Goal: Task Accomplishment & Management: Manage account settings

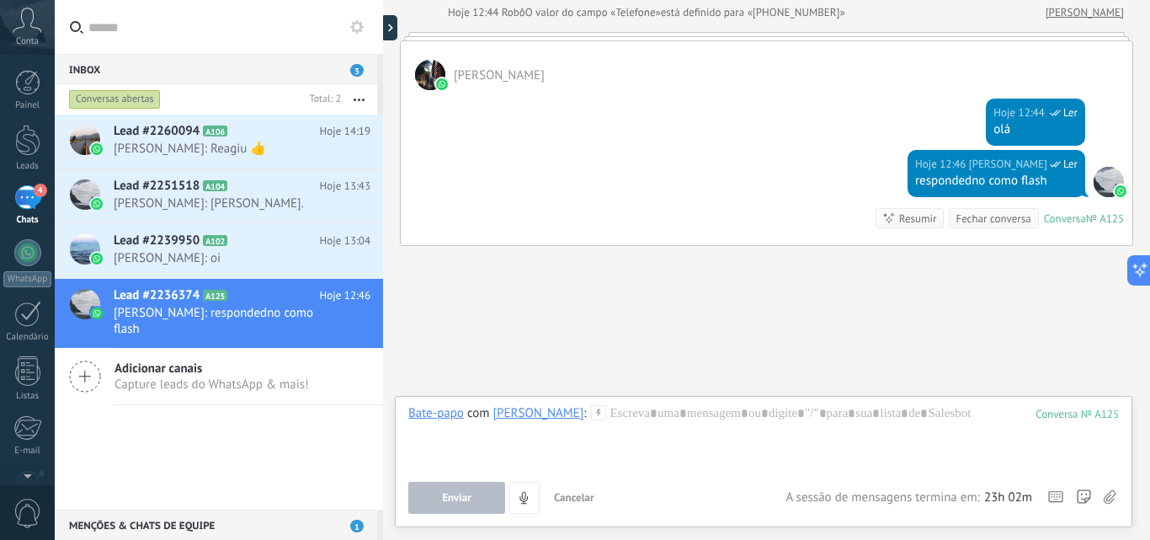
scroll to position [16, 0]
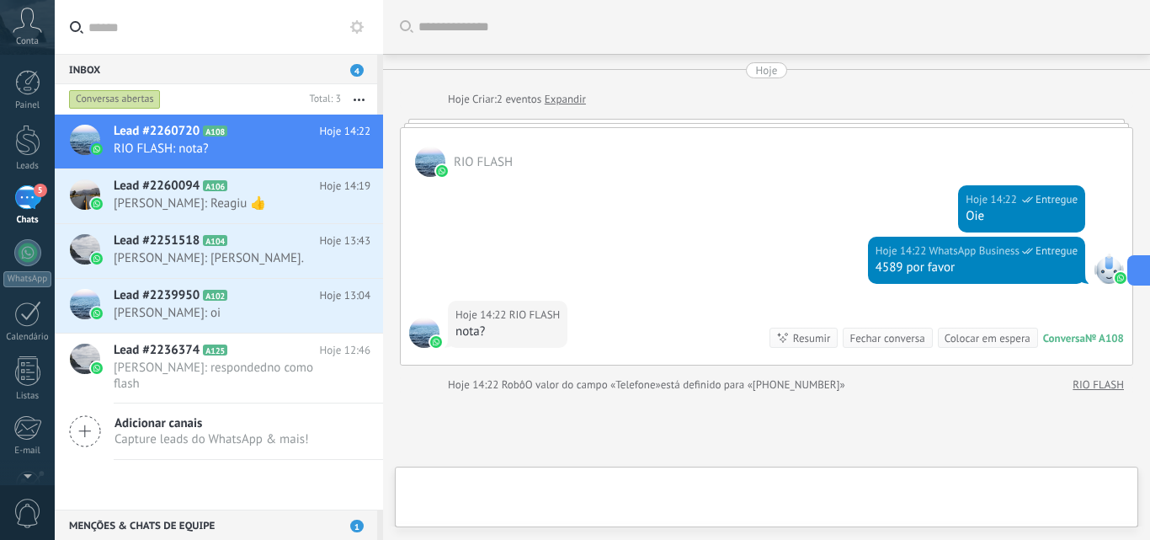
scroll to position [147, 0]
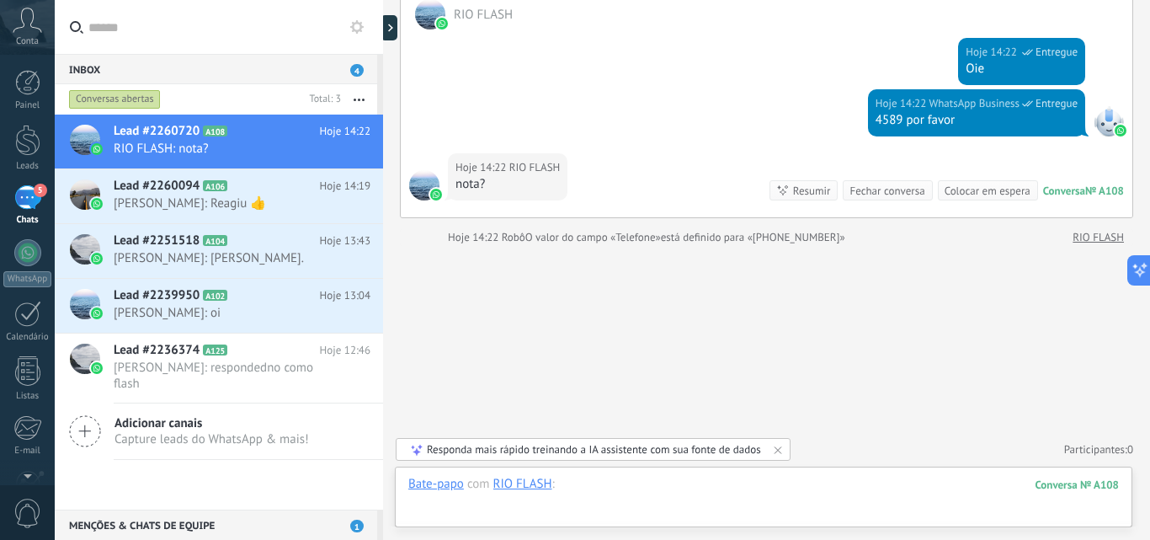
click at [639, 497] on div at bounding box center [763, 501] width 710 height 51
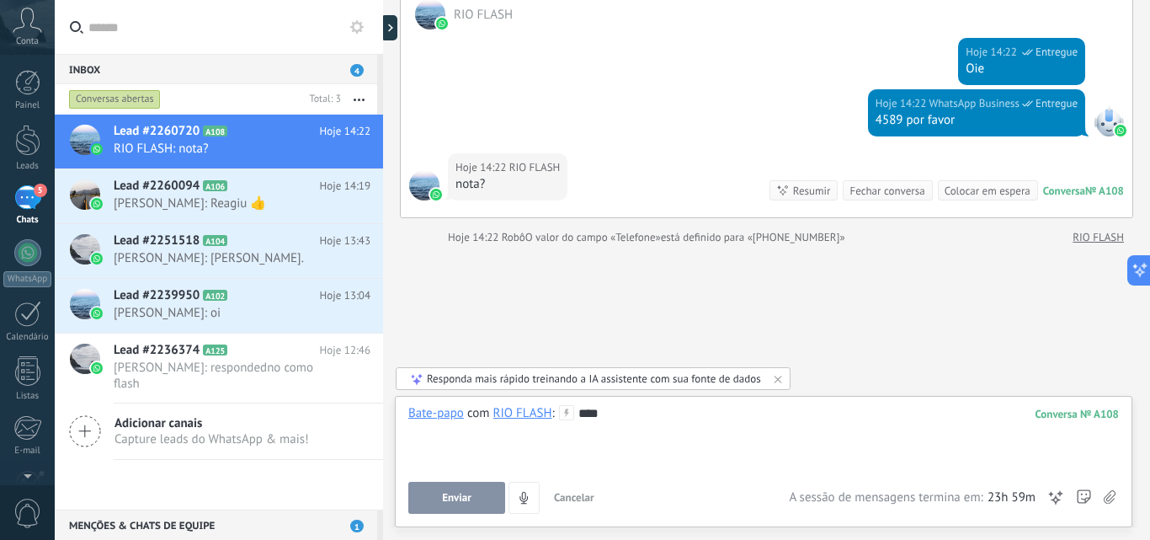
click at [468, 492] on span "Enviar" at bounding box center [456, 498] width 29 height 12
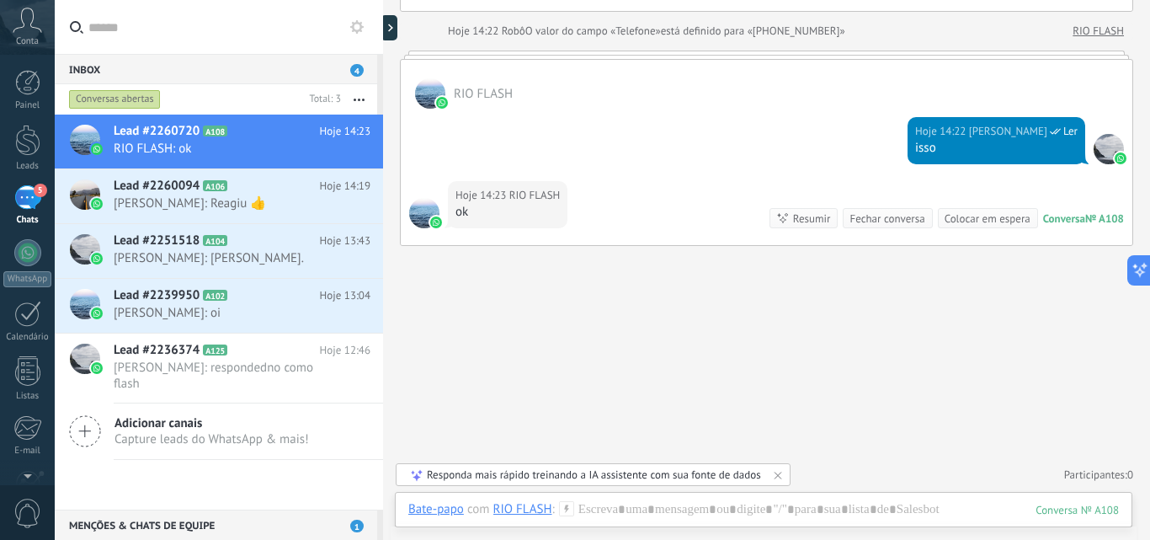
scroll to position [0, 0]
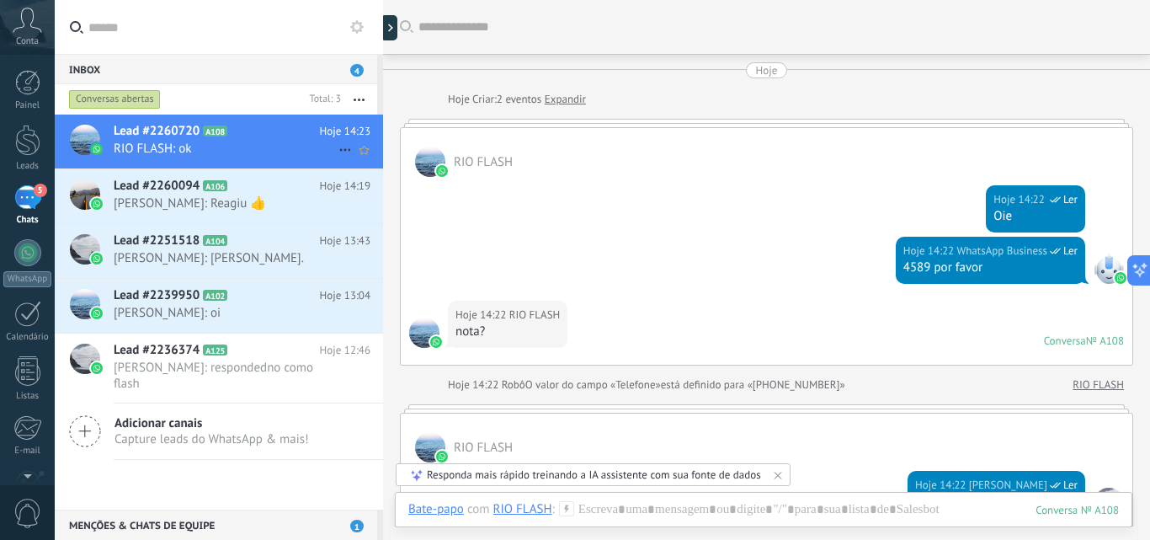
click at [252, 153] on span "RIO FLASH: ok" at bounding box center [226, 149] width 225 height 16
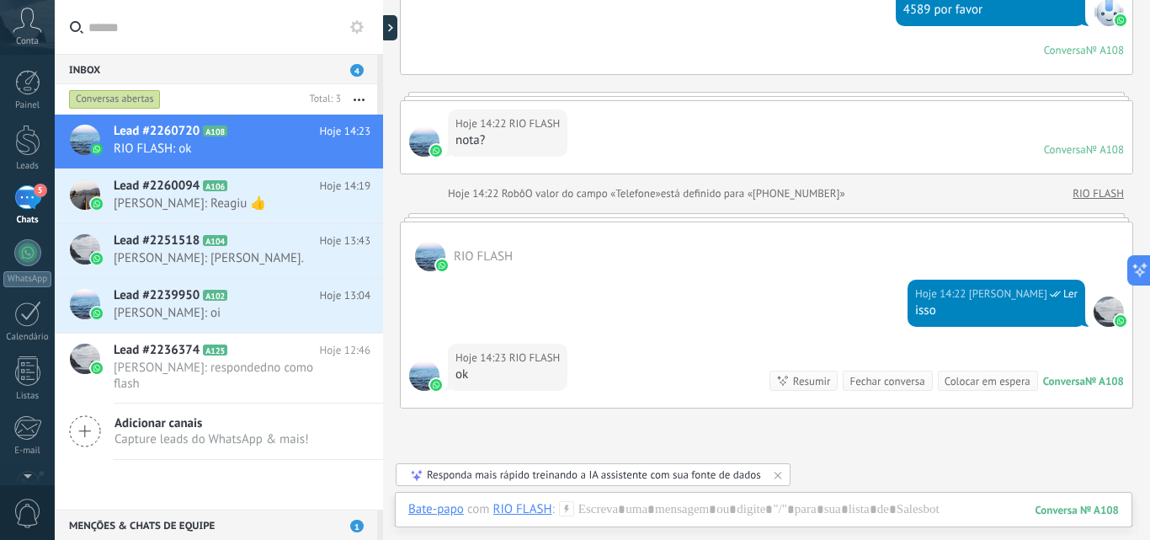
scroll to position [124, 0]
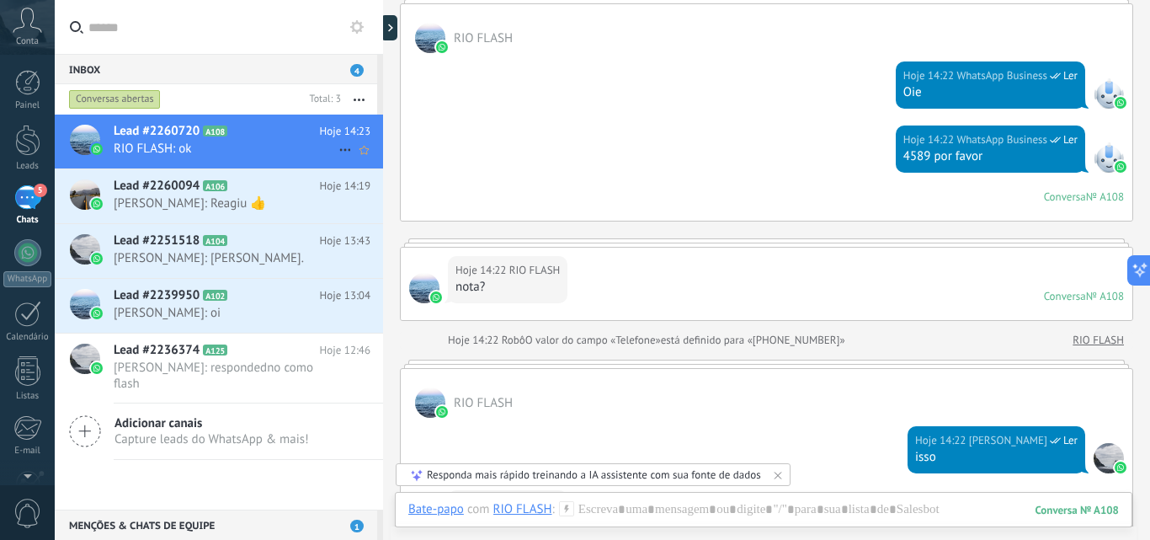
click at [336, 146] on icon at bounding box center [345, 150] width 20 height 20
click at [235, 143] on div at bounding box center [575, 270] width 1150 height 540
click at [242, 139] on icon at bounding box center [240, 131] width 17 height 17
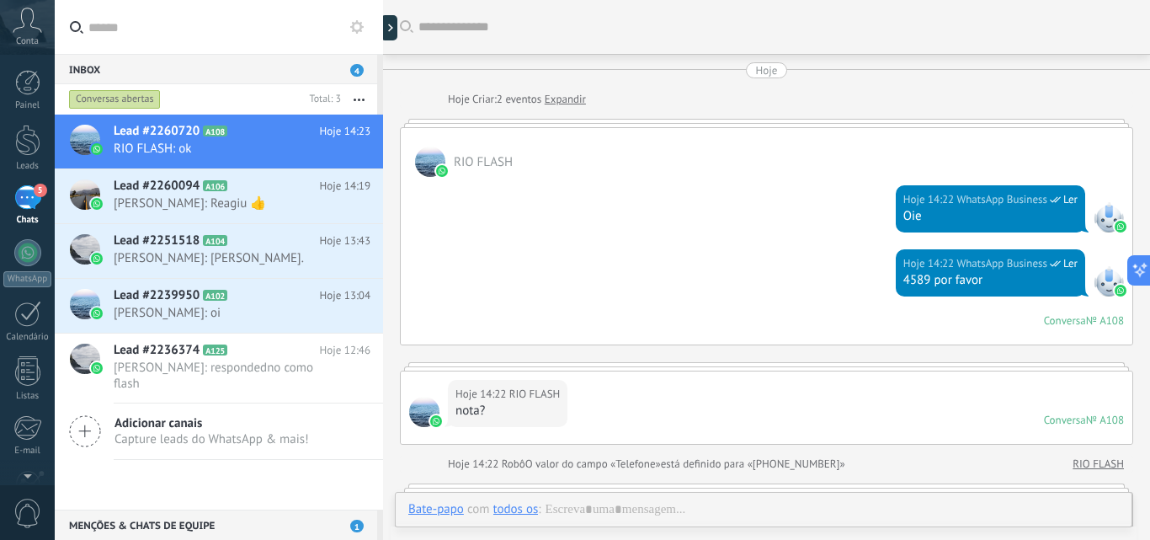
scroll to position [376, 0]
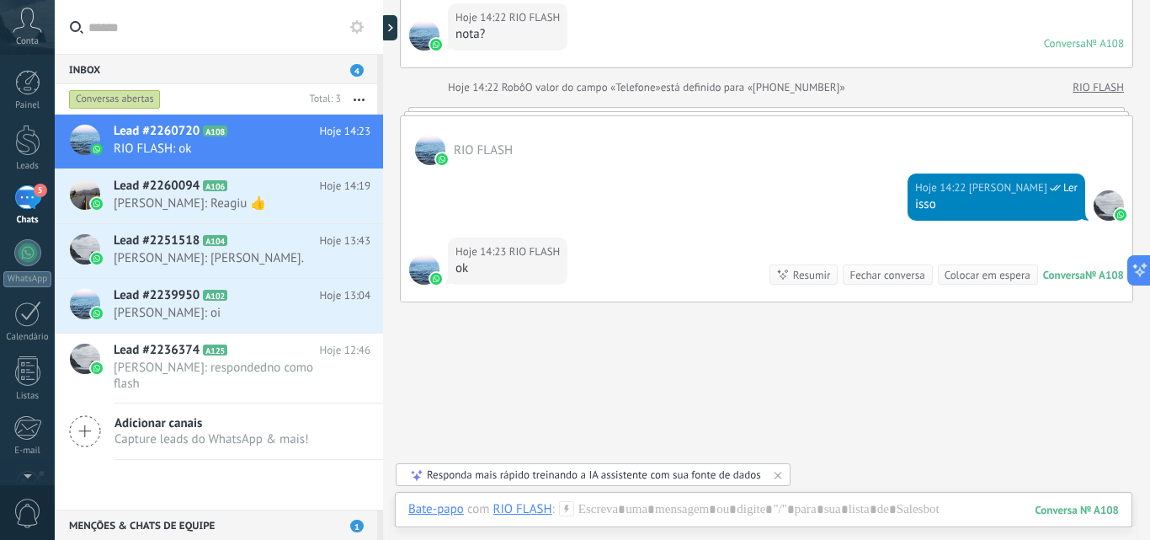
click at [476, 153] on span "RIO FLASH" at bounding box center [483, 150] width 59 height 16
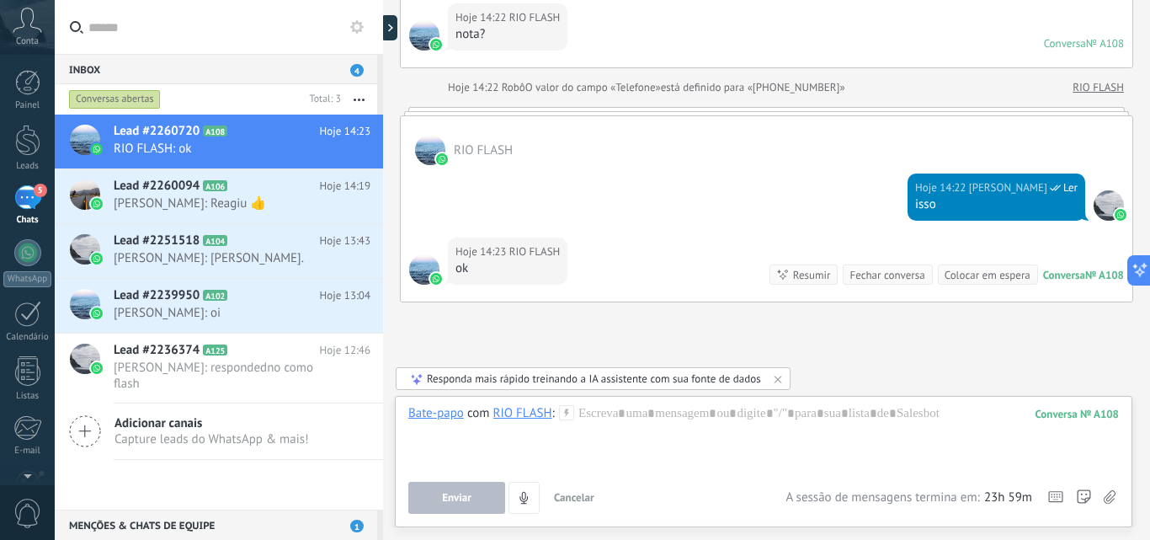
click at [524, 417] on div "RIO FLASH" at bounding box center [522, 412] width 59 height 15
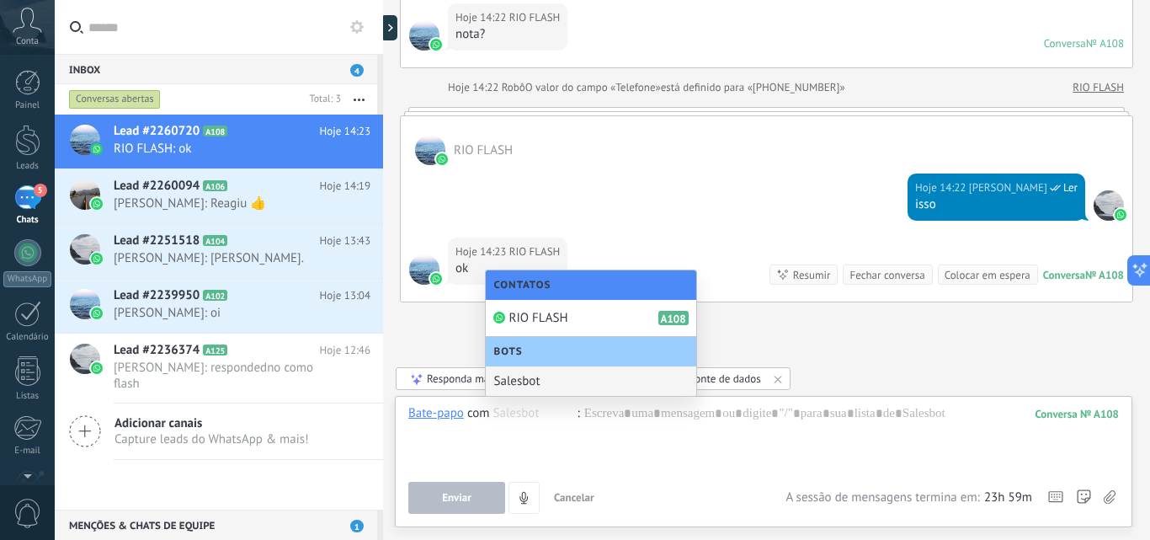
click at [902, 341] on div "Buscar Carregar mais Hoje Hoje Criar: 2 eventos Expandir RIO FLASH Hoje 14:22 W…" at bounding box center [766, 110] width 767 height 972
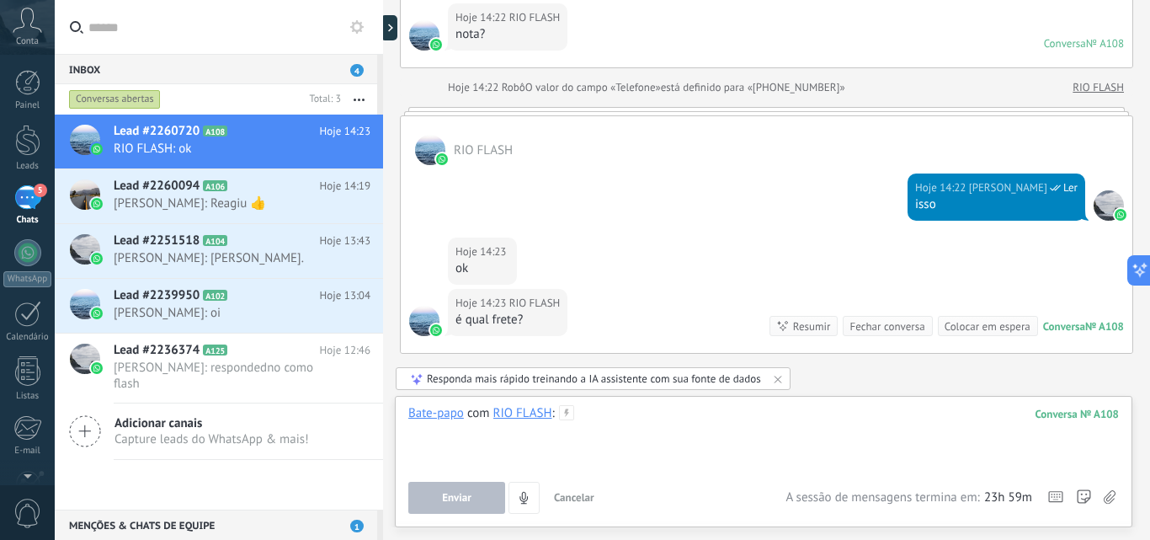
scroll to position [431, 0]
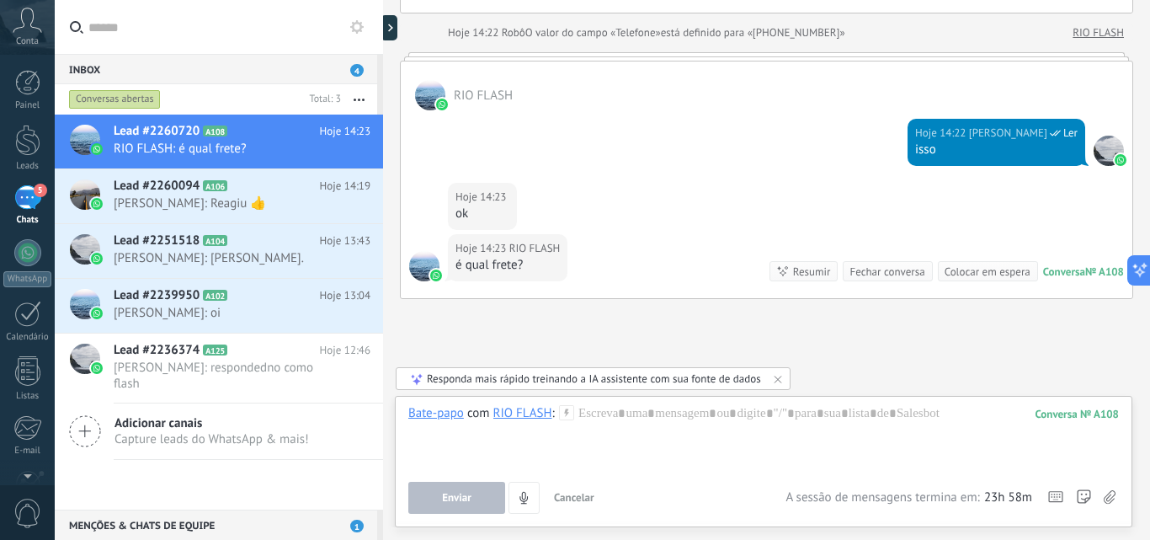
click at [354, 31] on use at bounding box center [356, 26] width 13 height 13
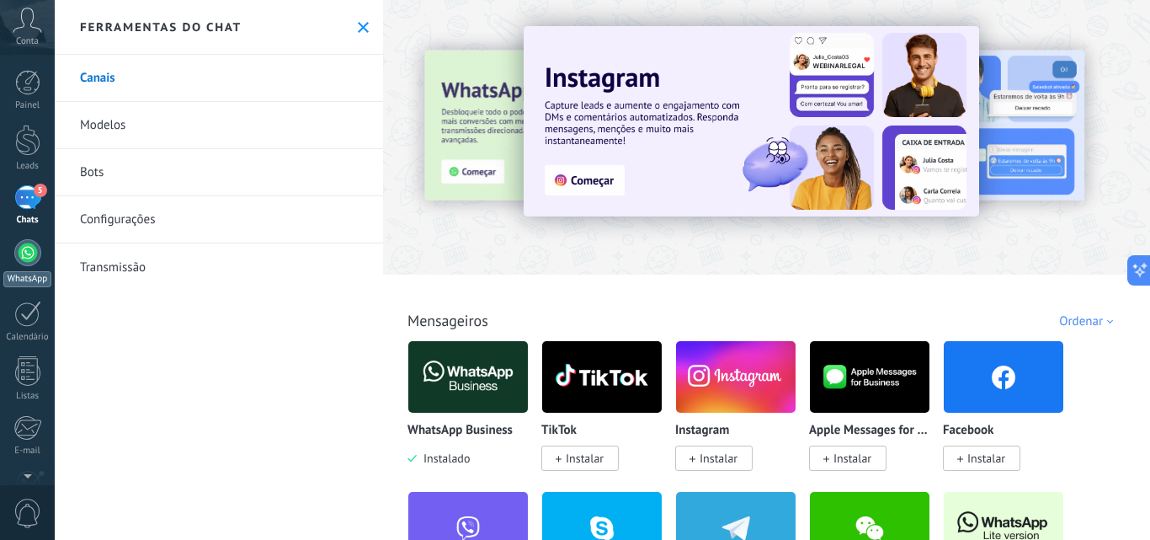
click at [25, 254] on div at bounding box center [27, 252] width 27 height 27
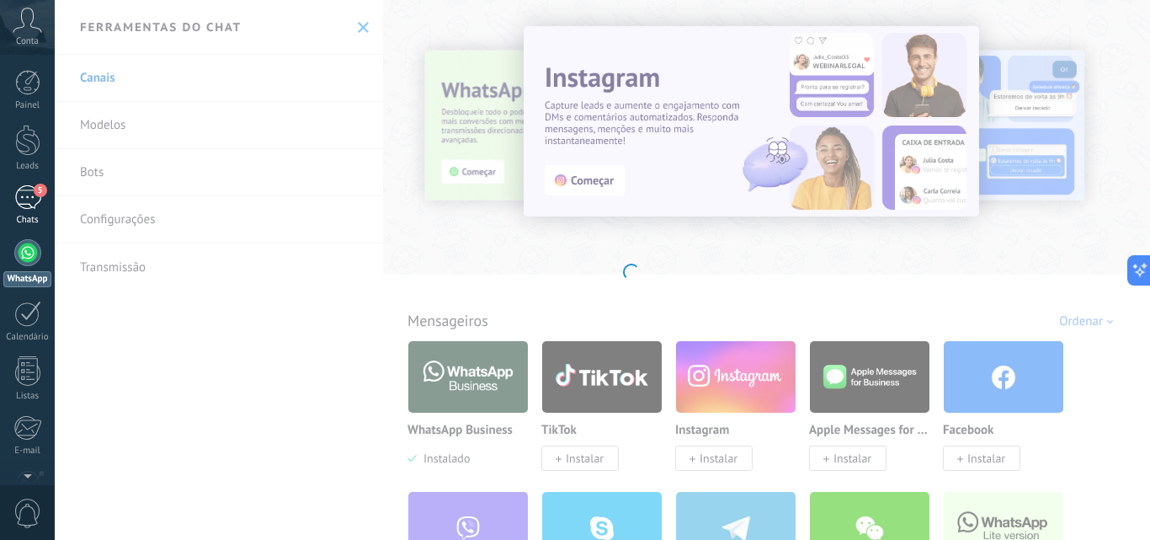
click at [21, 210] on link "5 Chats" at bounding box center [27, 205] width 55 height 40
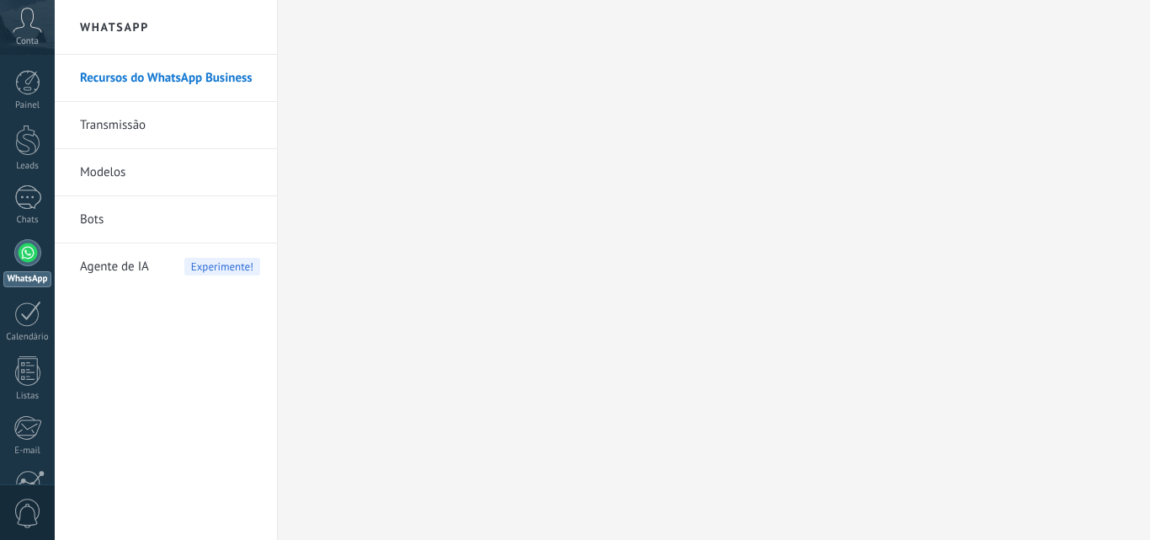
click at [143, 27] on h2 "WhatsApp" at bounding box center [166, 27] width 180 height 55
click at [184, 83] on body ".abccls-1,.abccls-2{fill-rule:evenodd}.abccls-2{fill:#fff} .abfcls-1{fill:none}…" at bounding box center [575, 270] width 1150 height 540
click at [24, 206] on div "5" at bounding box center [27, 197] width 27 height 24
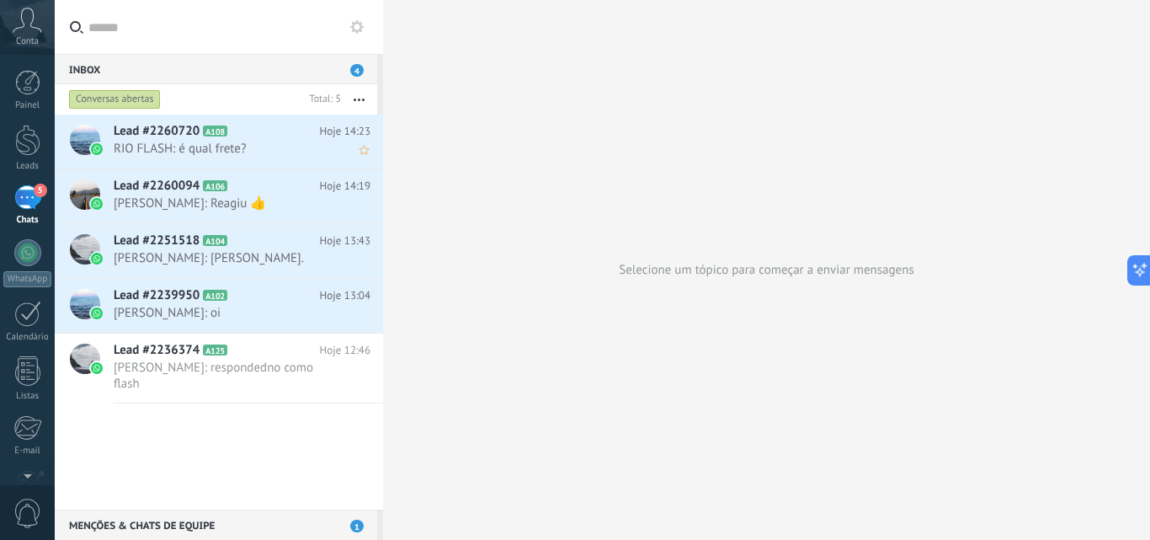
click at [263, 141] on span "RIO FLASH: é qual frete?" at bounding box center [226, 149] width 225 height 16
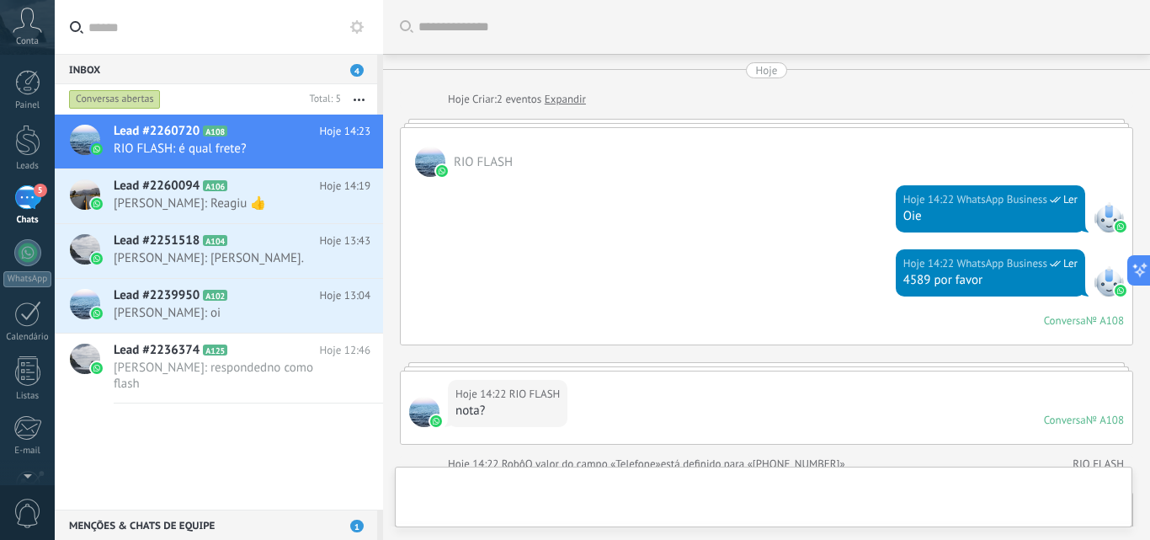
scroll to position [484, 0]
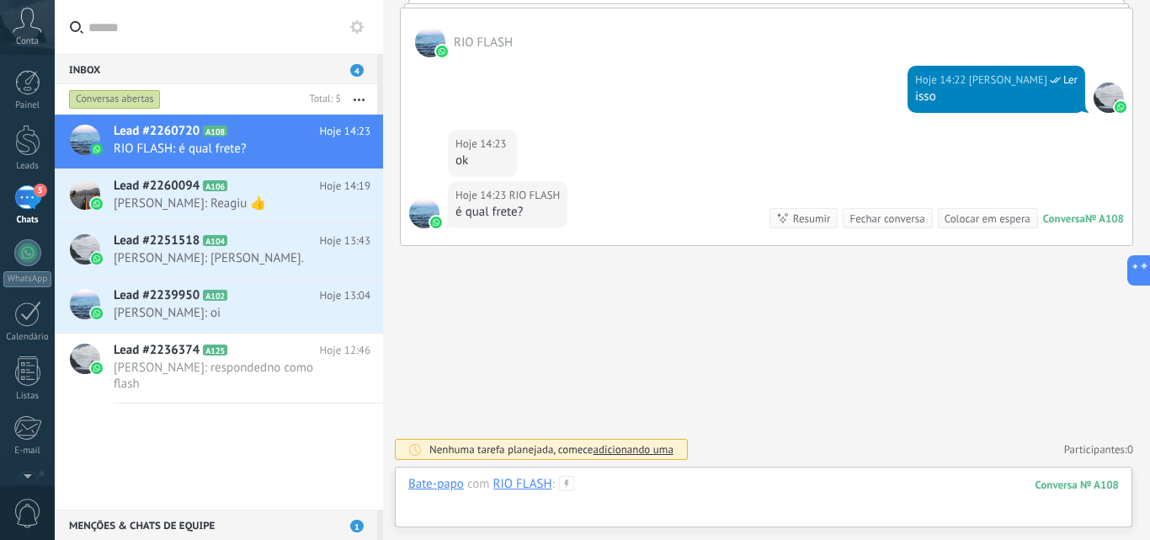
click at [678, 495] on div at bounding box center [763, 501] width 710 height 51
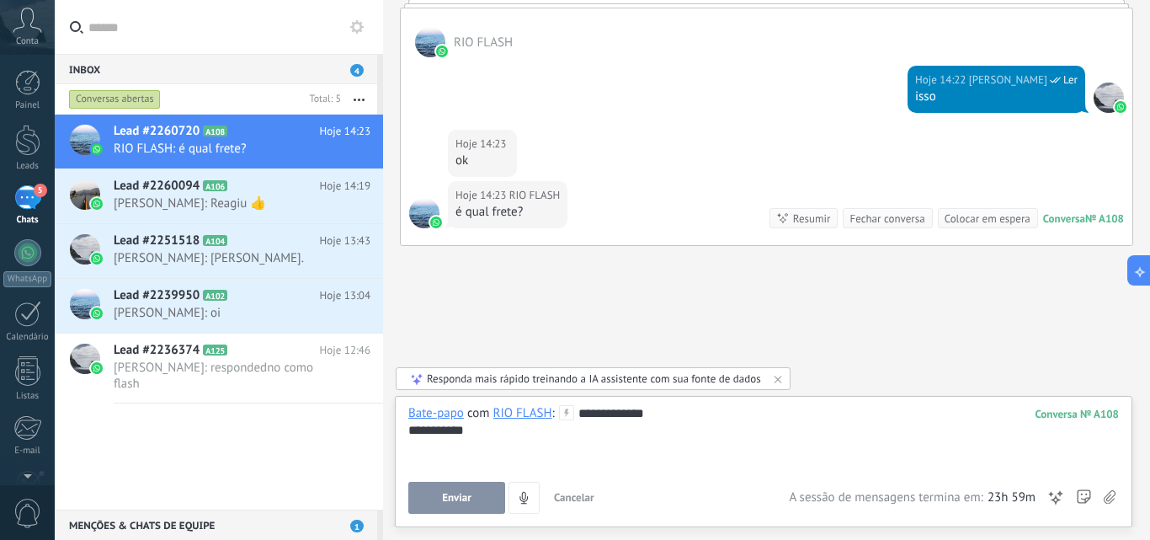
click at [464, 497] on span "Enviar" at bounding box center [456, 498] width 29 height 12
click at [517, 497] on icon "4" at bounding box center [524, 498] width 14 height 14
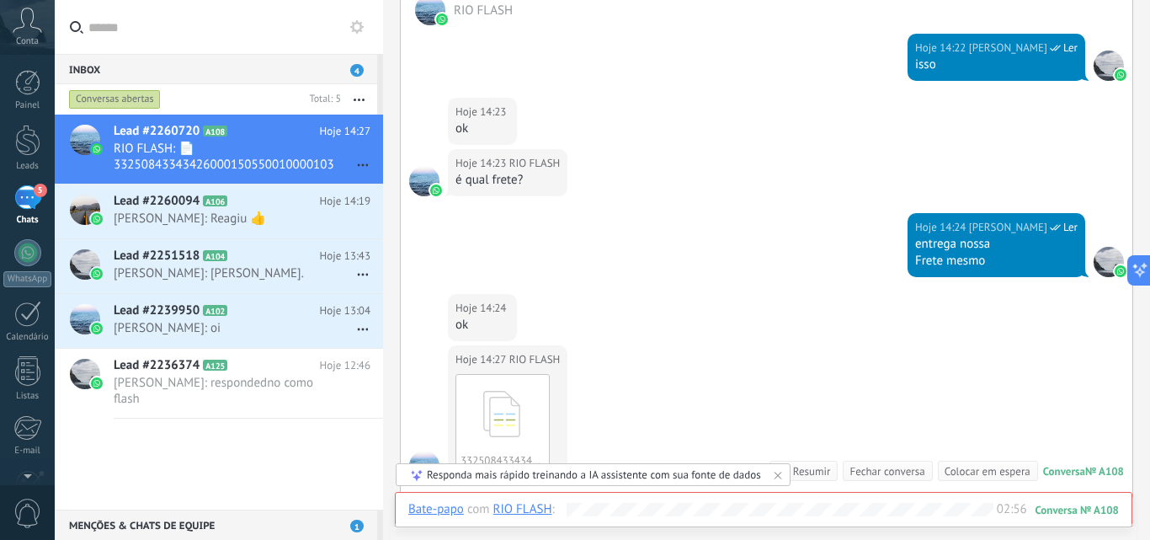
scroll to position [769, 0]
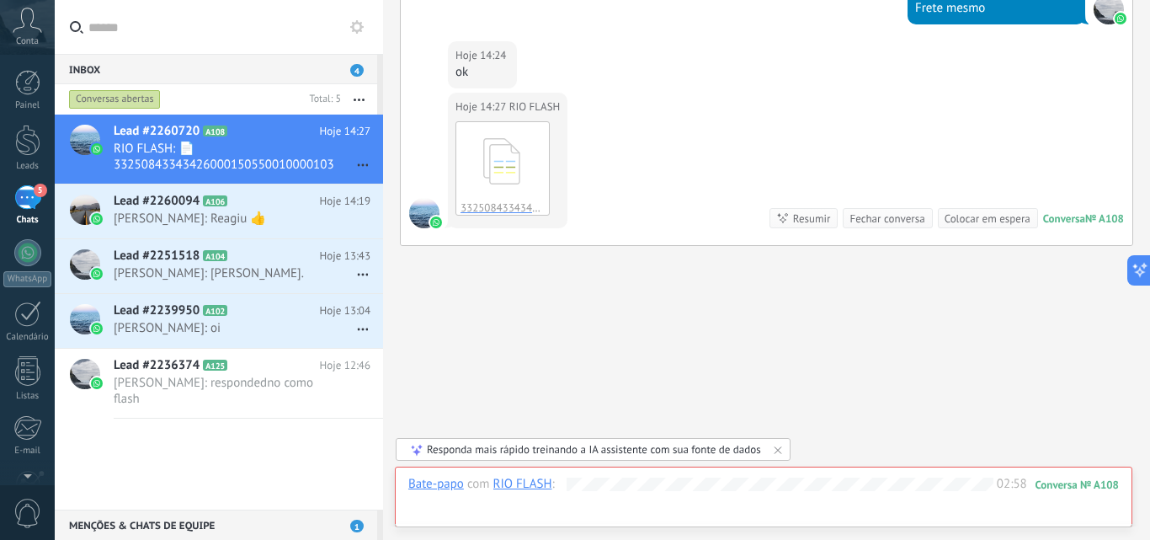
click at [674, 501] on div "Bate-papo com RIO FLASH : 108 02:58 Enviar Cancelar Rastrear cliques em links ?…" at bounding box center [763, 501] width 710 height 51
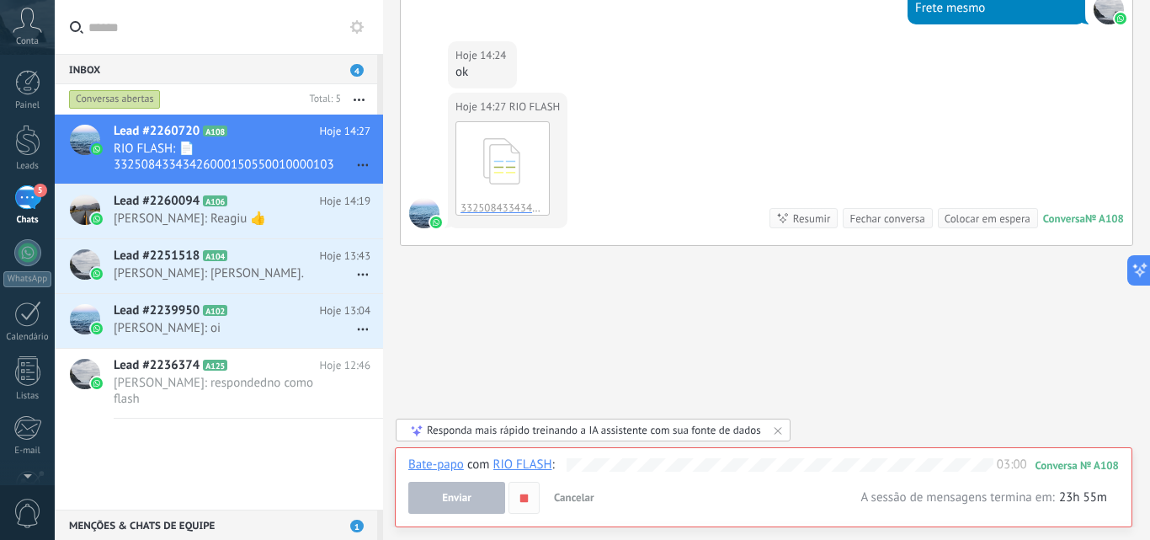
click at [529, 498] on icon "button" at bounding box center [524, 498] width 14 height 14
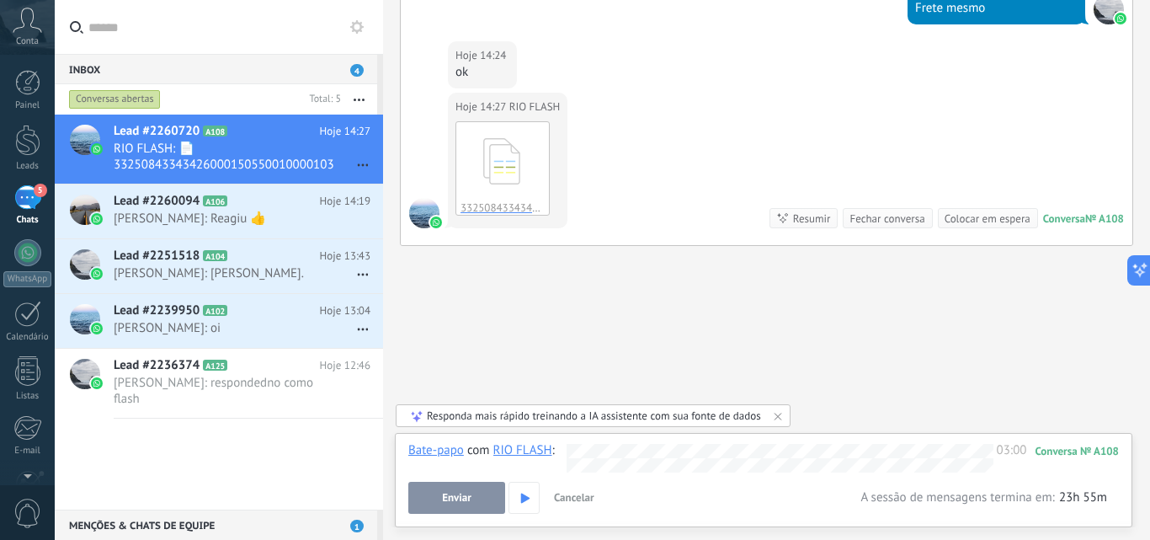
click at [577, 497] on span "Cancelar" at bounding box center [574, 497] width 40 height 14
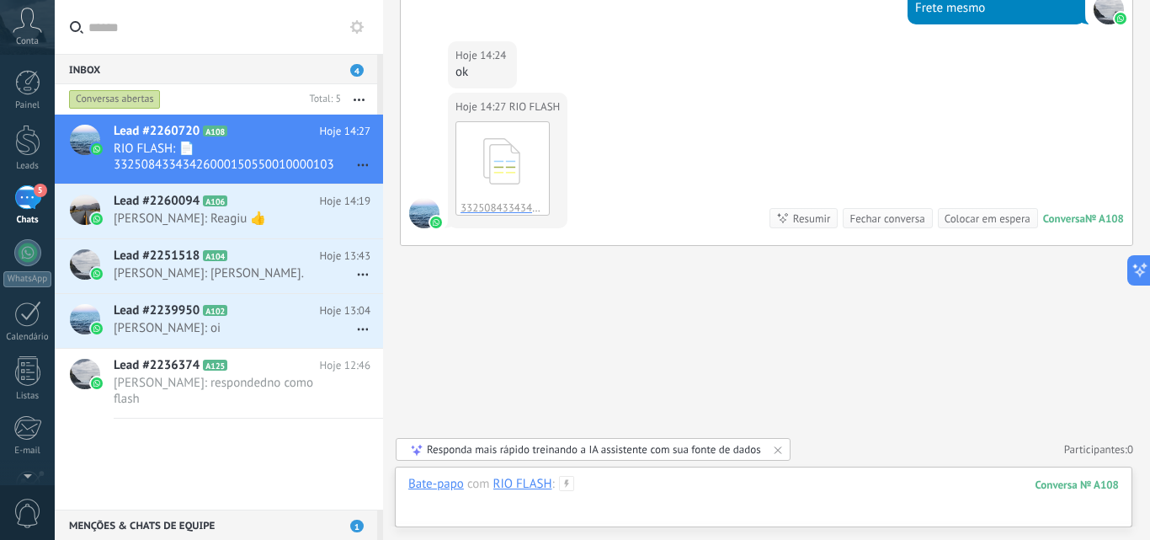
click at [604, 483] on div at bounding box center [763, 501] width 710 height 51
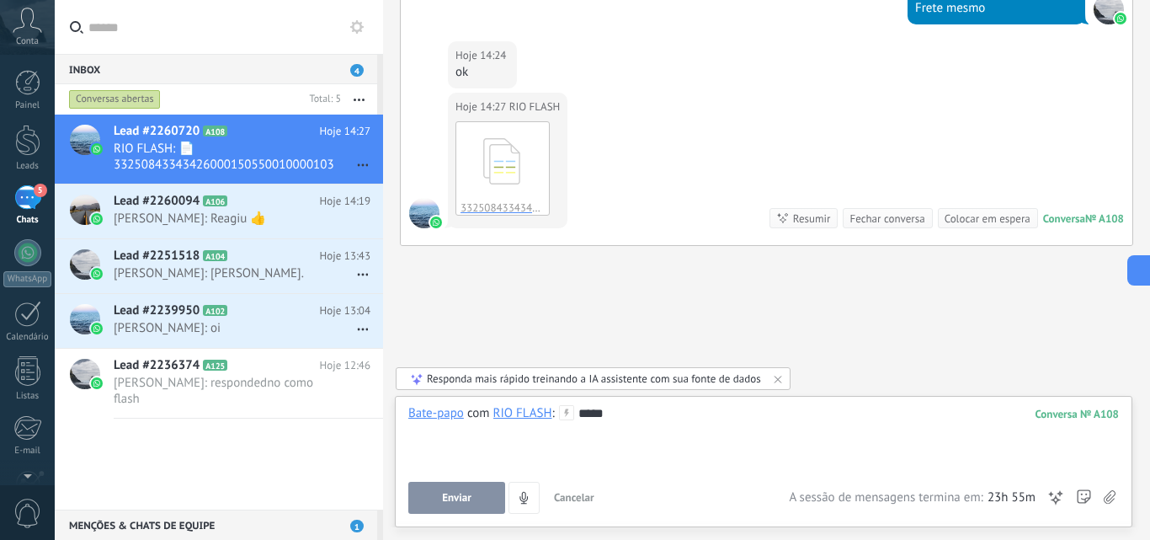
click at [492, 492] on button "Enviar" at bounding box center [456, 498] width 97 height 32
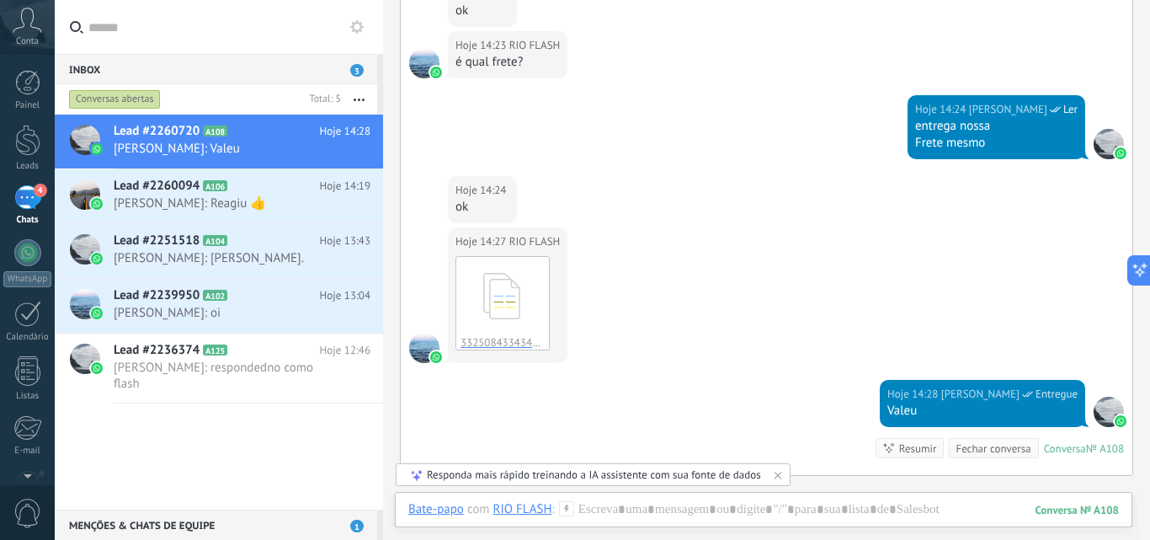
scroll to position [611, 0]
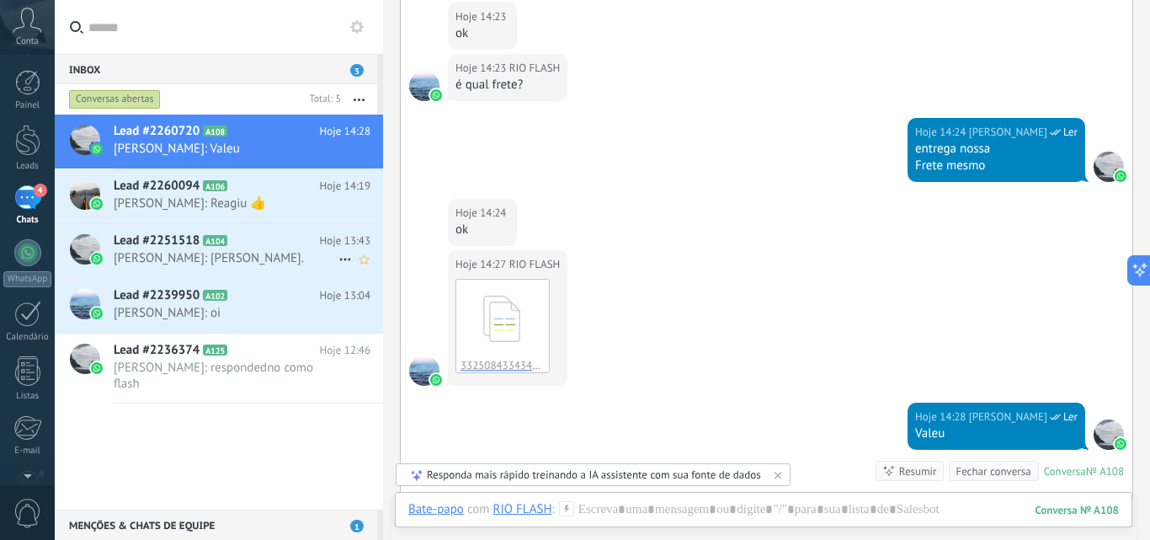
click at [260, 258] on span "[PERSON_NAME]: [PERSON_NAME]." at bounding box center [226, 258] width 225 height 16
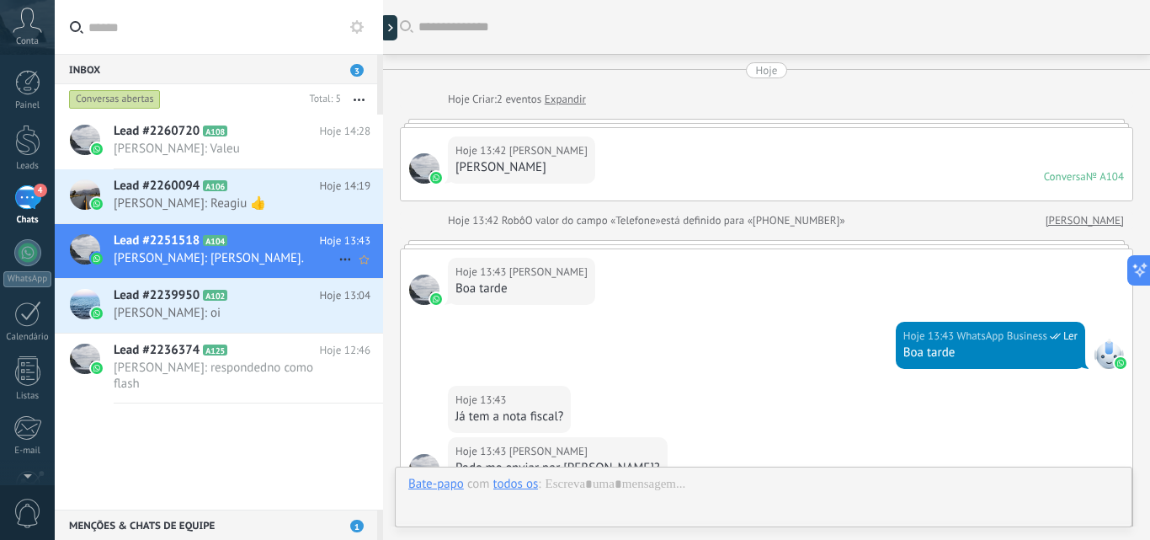
scroll to position [384, 0]
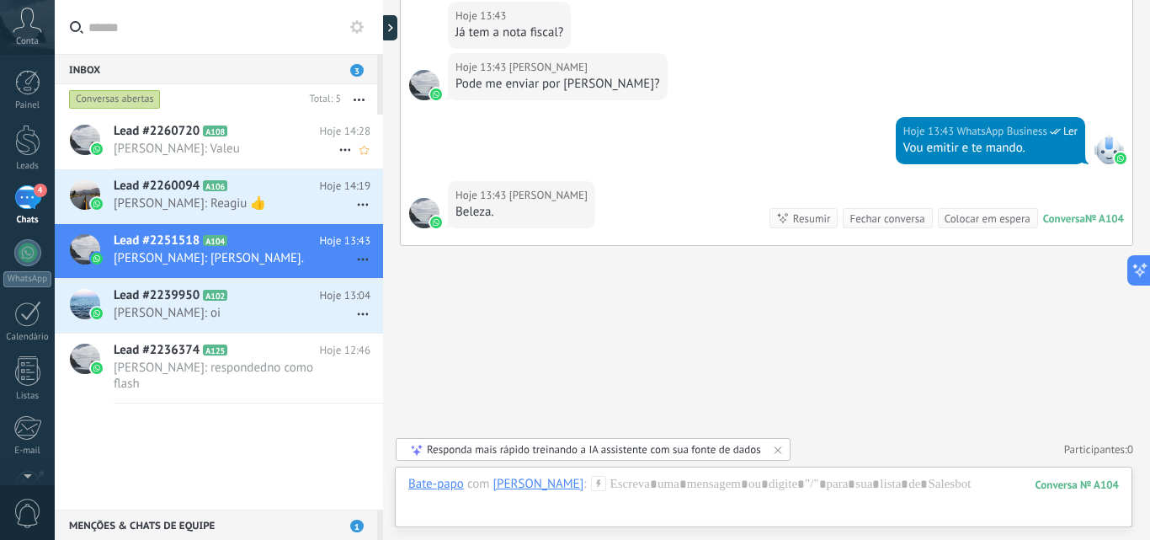
click at [269, 133] on h2 "Lead #2260720 A108" at bounding box center [217, 131] width 206 height 17
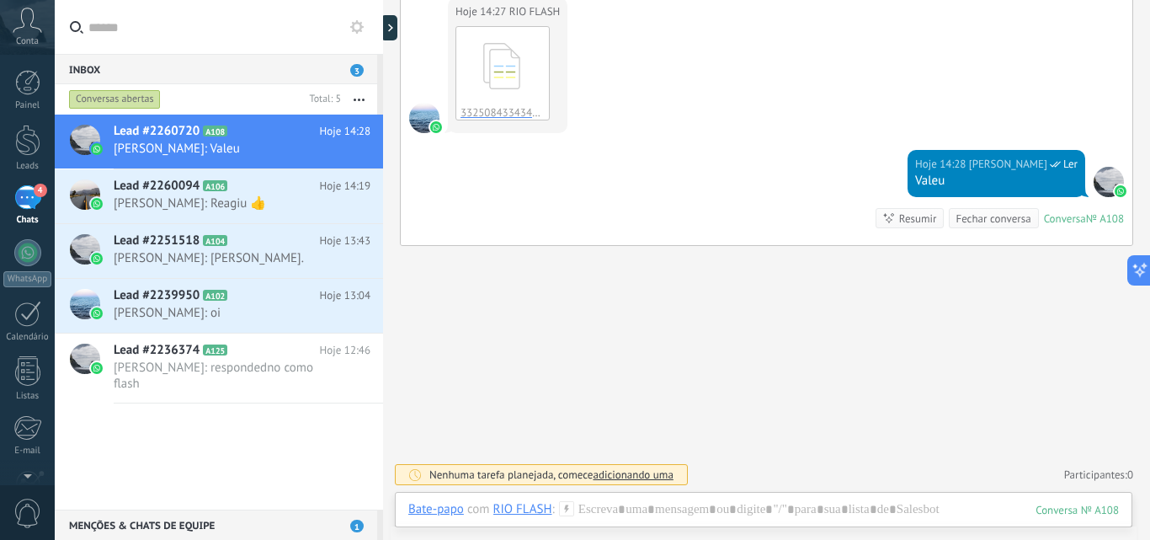
scroll to position [695, 0]
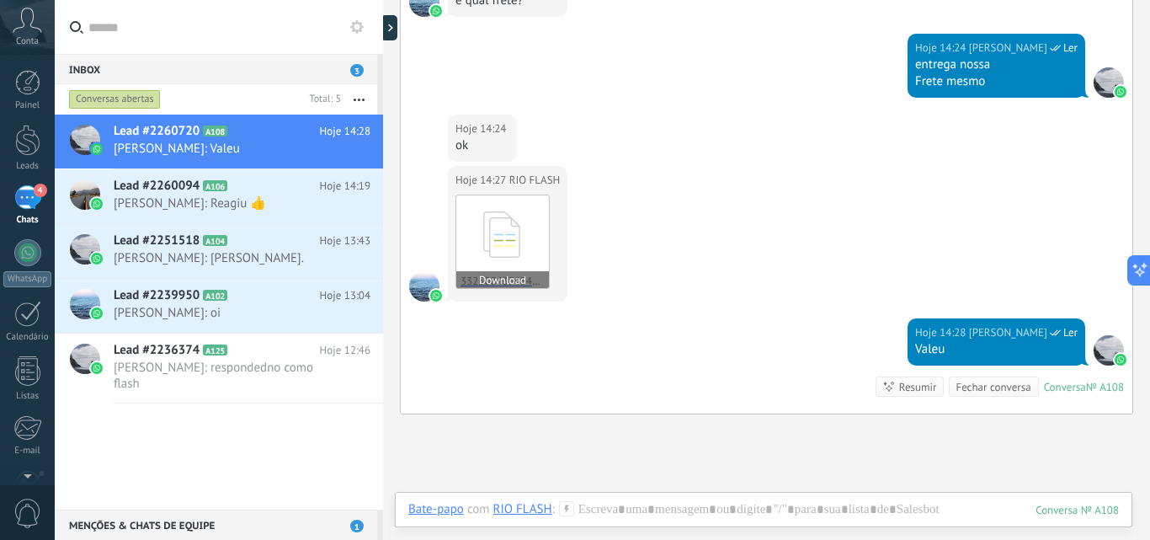
click at [506, 279] on button "Download" at bounding box center [502, 279] width 93 height 17
click at [1030, 225] on div "Hoje 14:27 RIO FLASH 33250843343426000150550010000103071937027211_NFe.pdf Downl…" at bounding box center [767, 242] width 732 height 152
click at [190, 250] on span "[PERSON_NAME]: [PERSON_NAME]." at bounding box center [226, 258] width 225 height 16
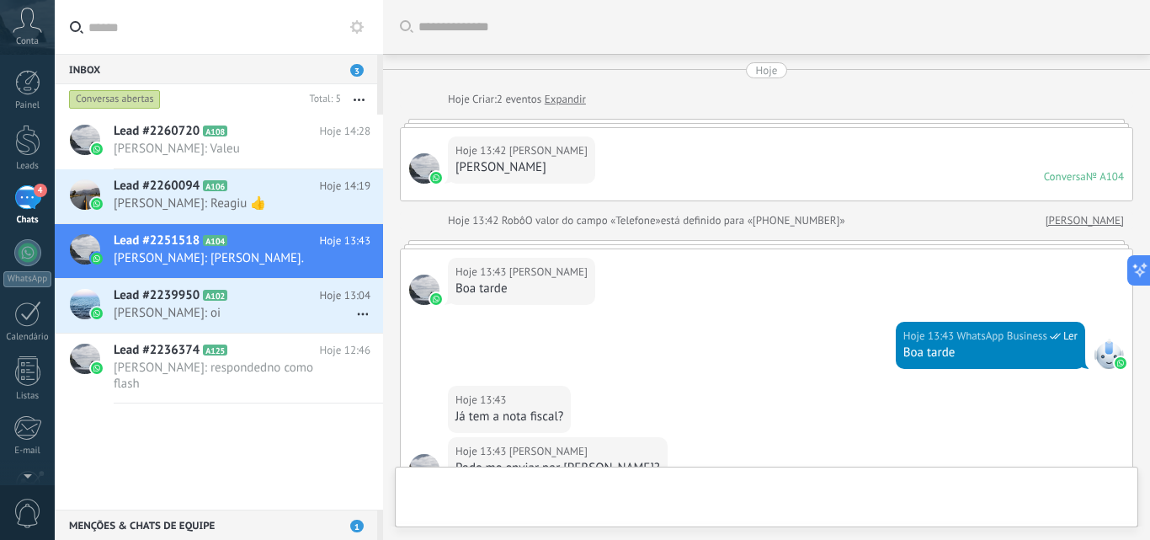
scroll to position [384, 0]
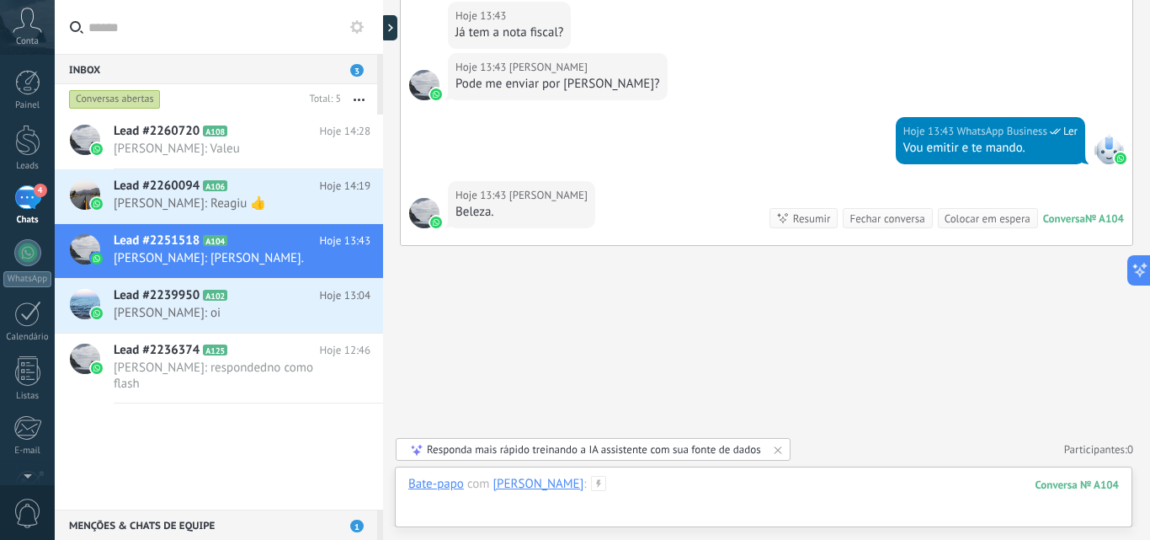
click at [751, 492] on div at bounding box center [763, 501] width 710 height 51
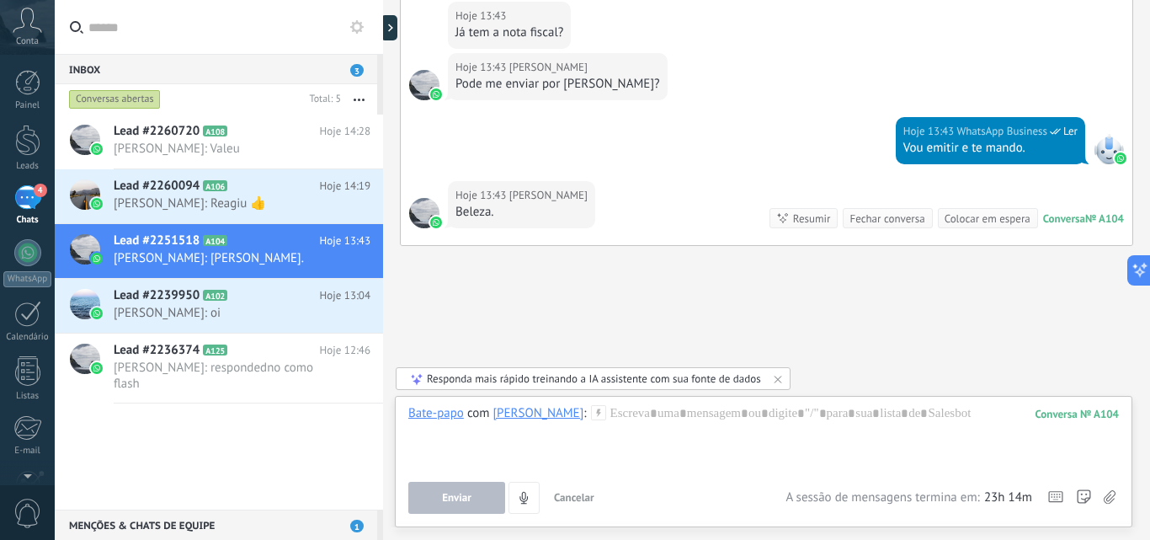
click at [1108, 496] on icon at bounding box center [1110, 497] width 12 height 14
click at [0, 0] on input "file" at bounding box center [0, 0] width 0 height 0
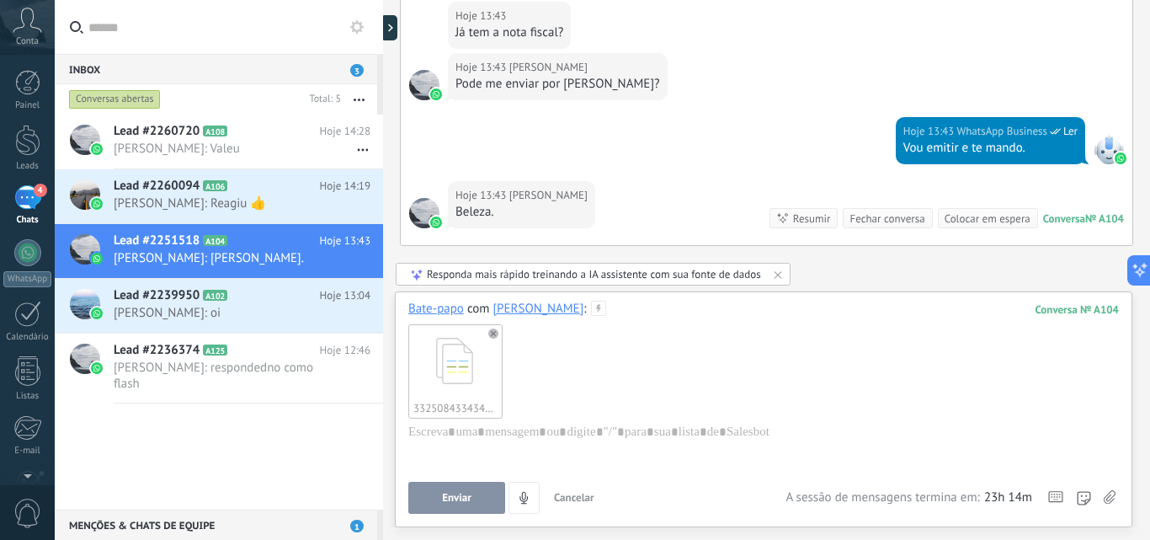
click at [473, 497] on button "Enviar" at bounding box center [456, 498] width 97 height 32
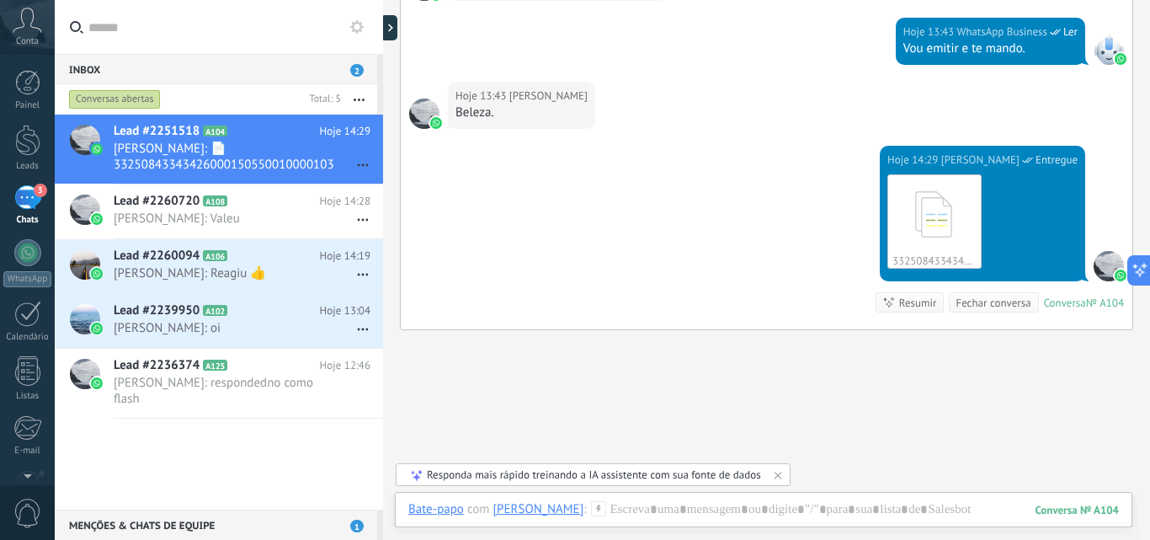
scroll to position [567, 0]
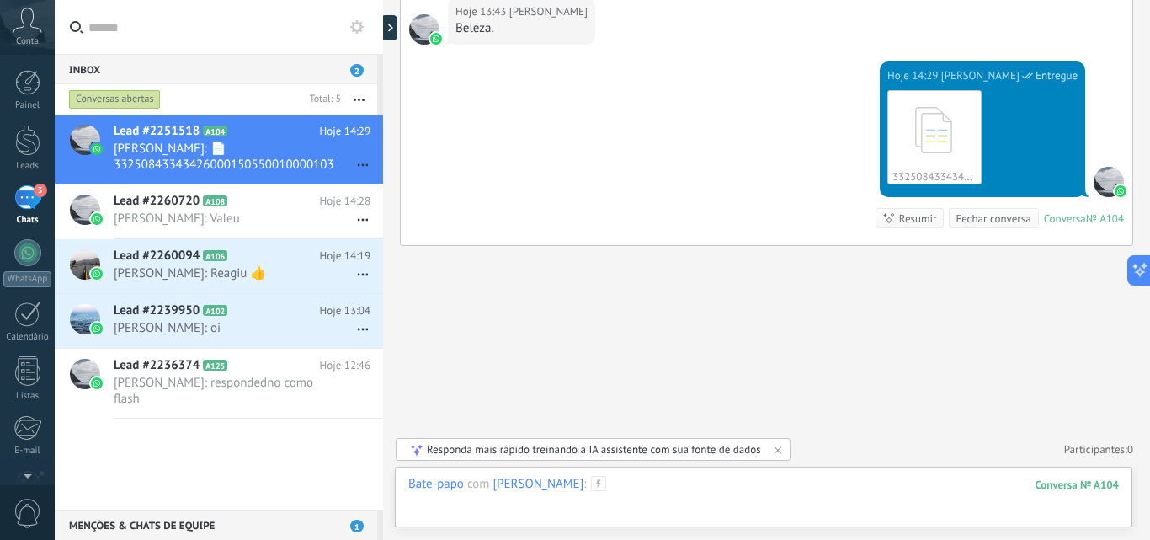
click at [663, 492] on div at bounding box center [763, 501] width 710 height 51
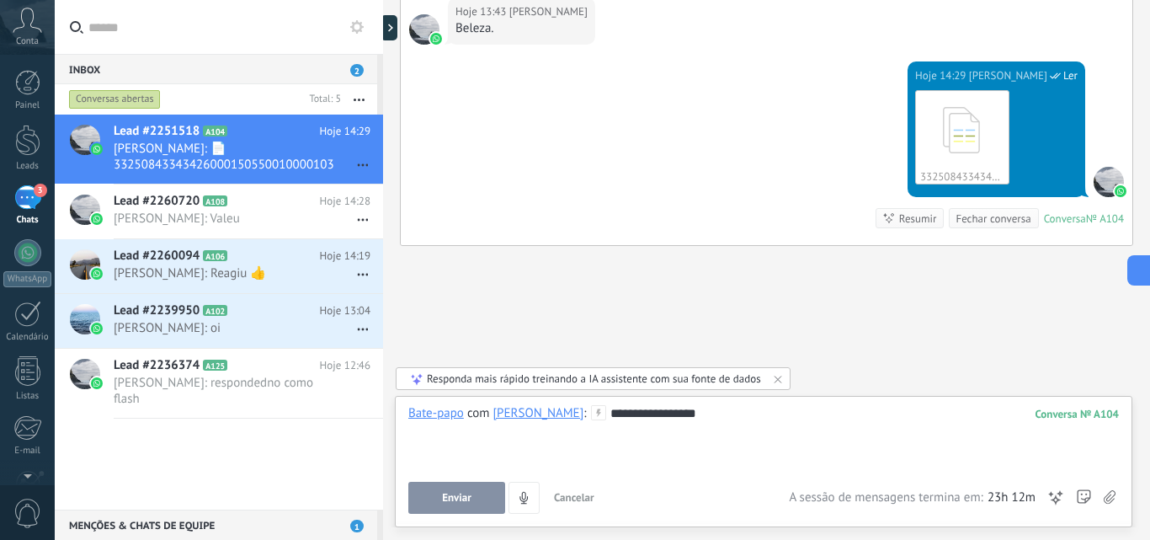
click at [473, 494] on button "Enviar" at bounding box center [456, 498] width 97 height 32
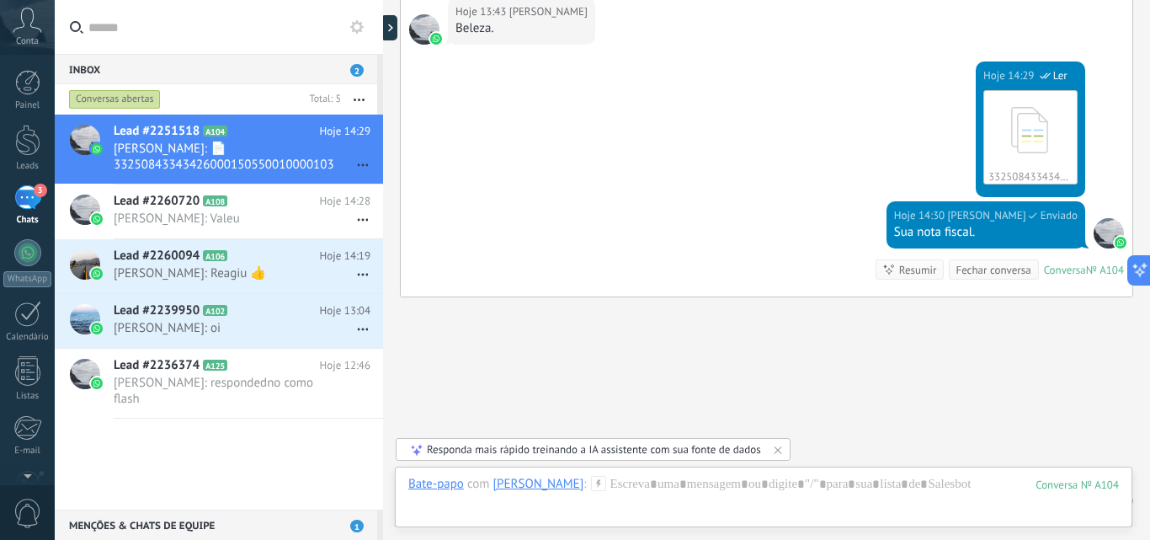
scroll to position [619, 0]
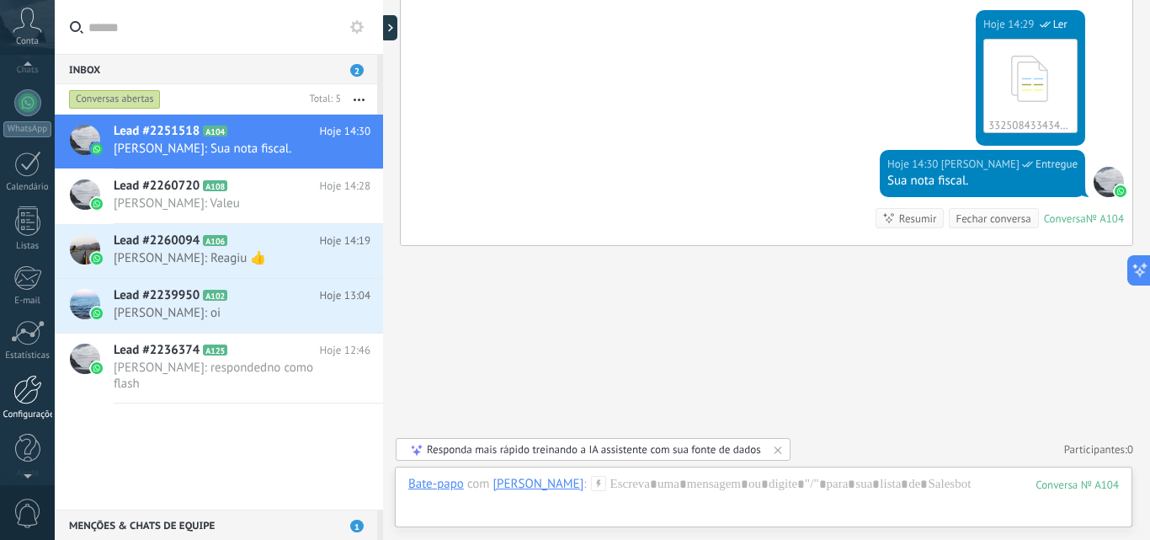
click at [31, 383] on div at bounding box center [27, 389] width 29 height 29
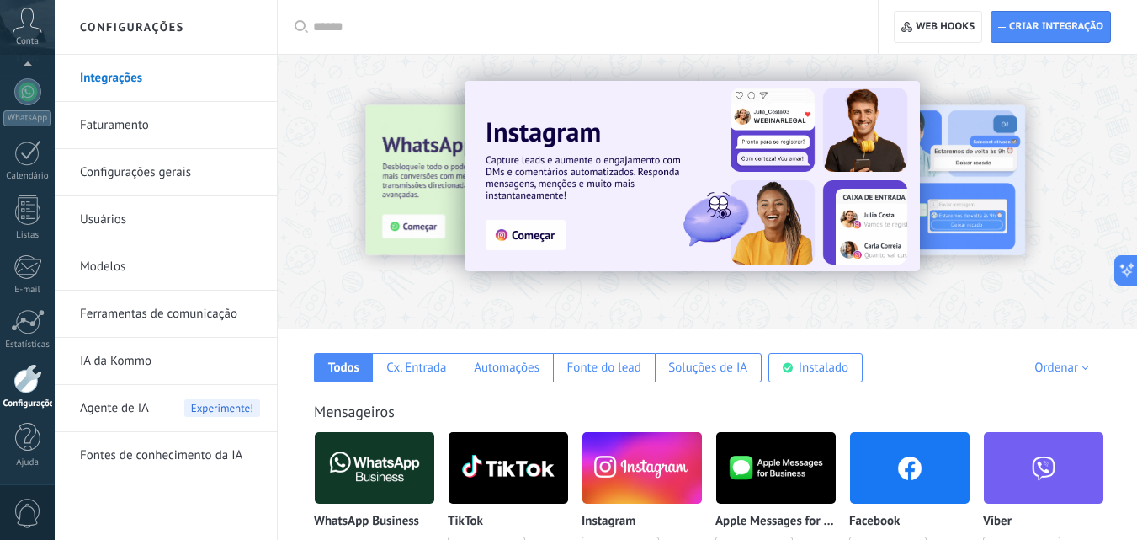
click at [181, 180] on link "Configurações gerais" at bounding box center [170, 172] width 180 height 47
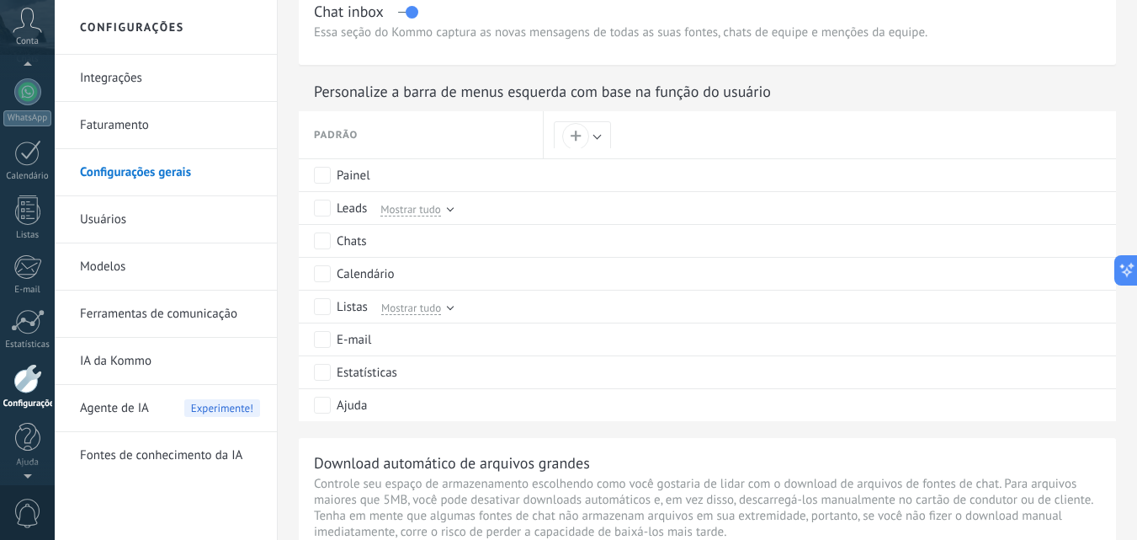
scroll to position [136, 0]
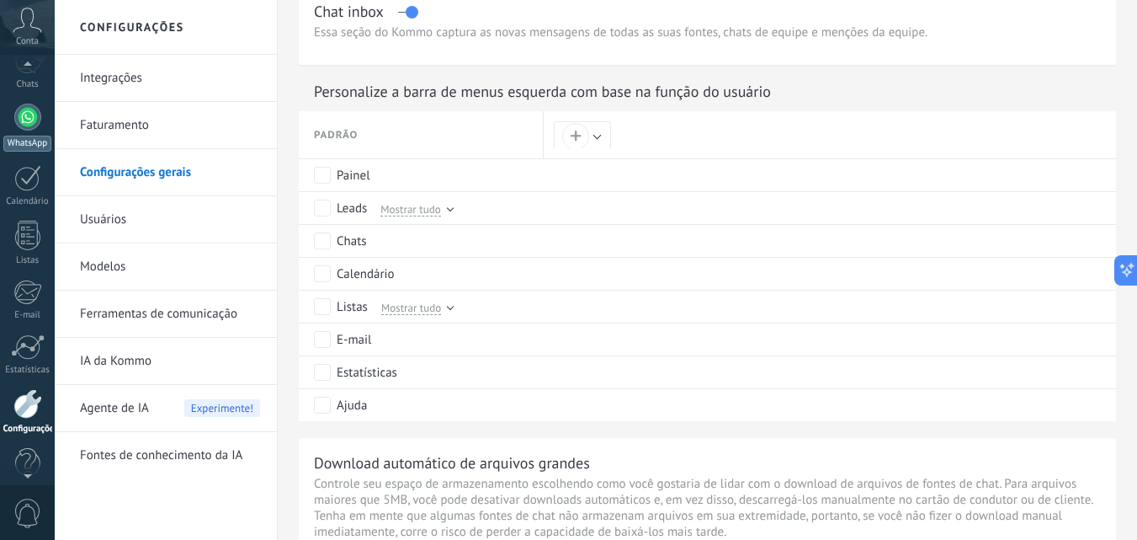
click at [25, 129] on div at bounding box center [27, 117] width 27 height 27
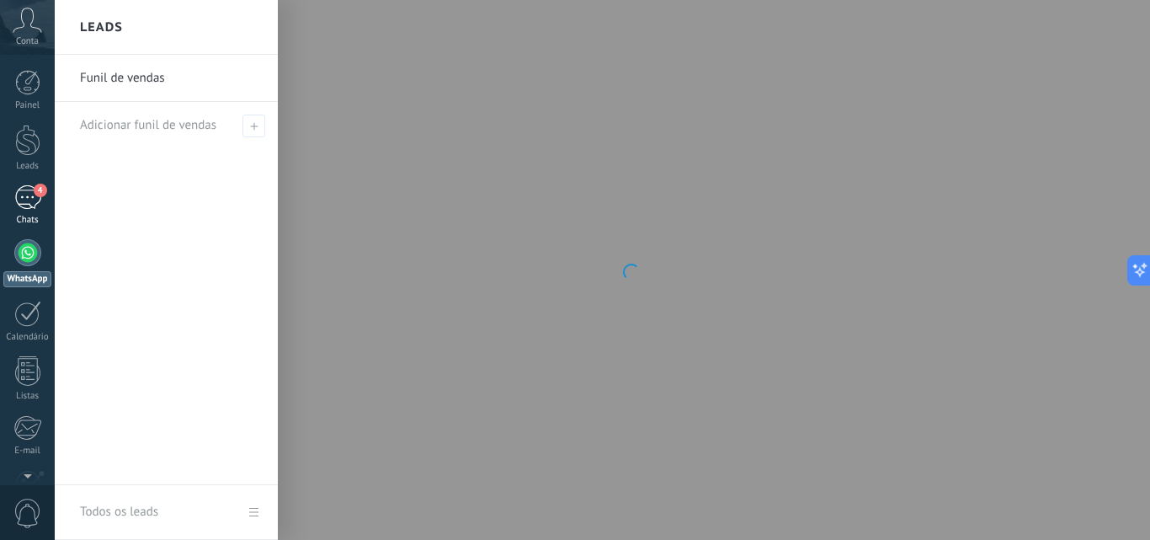
click at [30, 194] on div "4" at bounding box center [27, 197] width 27 height 24
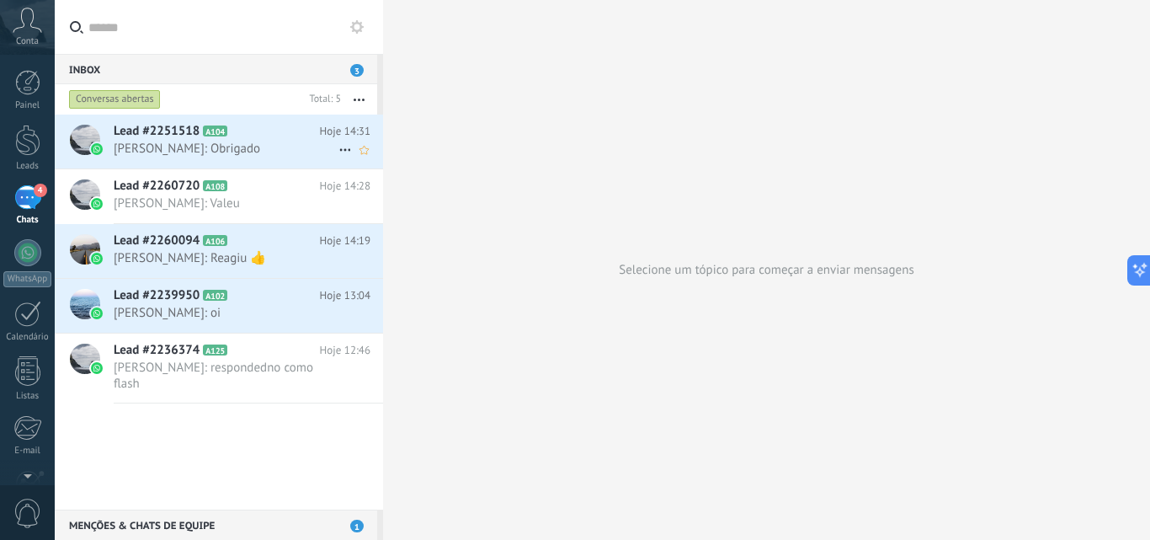
click at [266, 152] on span "[PERSON_NAME]: Obrigado" at bounding box center [226, 149] width 225 height 16
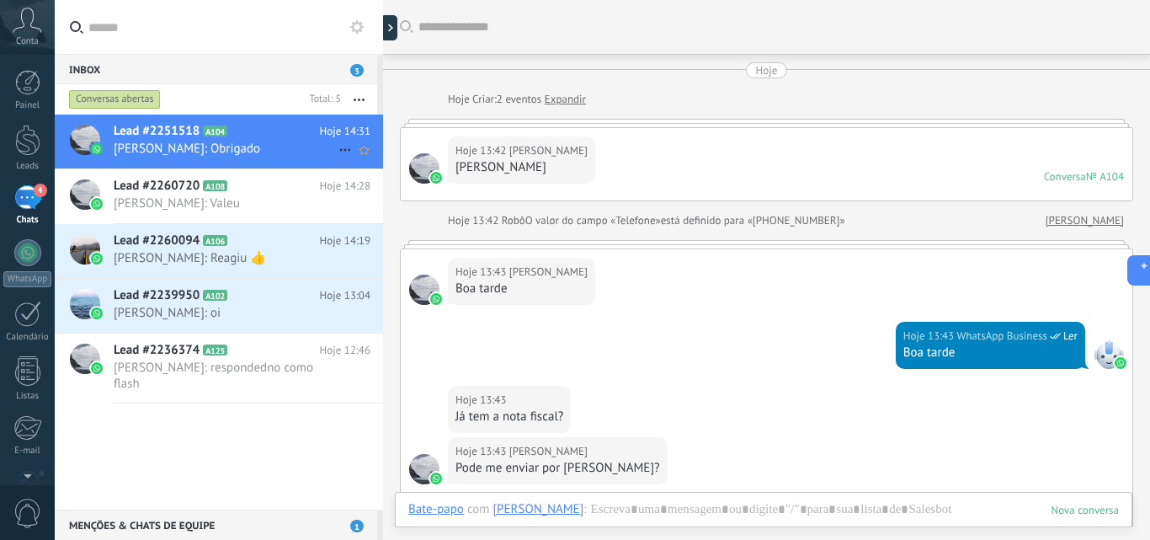
scroll to position [595, 0]
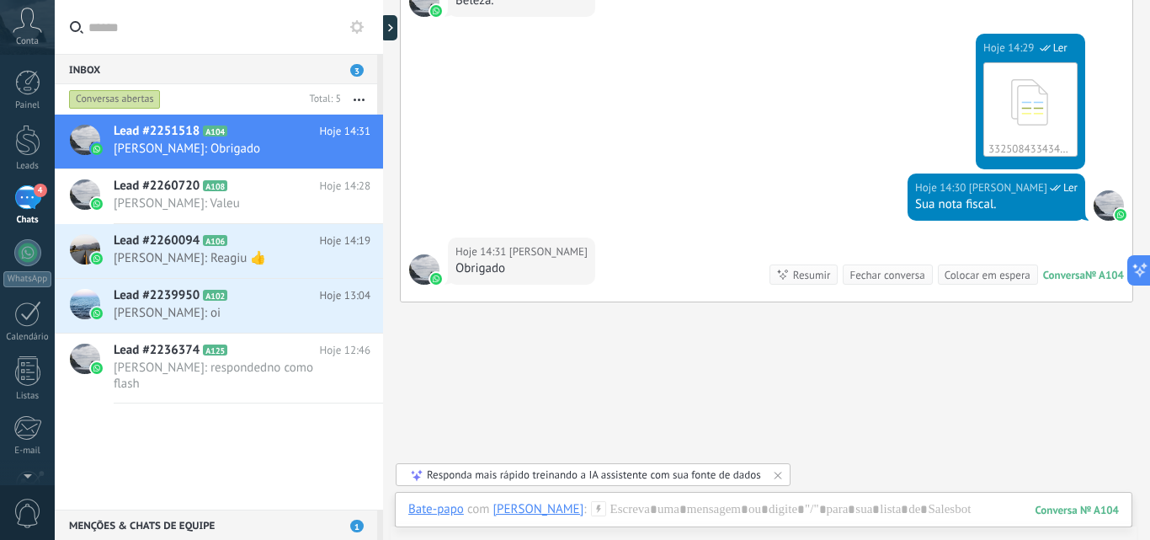
click at [356, 28] on icon at bounding box center [356, 26] width 13 height 13
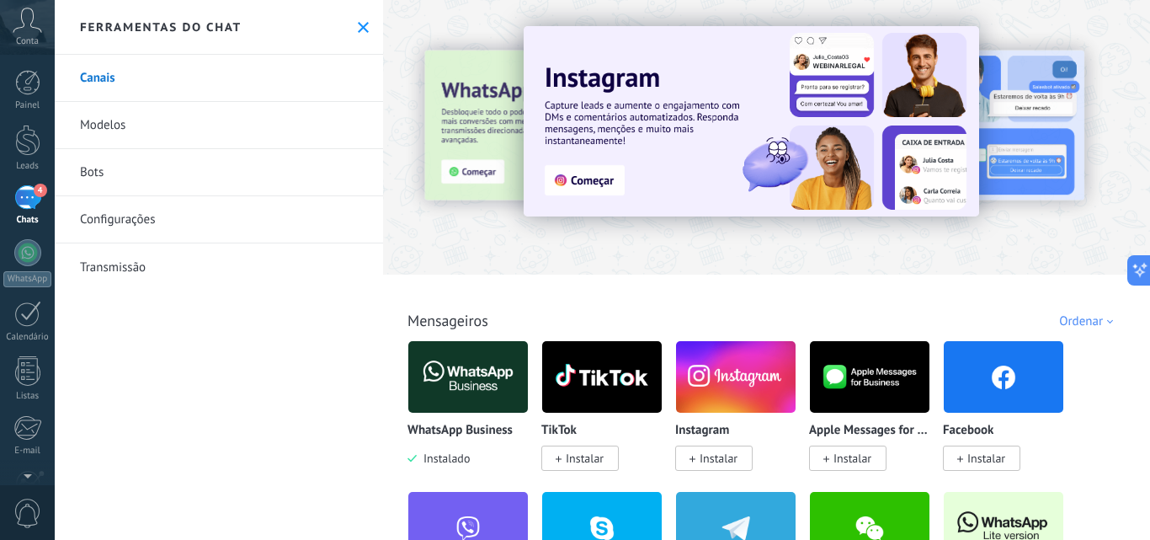
click at [143, 217] on link "Configurações" at bounding box center [219, 219] width 328 height 47
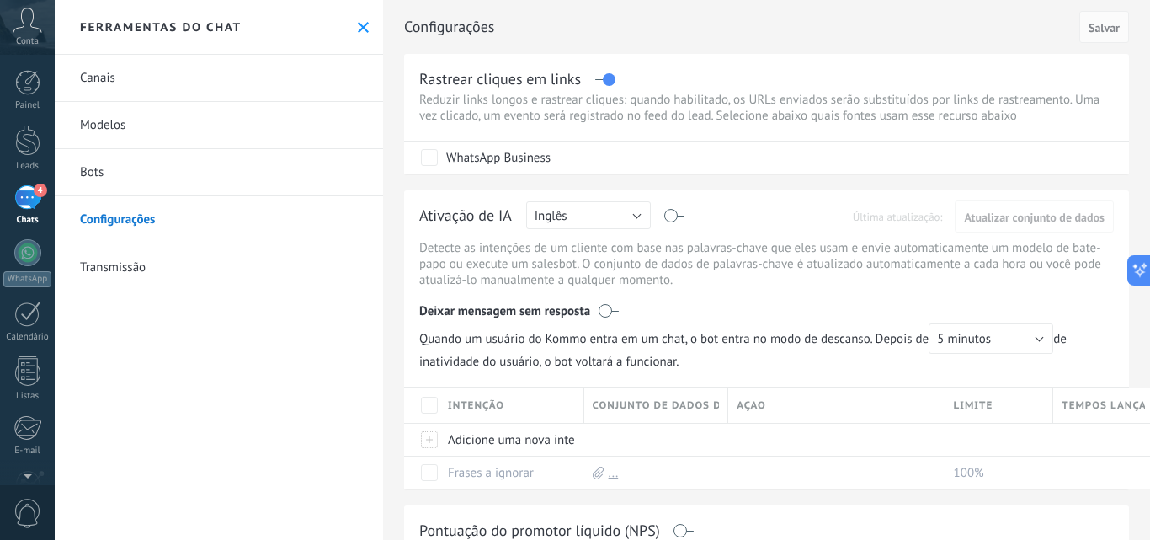
click at [361, 25] on icon at bounding box center [363, 27] width 11 height 11
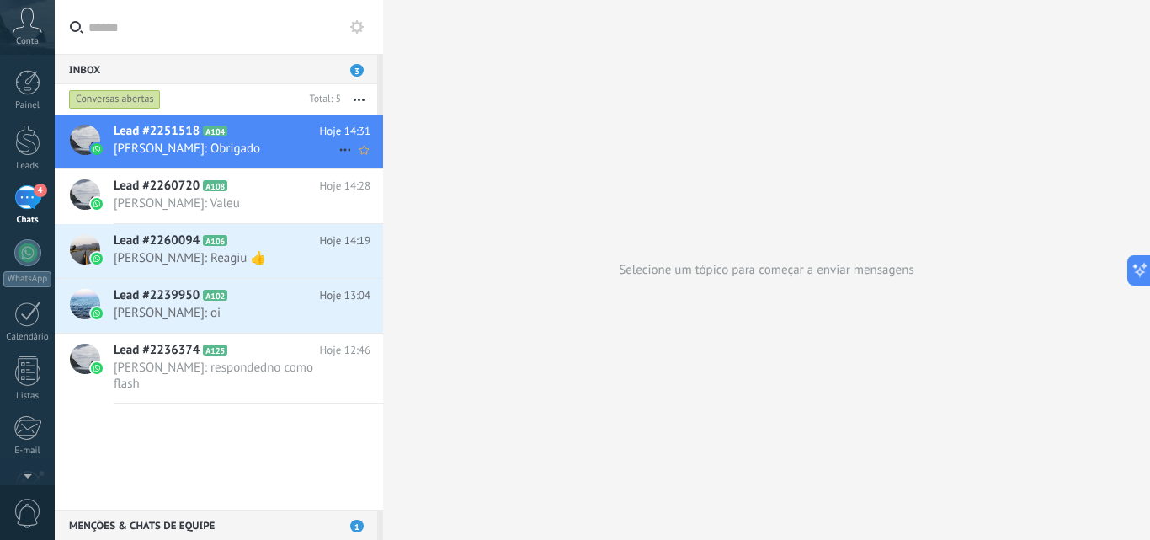
click at [257, 131] on h2 "Lead #2251518 A104" at bounding box center [217, 131] width 206 height 17
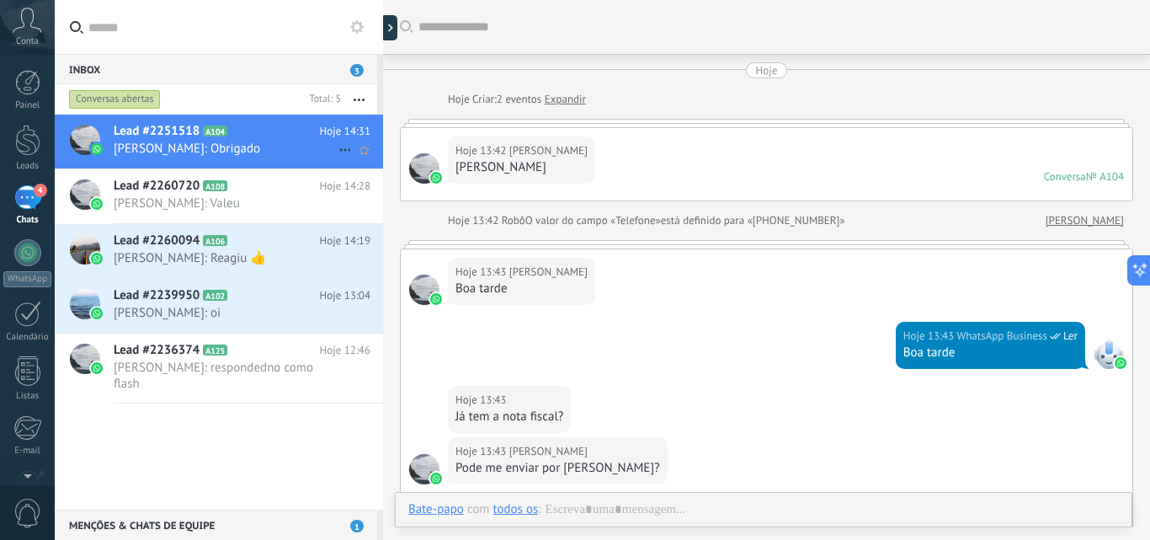
scroll to position [595, 0]
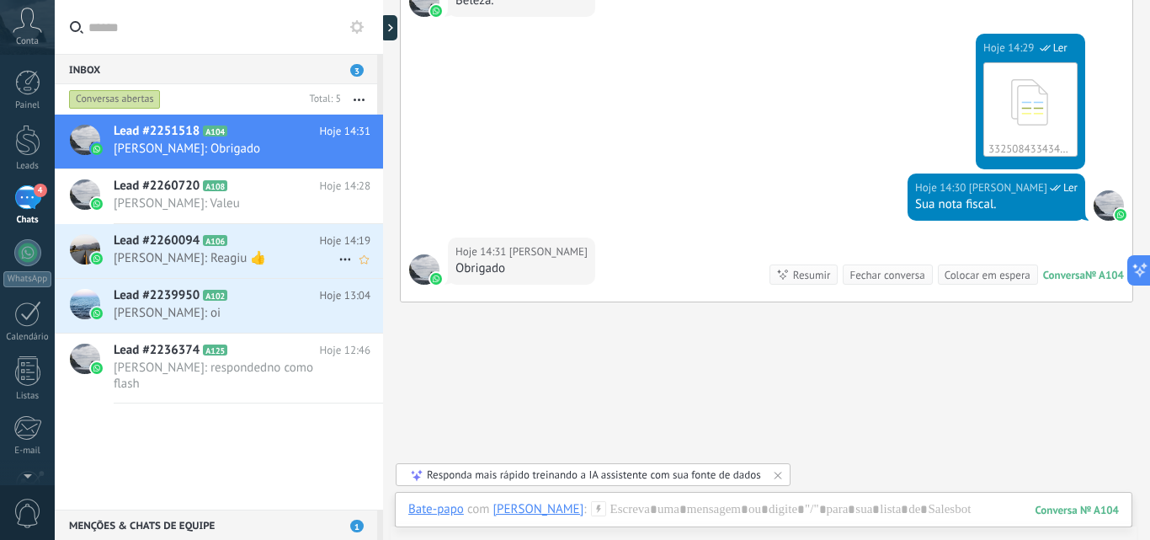
click at [285, 256] on span "[PERSON_NAME]: Reagiu 👍" at bounding box center [226, 258] width 225 height 16
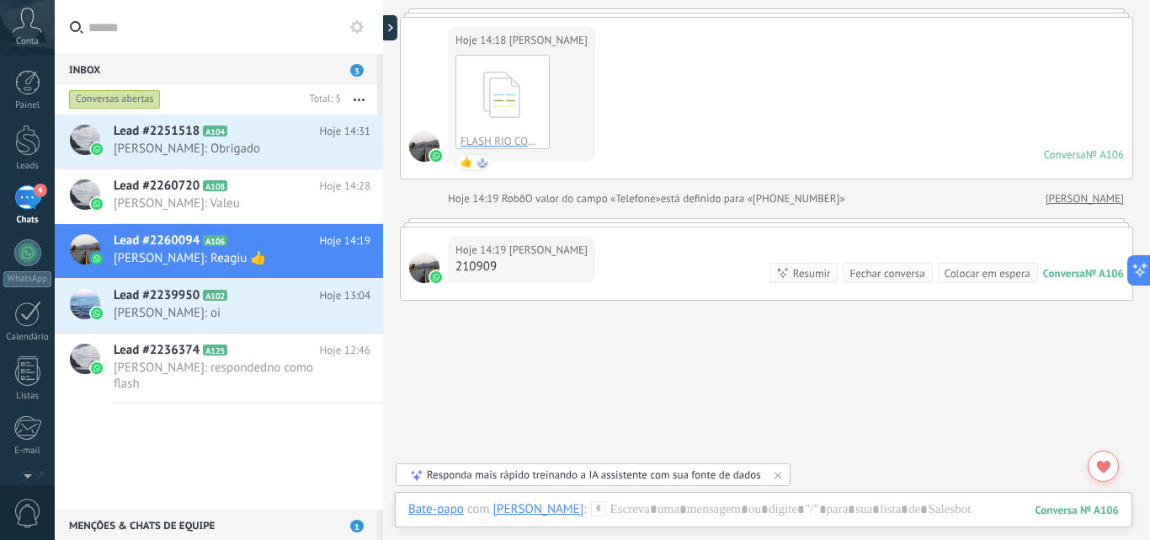
scroll to position [165, 0]
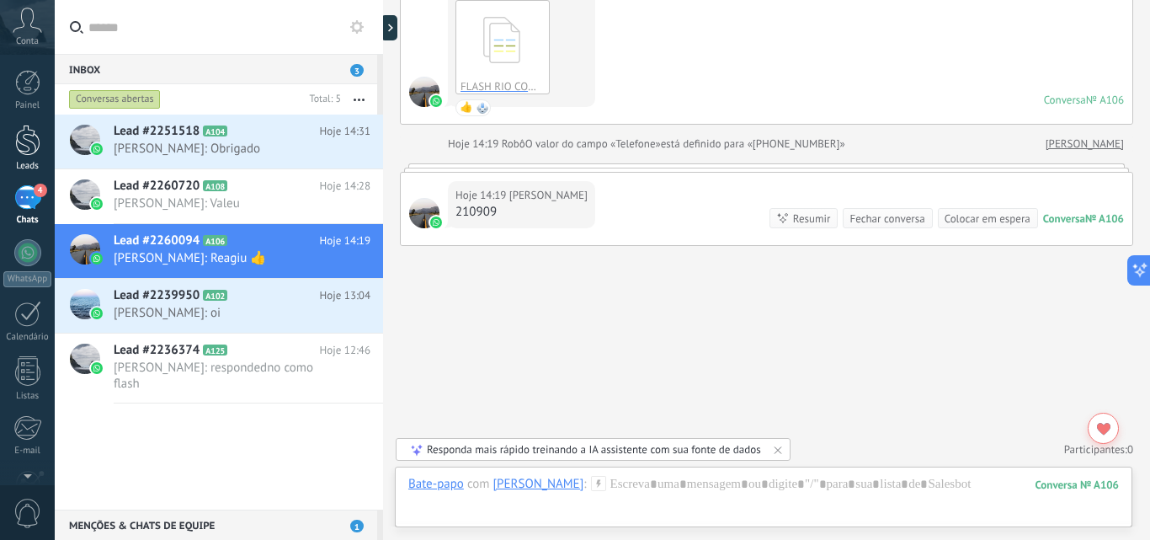
click at [24, 133] on div at bounding box center [27, 140] width 25 height 31
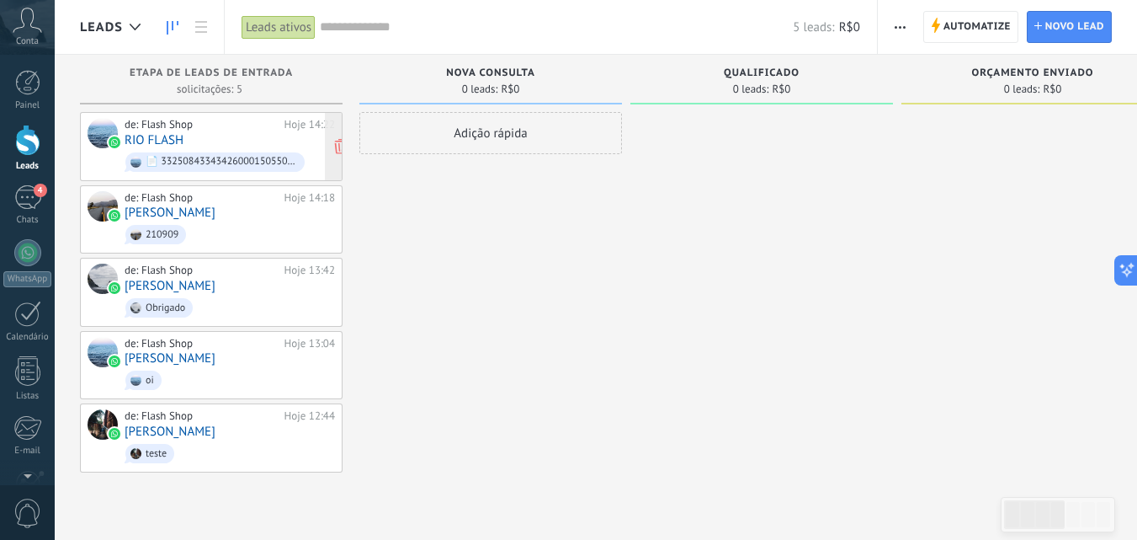
click at [261, 132] on div "de: Flash Shop Hoje 14:22 RIO FLASH 📄 33250843343426000150550010000103071937027…" at bounding box center [230, 146] width 210 height 57
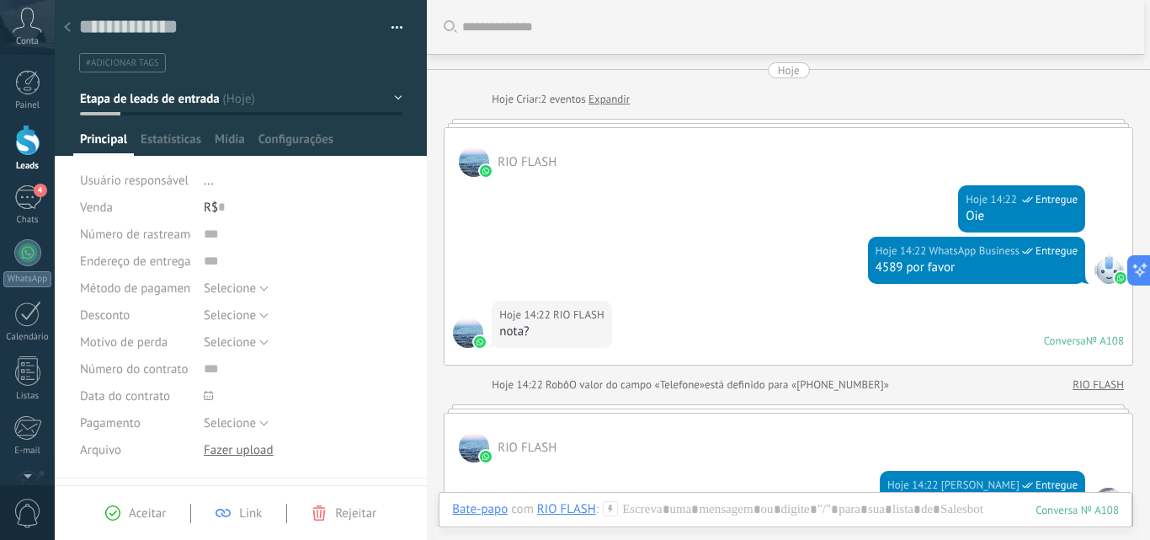
click at [66, 26] on icon at bounding box center [67, 27] width 7 height 10
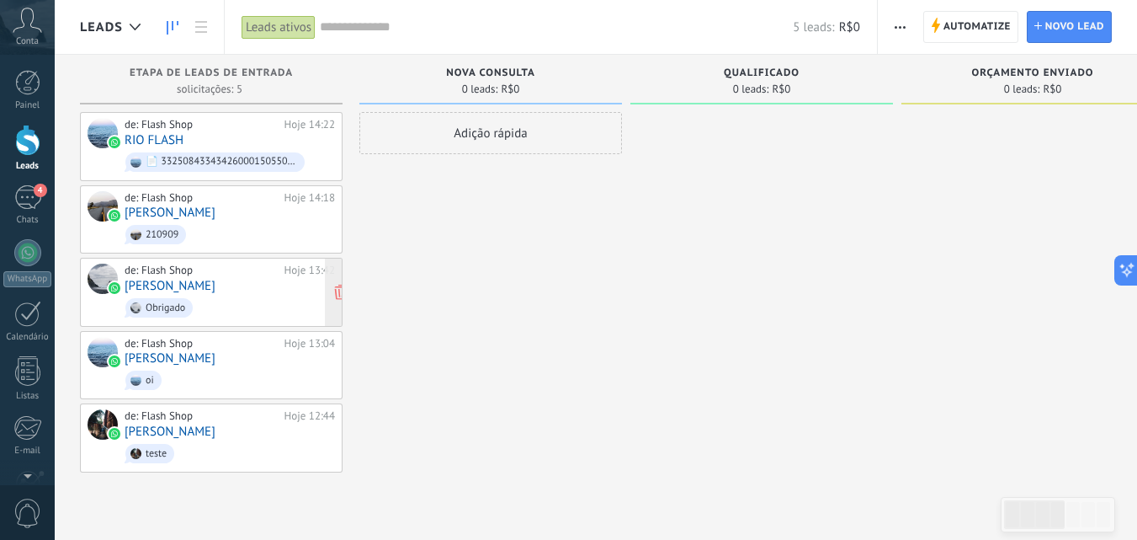
click at [222, 297] on span "Obrigado" at bounding box center [230, 308] width 210 height 26
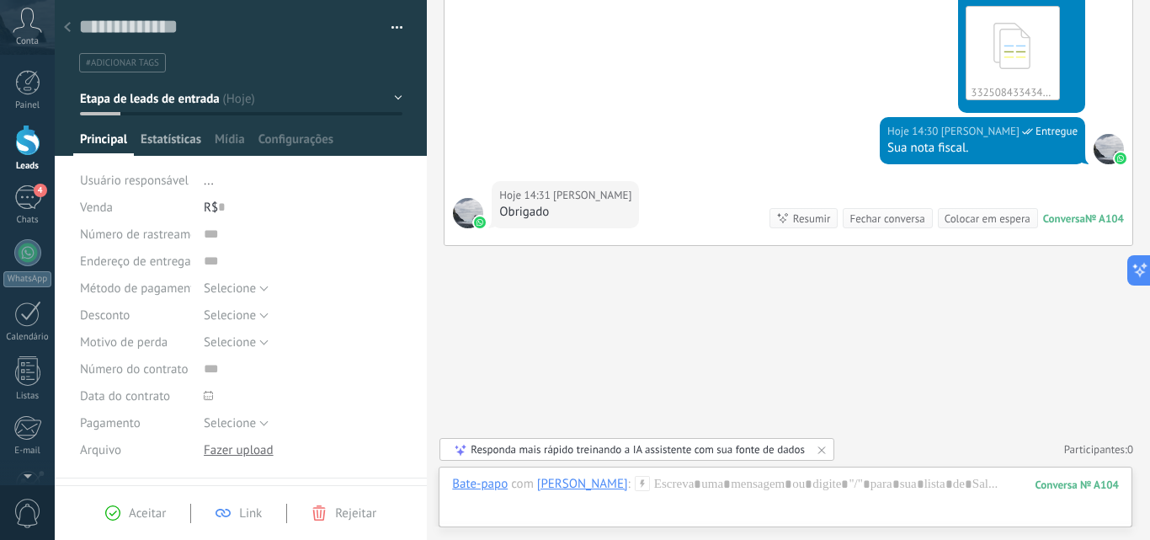
click at [165, 132] on span "Estatísticas" at bounding box center [171, 143] width 61 height 24
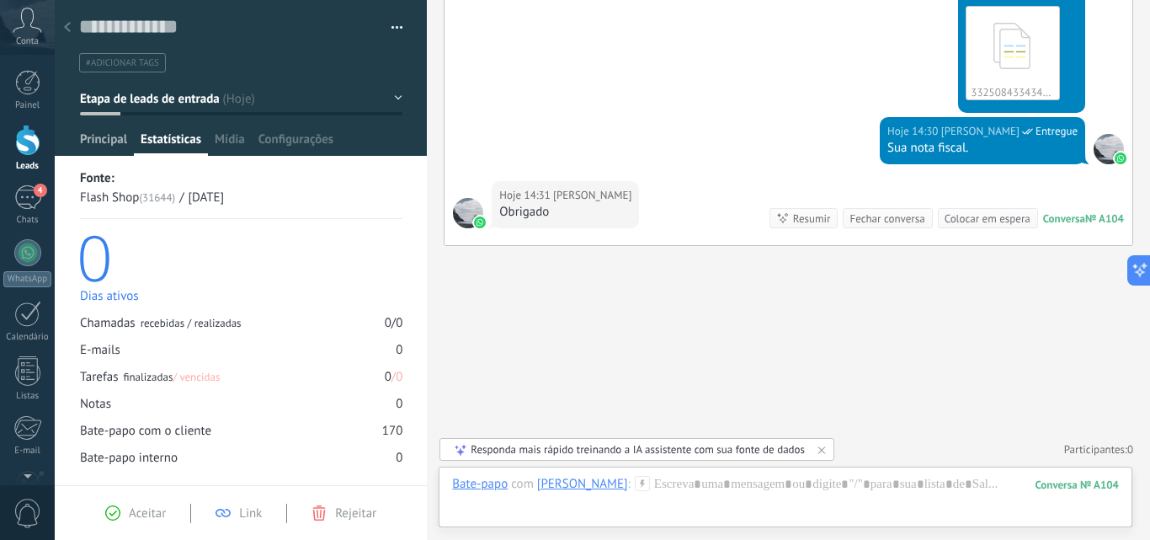
click at [101, 144] on span "Principal" at bounding box center [103, 143] width 47 height 24
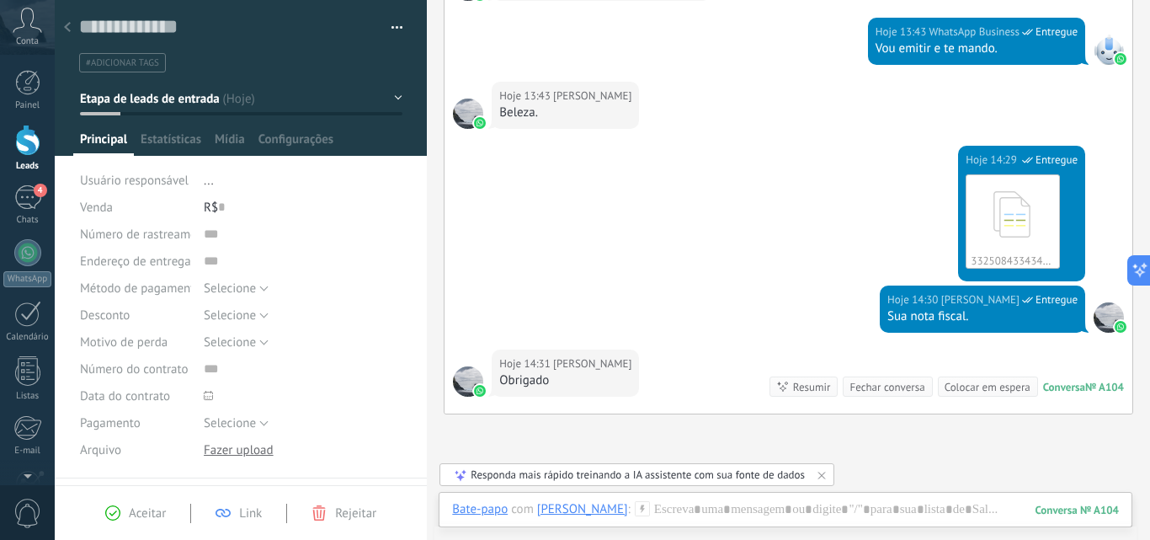
click at [109, 142] on span "Principal" at bounding box center [103, 143] width 47 height 24
click at [163, 141] on span "Estatísticas" at bounding box center [171, 143] width 61 height 24
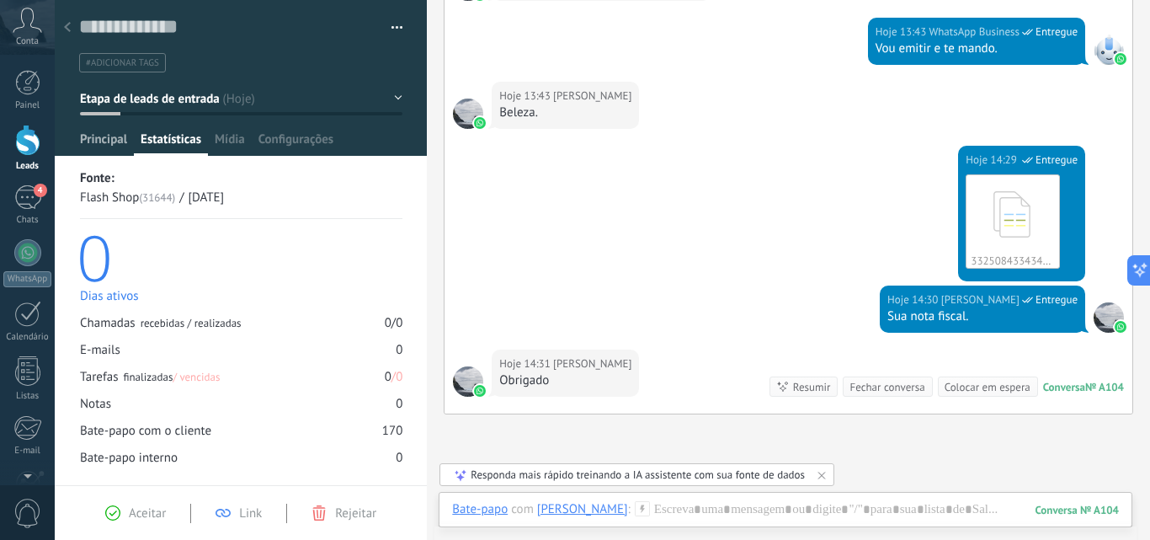
click at [112, 143] on span "Principal" at bounding box center [103, 143] width 47 height 24
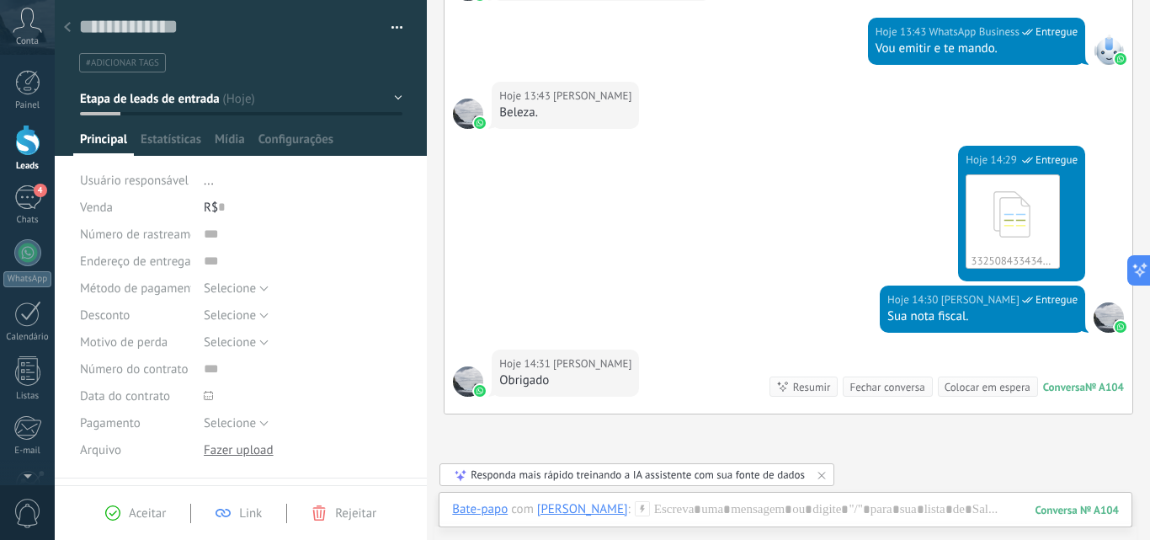
click at [391, 100] on button "Etapa de leads de entrada" at bounding box center [241, 98] width 322 height 30
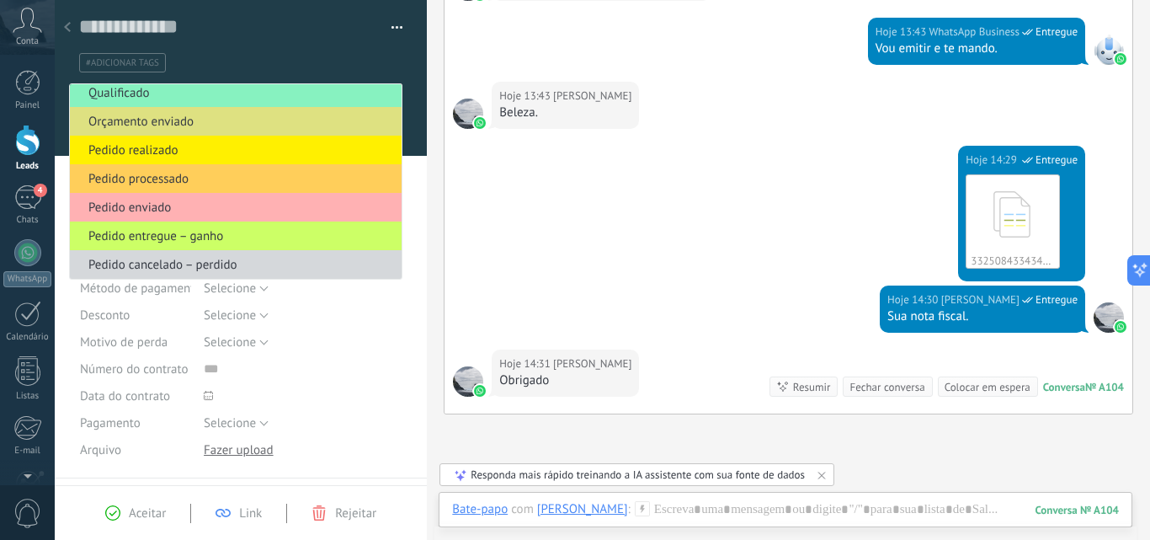
click at [194, 205] on span "Pedido enviado" at bounding box center [233, 208] width 327 height 16
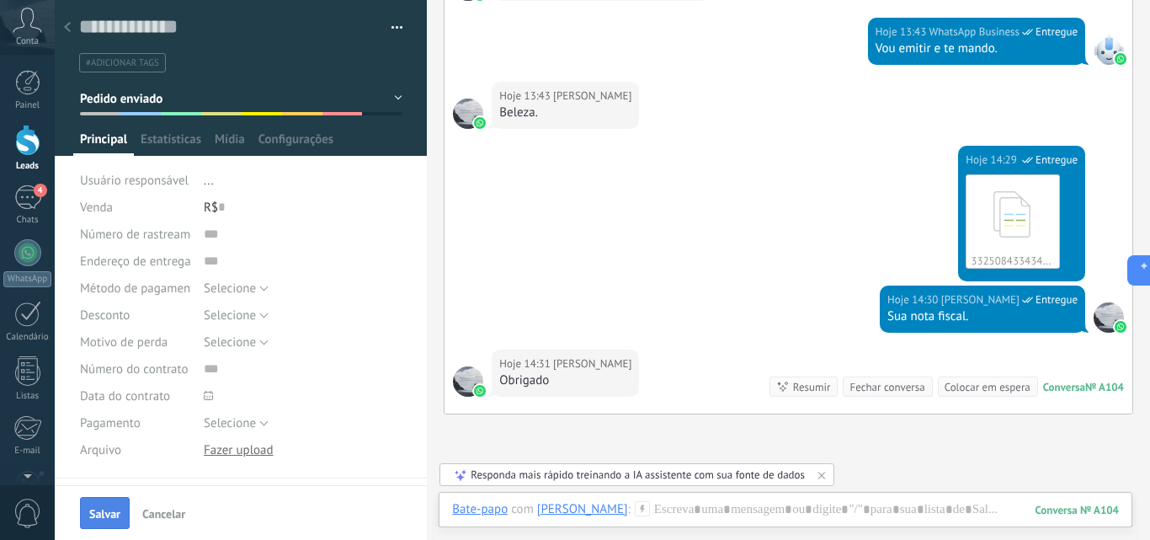
click at [107, 522] on button "Salvar" at bounding box center [105, 513] width 50 height 32
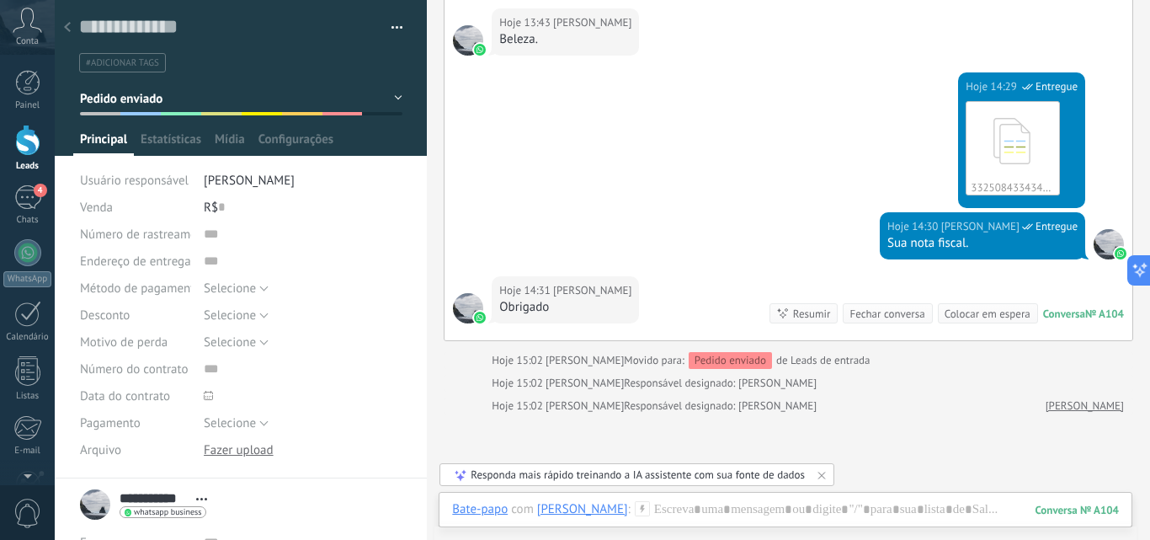
click at [69, 31] on use at bounding box center [67, 27] width 7 height 10
click at [69, 31] on body ".abccls-1,.abccls-2{fill-rule:evenodd}.abccls-2{fill:#fff} .abfcls-1{fill:none}…" at bounding box center [575, 270] width 1150 height 540
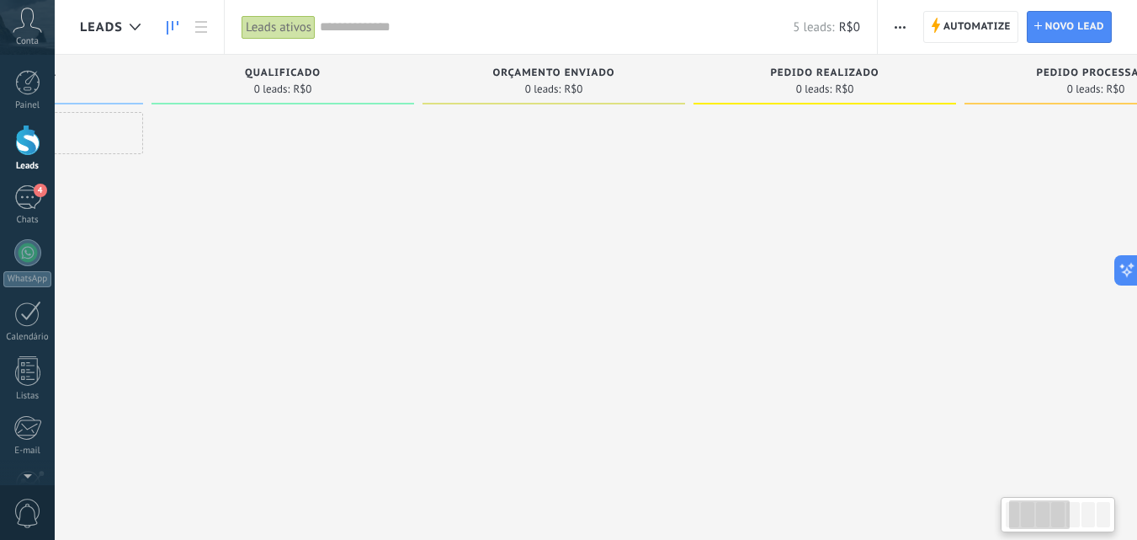
drag, startPoint x: 822, startPoint y: 231, endPoint x: 250, endPoint y: 224, distance: 572.5
click at [252, 232] on div at bounding box center [283, 272] width 263 height 320
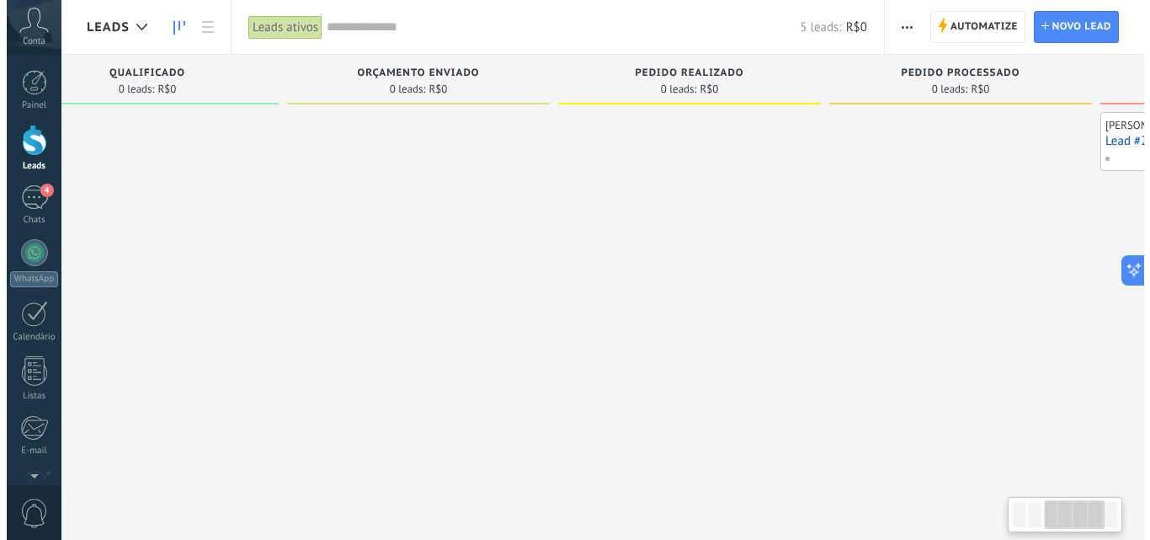
scroll to position [0, 865]
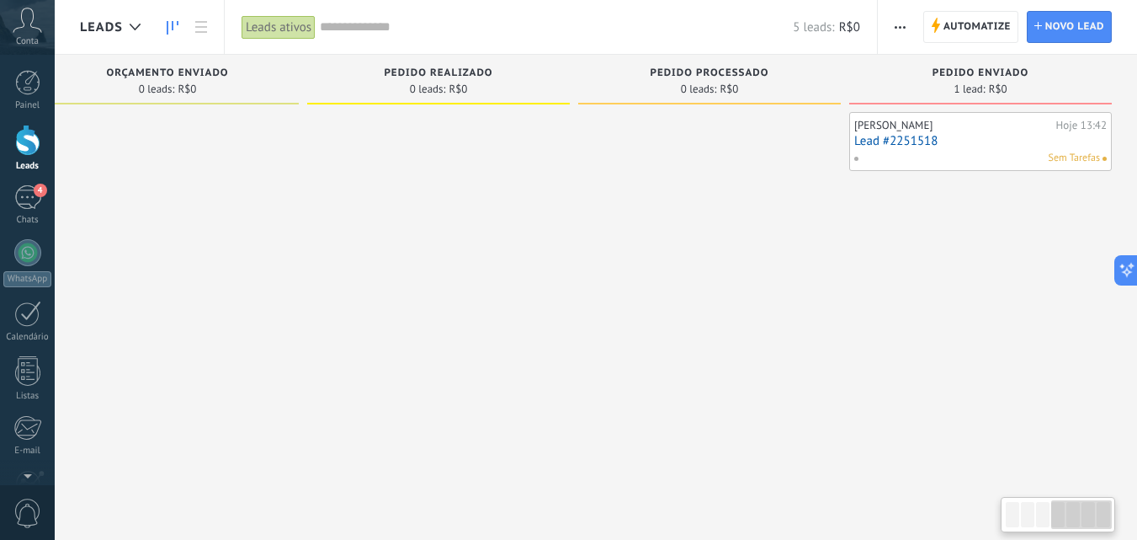
drag, startPoint x: 906, startPoint y: 223, endPoint x: 215, endPoint y: 219, distance: 691.1
click at [215, 219] on div "Etapa de leads de entrada solicitações: 4 0 0 0 4 0 0 0 4 de: Flash Shop Hoje 1…" at bounding box center [176, 243] width 1923 height 377
click at [1026, 151] on div "Sem Tarefas" at bounding box center [977, 158] width 247 height 15
click at [952, 142] on link "Lead #2251518" at bounding box center [980, 141] width 253 height 14
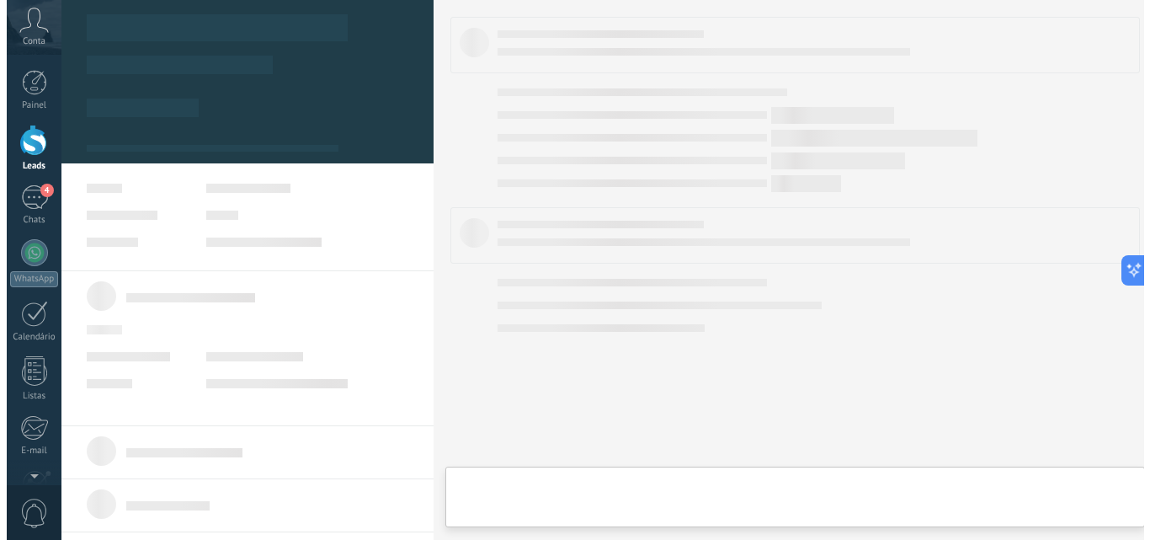
scroll to position [0, 853]
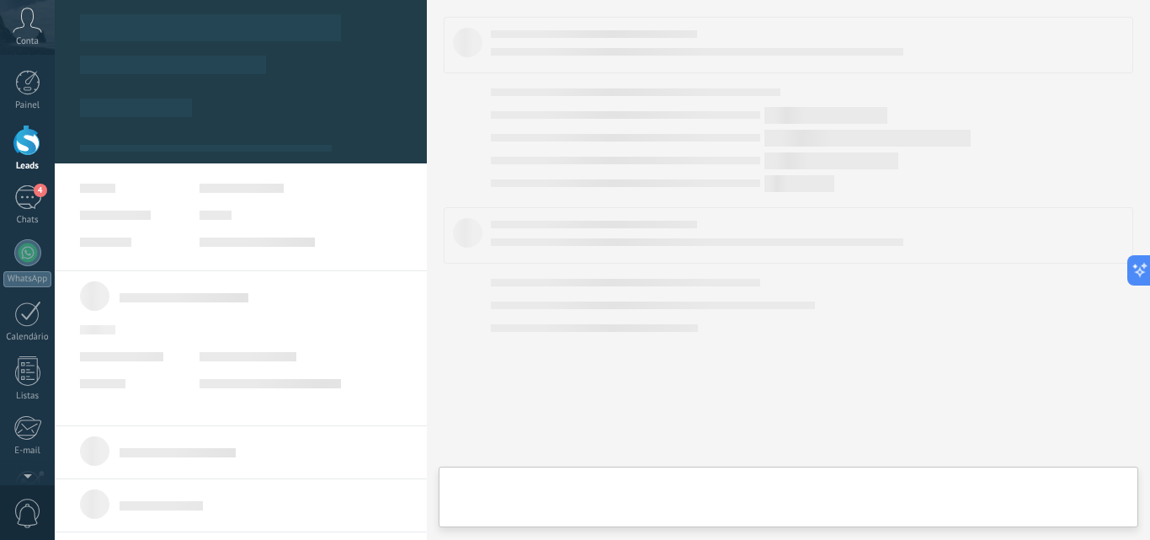
type textarea "**********"
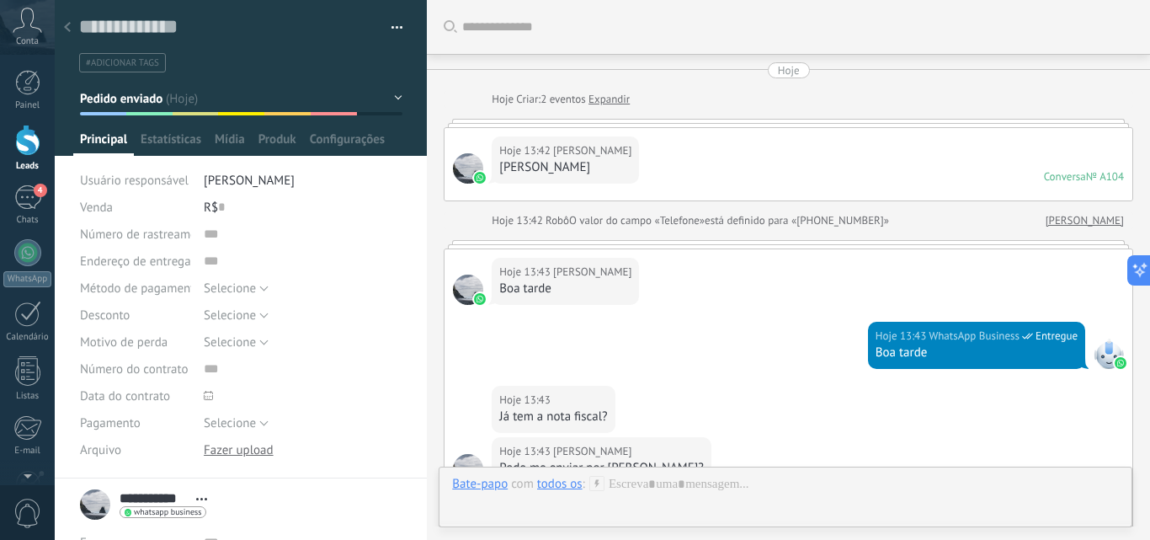
scroll to position [702, 0]
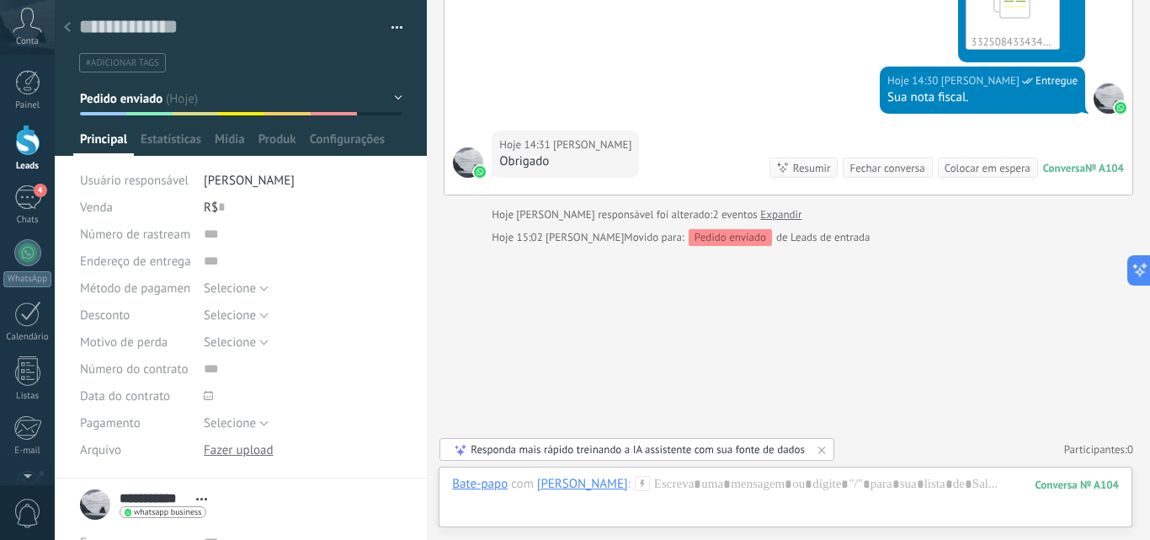
click at [223, 203] on div "R$ 0" at bounding box center [303, 207] width 199 height 27
type input "*"
click at [333, 219] on div "R$ ******* 634.500" at bounding box center [303, 207] width 199 height 27
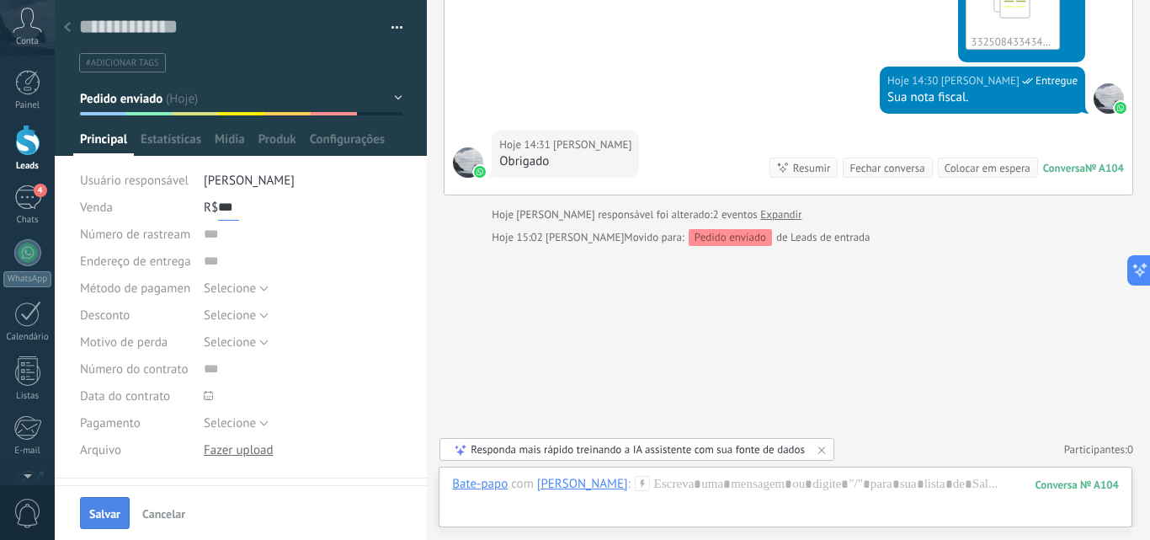
type input "***"
click at [113, 510] on span "Salvar" at bounding box center [104, 514] width 31 height 12
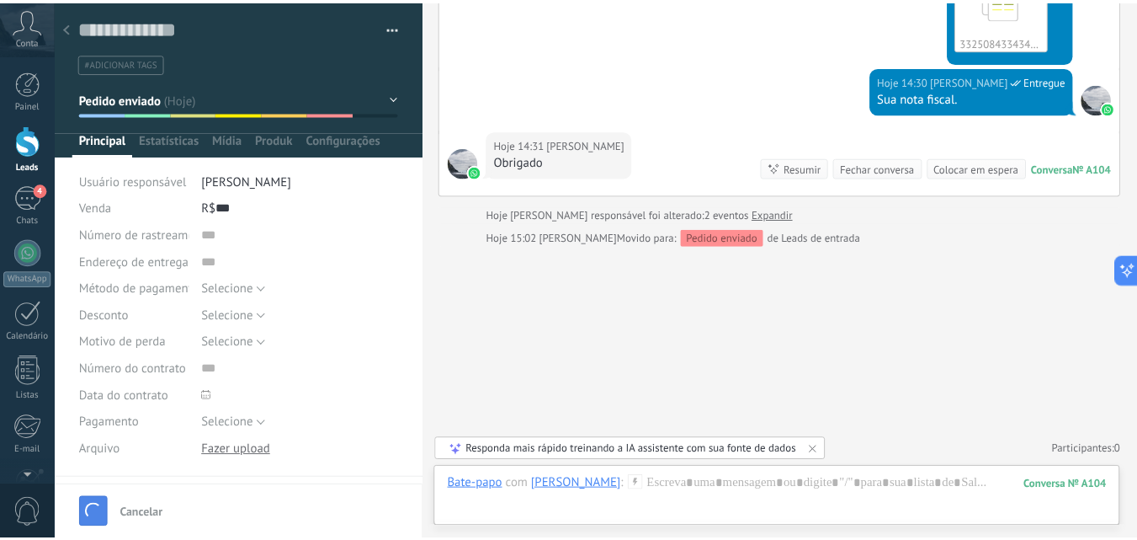
scroll to position [725, 0]
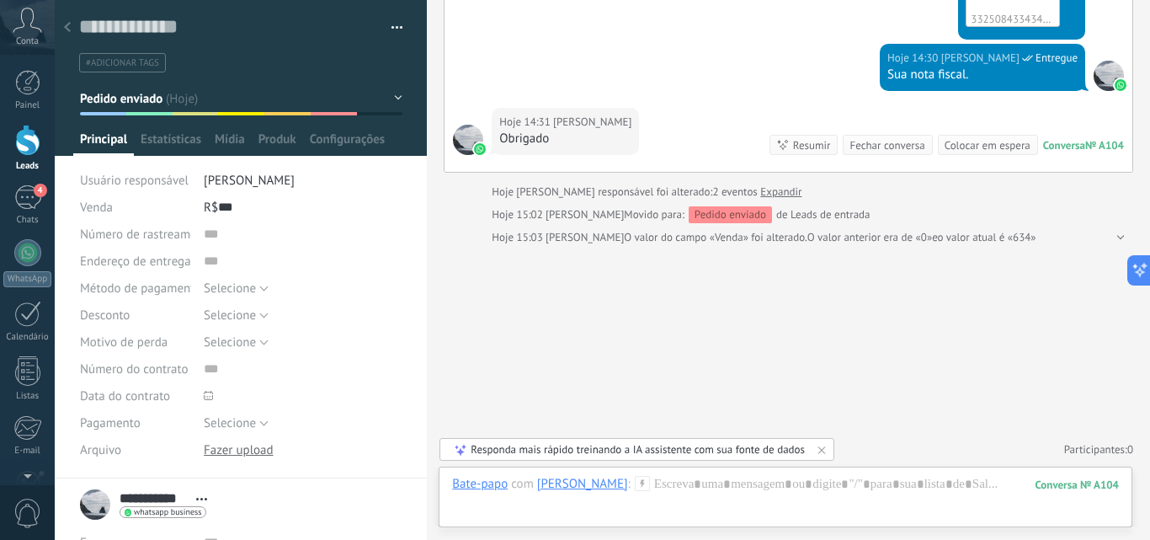
click at [72, 29] on div at bounding box center [68, 28] width 24 height 33
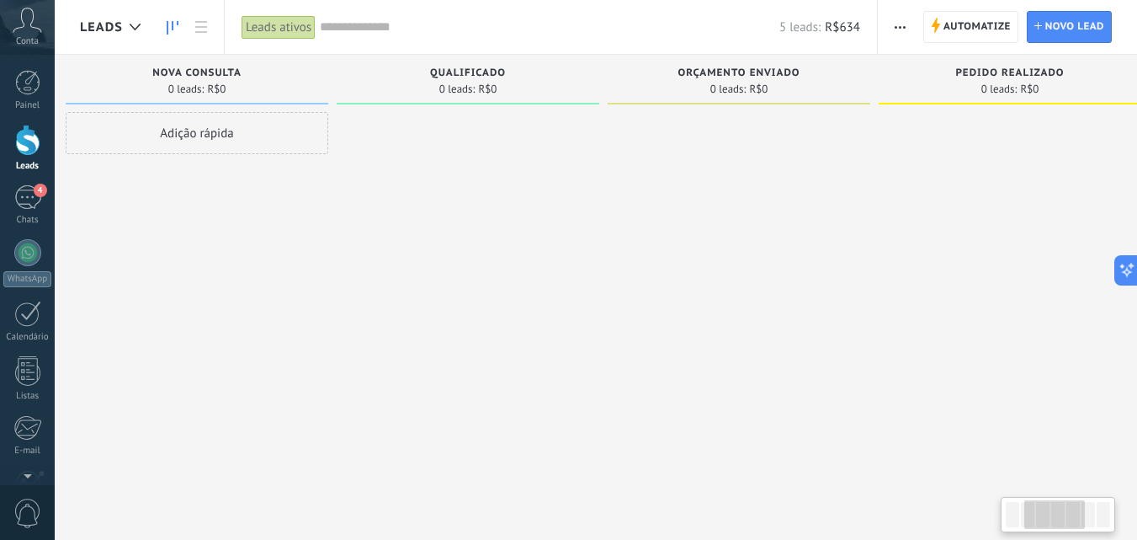
drag, startPoint x: 952, startPoint y: 267, endPoint x: 539, endPoint y: 286, distance: 413.8
click at [608, 288] on div at bounding box center [739, 272] width 263 height 320
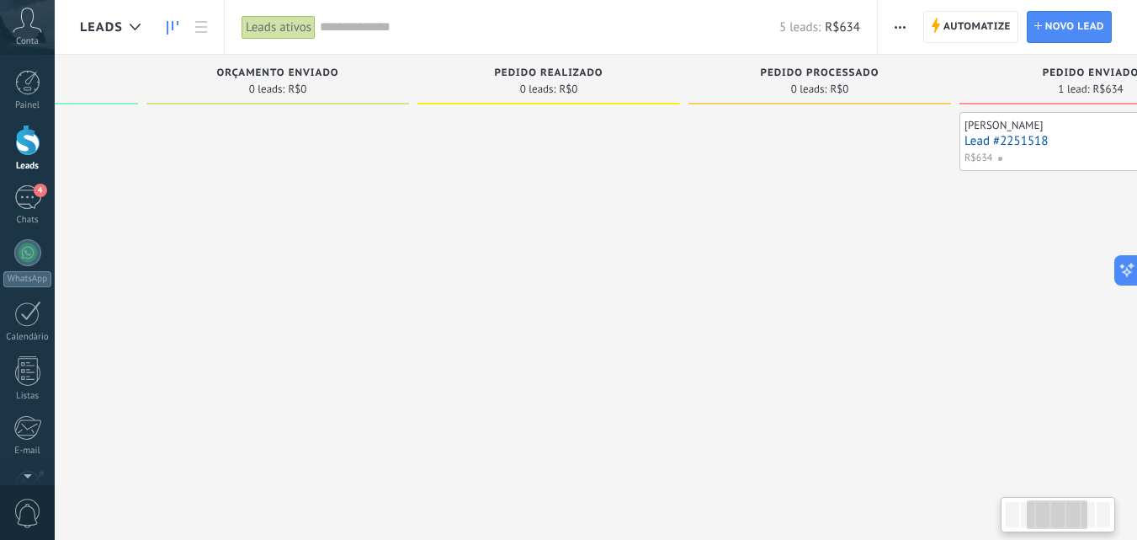
drag, startPoint x: 892, startPoint y: 280, endPoint x: 505, endPoint y: 288, distance: 387.3
click at [521, 290] on div at bounding box center [549, 272] width 263 height 320
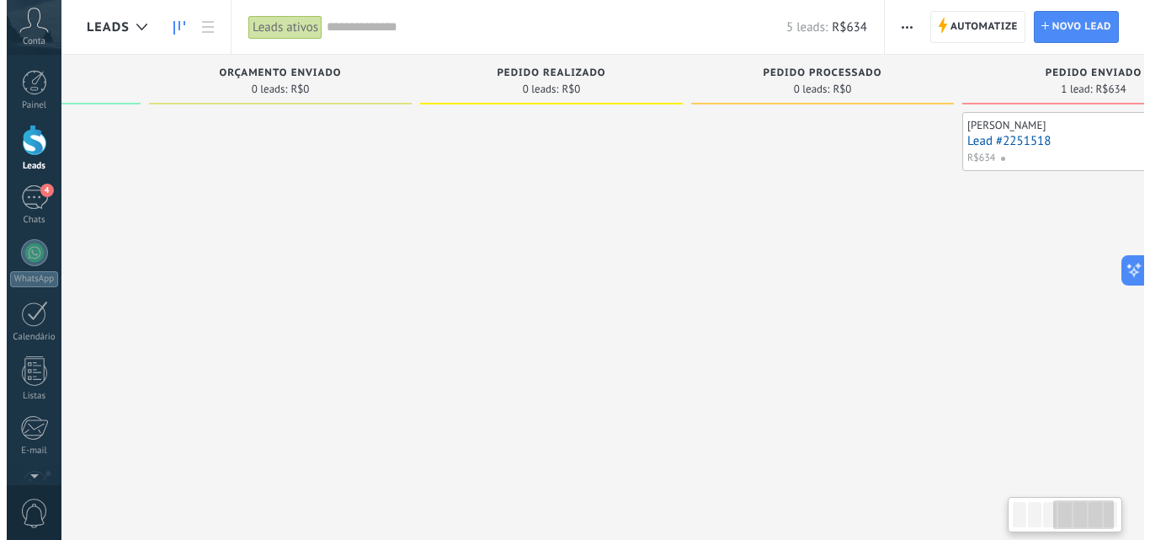
scroll to position [0, 865]
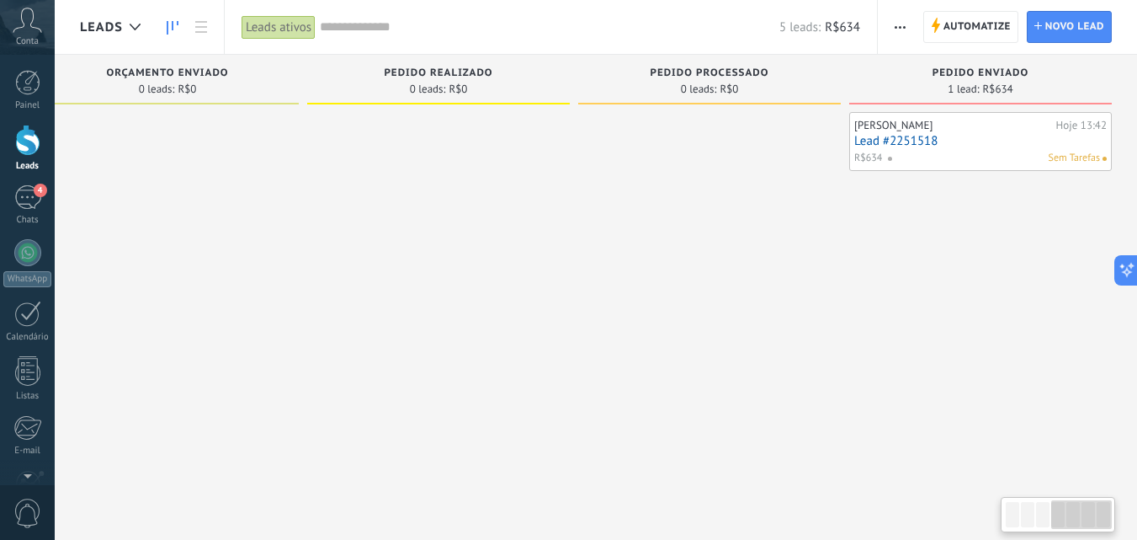
drag, startPoint x: 787, startPoint y: 293, endPoint x: 652, endPoint y: 291, distance: 134.7
click at [660, 292] on div at bounding box center [709, 272] width 263 height 320
drag, startPoint x: 908, startPoint y: 287, endPoint x: 455, endPoint y: 285, distance: 452.9
click at [532, 288] on div "Etapa de leads de entrada solicitações: 4 0 0 0 4 0 0 0 4 de: Flash Shop Hoje 1…" at bounding box center [176, 243] width 1923 height 377
drag, startPoint x: 895, startPoint y: 304, endPoint x: 573, endPoint y: 287, distance: 322.0
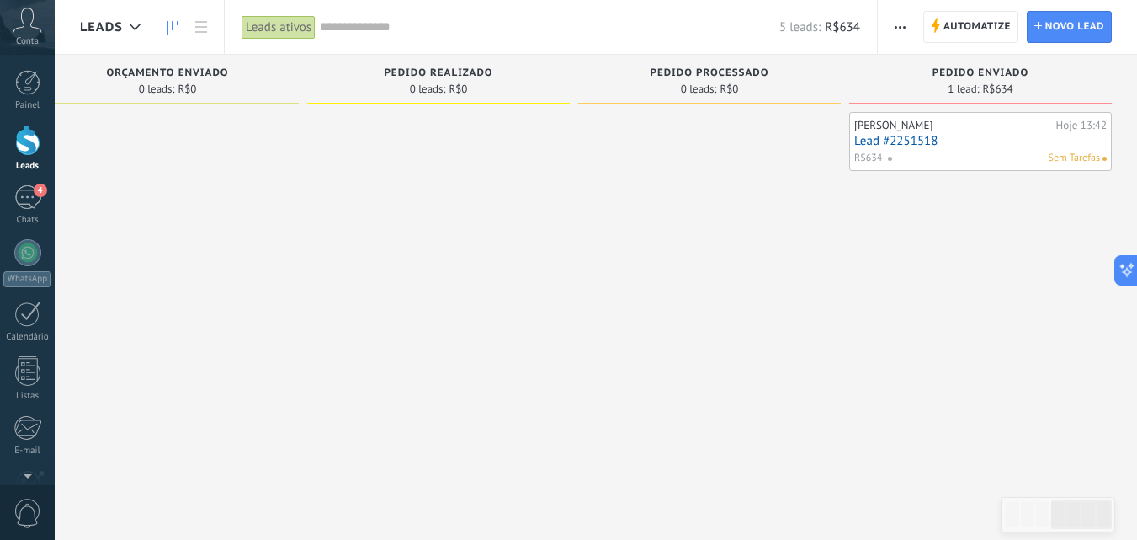
click at [588, 290] on div "Etapa de leads de entrada solicitações: 4 0 0 0 4 0 0 0 4 de: Flash Shop Hoje 1…" at bounding box center [176, 243] width 1923 height 377
drag, startPoint x: 953, startPoint y: 269, endPoint x: 830, endPoint y: 236, distance: 127.2
click at [863, 267] on div "[PERSON_NAME] 13:42 Lead #2251518 R$634 Sem Tarefas" at bounding box center [980, 272] width 263 height 320
click at [905, 26] on use "button" at bounding box center [900, 27] width 11 height 3
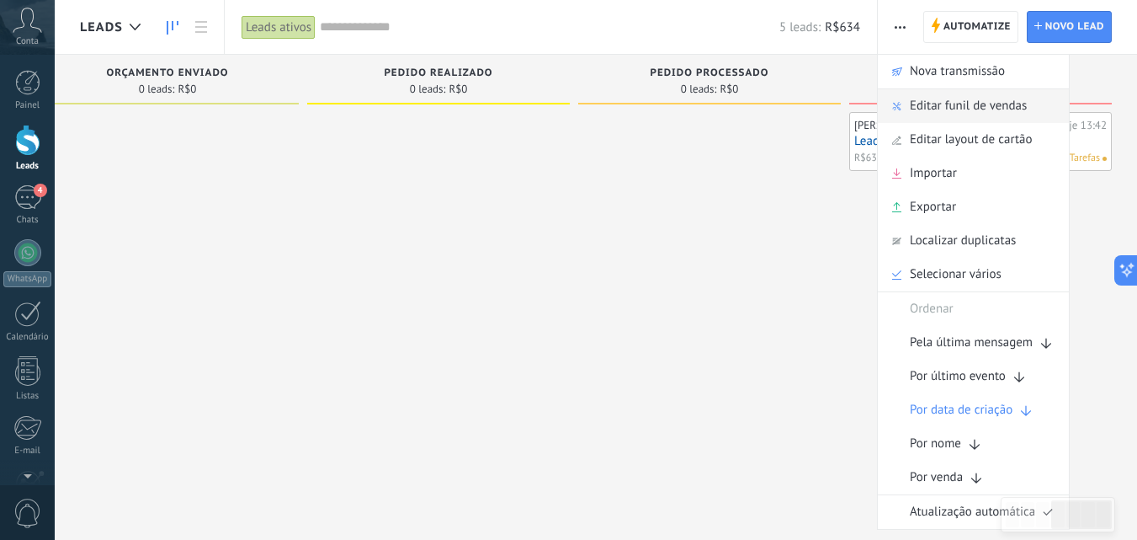
click at [979, 102] on span "Editar funil de vendas" at bounding box center [968, 106] width 117 height 34
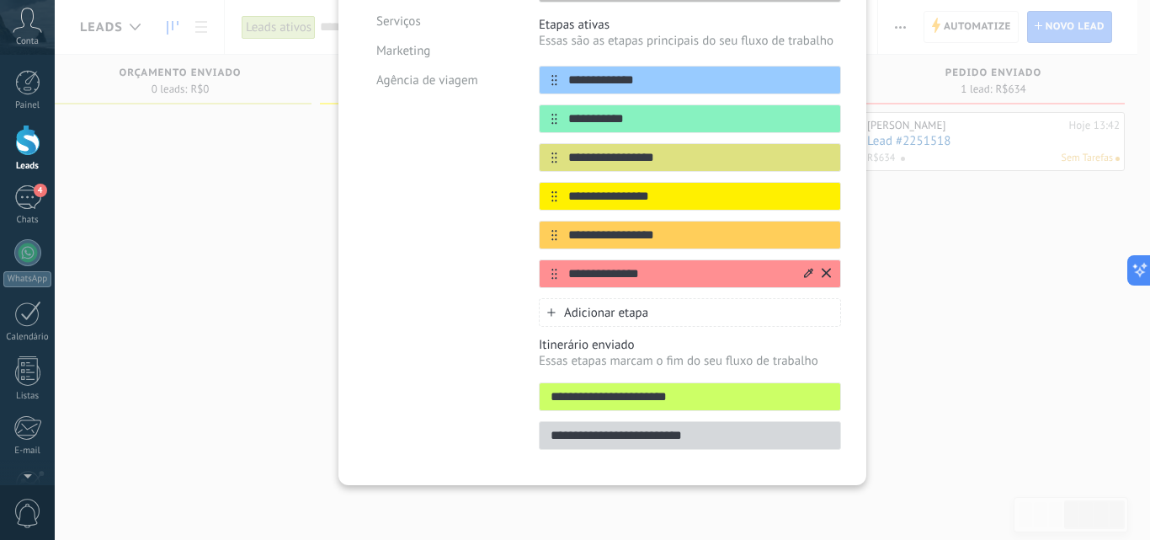
scroll to position [198, 0]
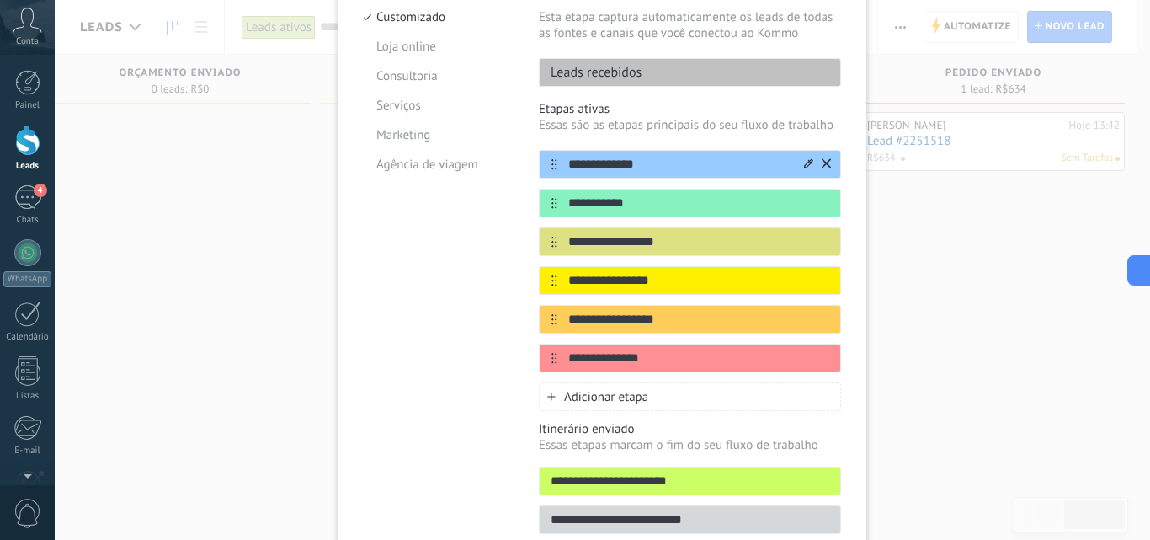
click at [673, 162] on input "**********" at bounding box center [679, 165] width 244 height 18
type input "*"
type input "**********"
click at [648, 205] on input "**********" at bounding box center [679, 203] width 244 height 18
type input "*"
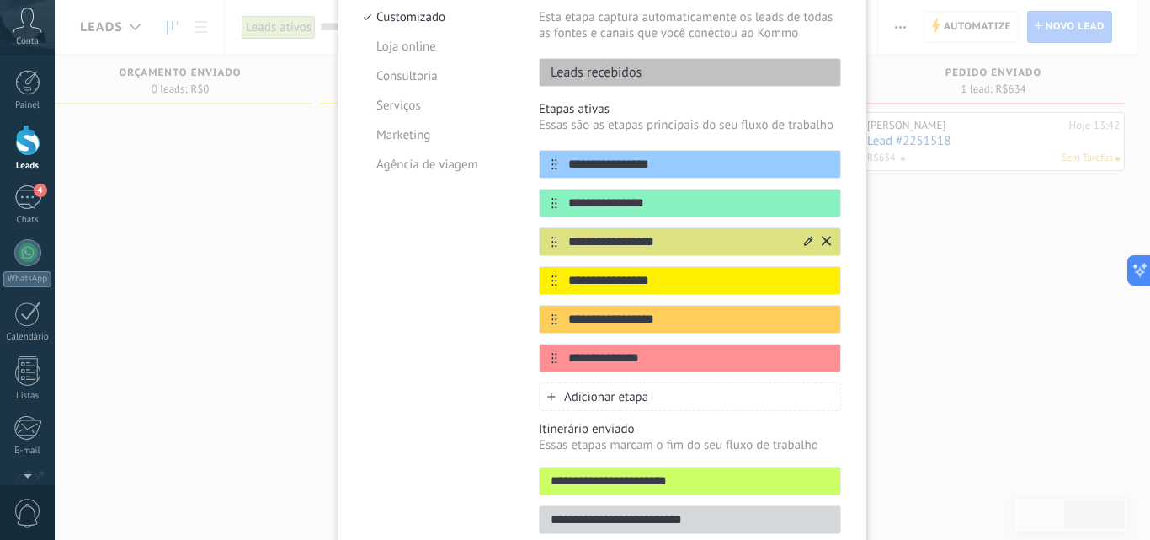
type input "**********"
drag, startPoint x: 673, startPoint y: 234, endPoint x: 562, endPoint y: 247, distance: 111.9
click at [562, 247] on input "**********" at bounding box center [679, 242] width 244 height 18
type input "**********"
click at [826, 279] on icon at bounding box center [826, 279] width 9 height 10
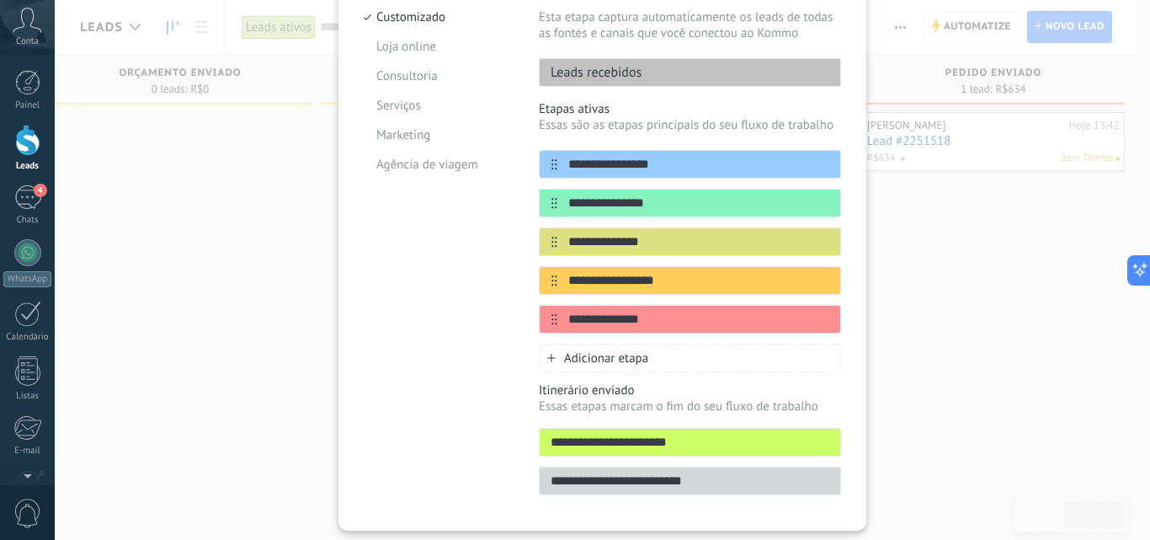
click at [0, 0] on icon at bounding box center [0, 0] width 0 height 0
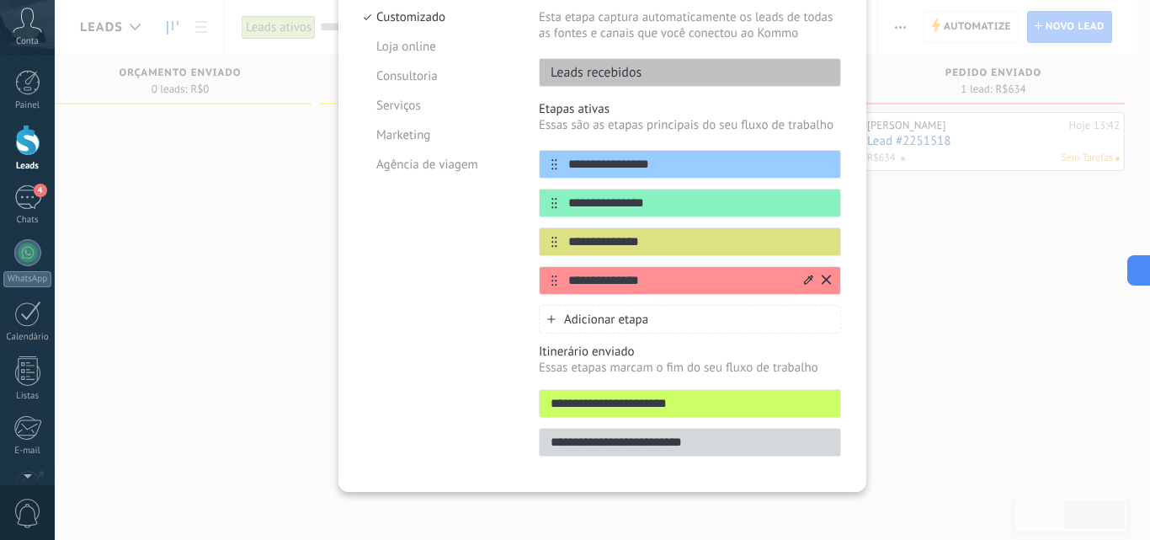
click at [646, 273] on input "**********" at bounding box center [679, 281] width 244 height 18
drag, startPoint x: 670, startPoint y: 277, endPoint x: 545, endPoint y: 278, distance: 124.6
click at [545, 278] on div "**********" at bounding box center [690, 280] width 302 height 29
type input "*********"
click at [725, 442] on input "**********" at bounding box center [690, 443] width 301 height 18
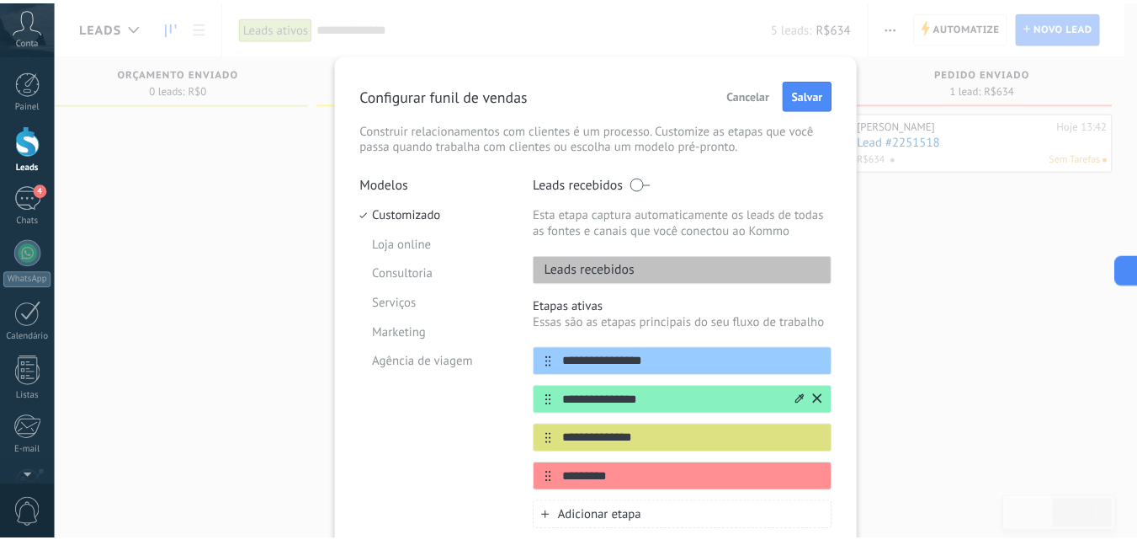
scroll to position [0, 0]
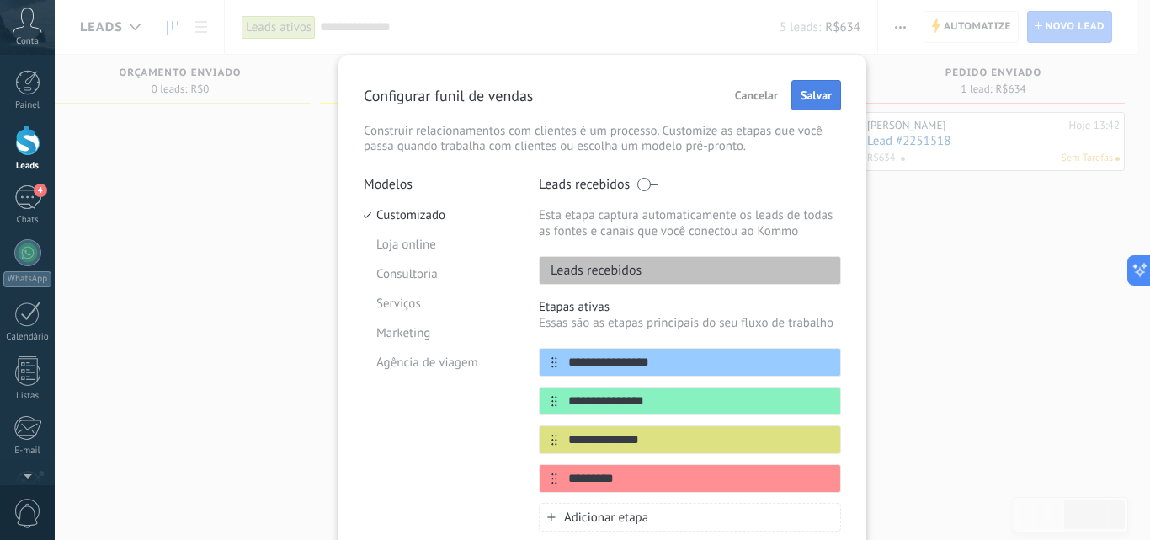
click at [803, 94] on span "Salvar" at bounding box center [816, 95] width 31 height 12
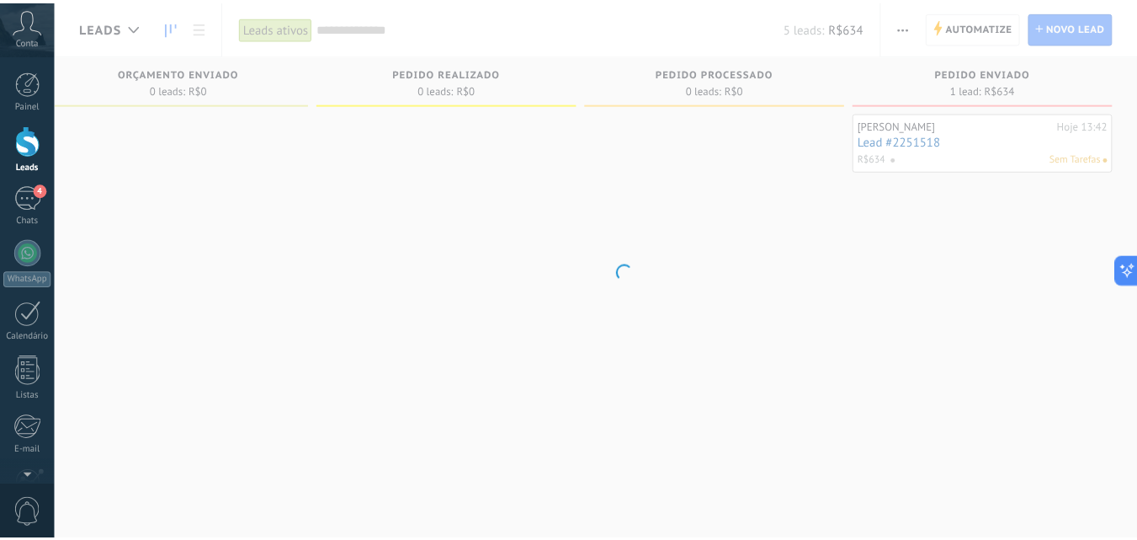
scroll to position [0, 853]
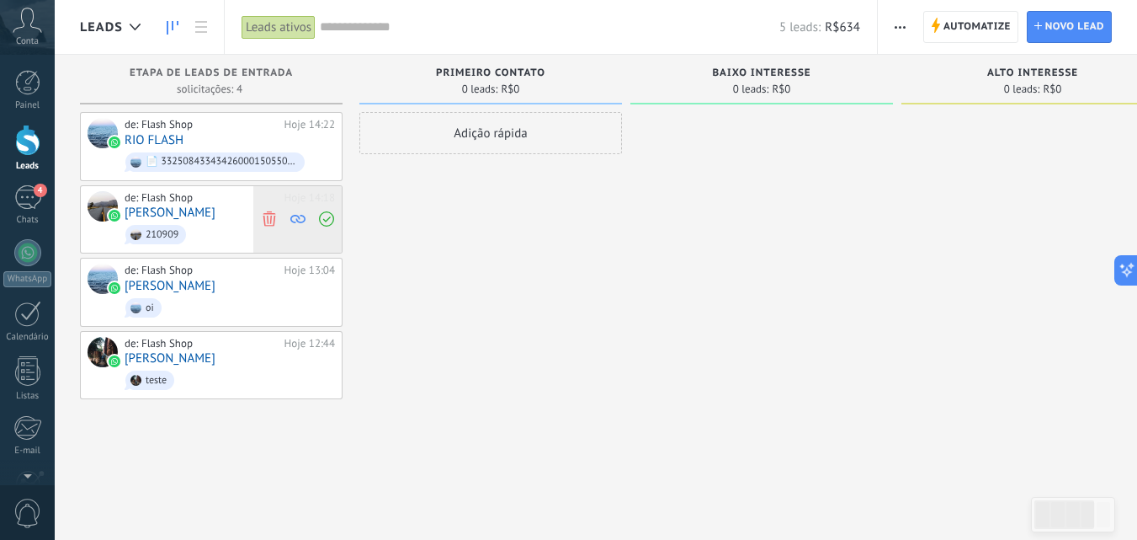
click at [271, 216] on use at bounding box center [269, 218] width 13 height 15
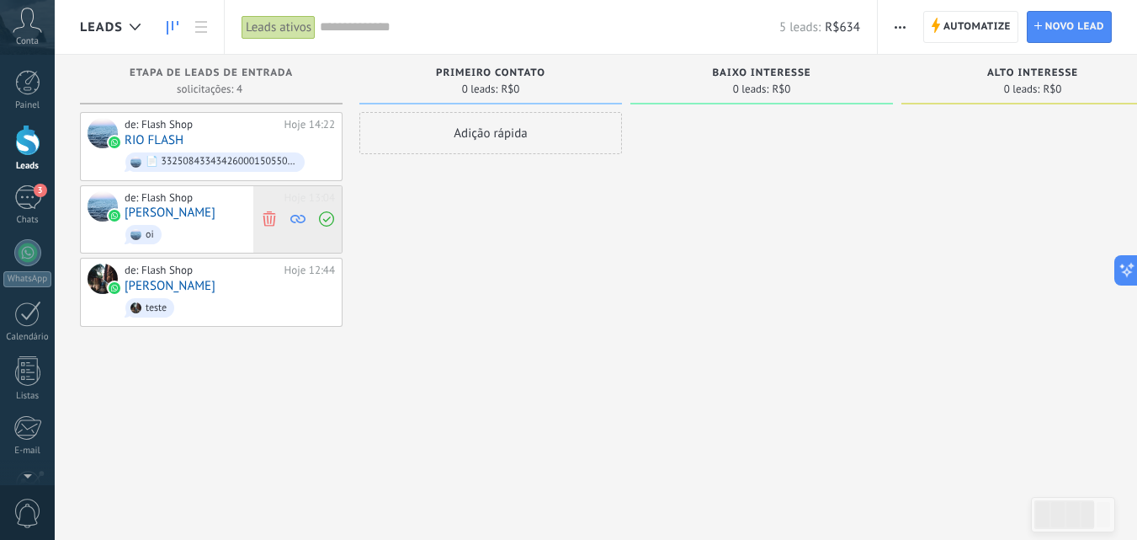
click at [270, 217] on use at bounding box center [269, 218] width 13 height 15
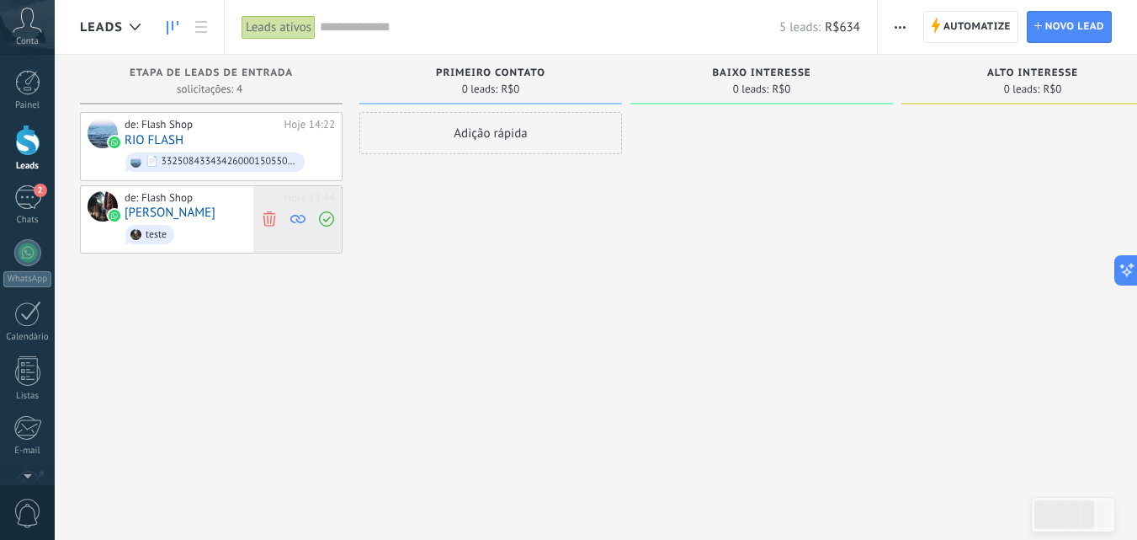
click at [269, 217] on icon at bounding box center [269, 218] width 15 height 15
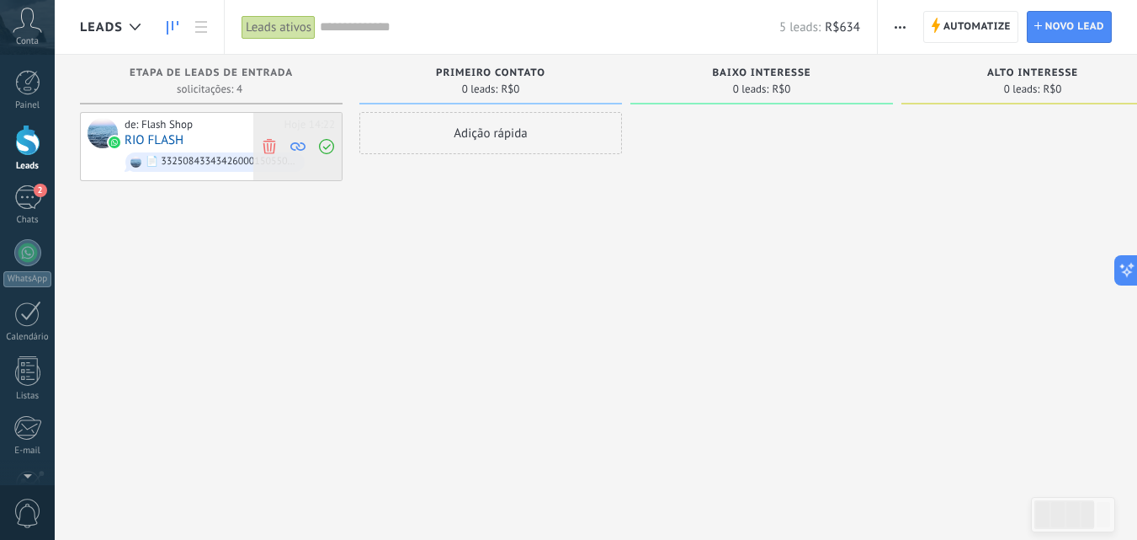
click at [272, 143] on icon at bounding box center [269, 145] width 15 height 15
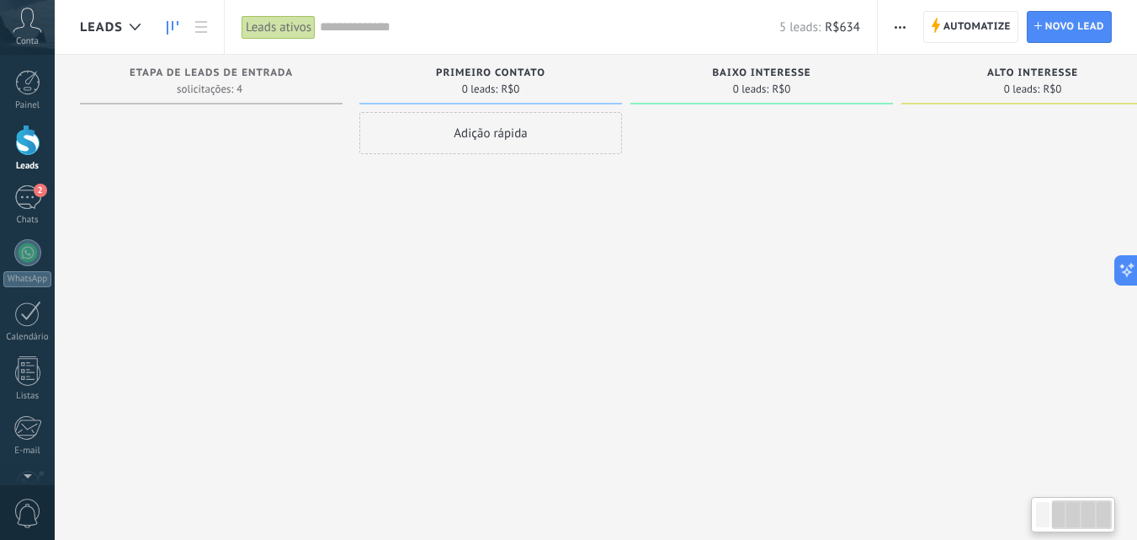
scroll to position [0, 323]
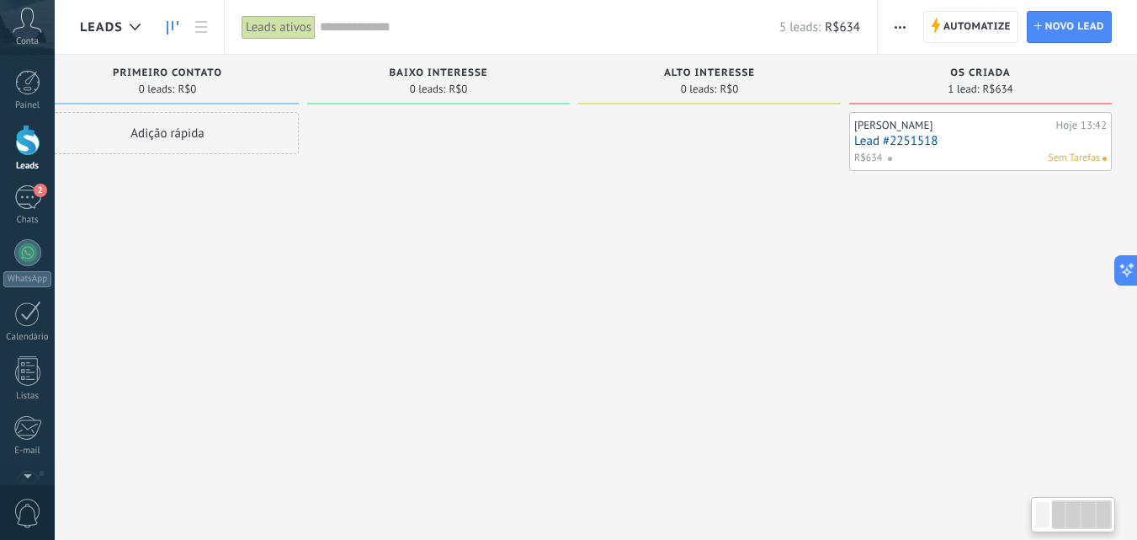
drag, startPoint x: 833, startPoint y: 415, endPoint x: 0, endPoint y: 408, distance: 833.4
click at [0, 408] on body ".abccls-1,.abccls-2{fill-rule:evenodd}.abccls-2{fill:#fff} .abfcls-1{fill:none}…" at bounding box center [568, 270] width 1137 height 540
drag, startPoint x: 969, startPoint y: 301, endPoint x: 480, endPoint y: 298, distance: 489.1
click at [480, 298] on div "Etapa de leads de entrada solicitações: 4 0 0 0 4 0 0 0 4 Primeiro Contato 0 le…" at bounding box center [447, 243] width 1381 height 377
drag, startPoint x: 970, startPoint y: 306, endPoint x: 541, endPoint y: 286, distance: 428.9
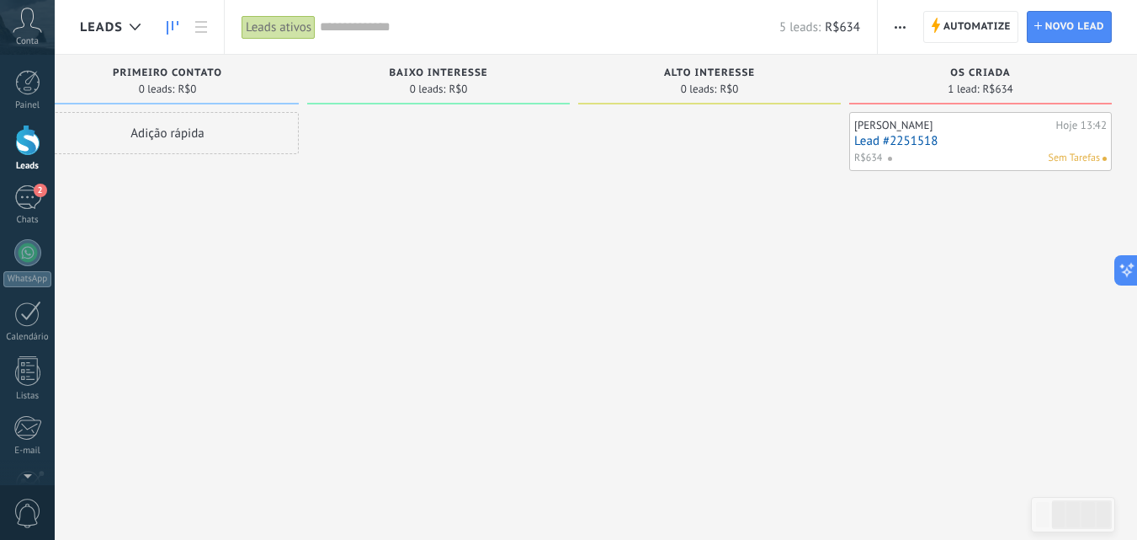
click at [536, 288] on div "Etapa de leads de entrada solicitações: 4 0 0 0 4 0 0 0 4 Primeiro Contato 0 le…" at bounding box center [447, 243] width 1381 height 377
drag, startPoint x: 492, startPoint y: 365, endPoint x: 221, endPoint y: 357, distance: 271.2
click at [221, 359] on div "Etapa de leads de entrada solicitações: 4 0 0 0 4 0 0 0 4 Primeiro Contato 0 le…" at bounding box center [447, 243] width 1381 height 377
drag, startPoint x: 972, startPoint y: 137, endPoint x: 987, endPoint y: 140, distance: 15.4
click at [987, 140] on link "Lead #2251518" at bounding box center [980, 141] width 253 height 14
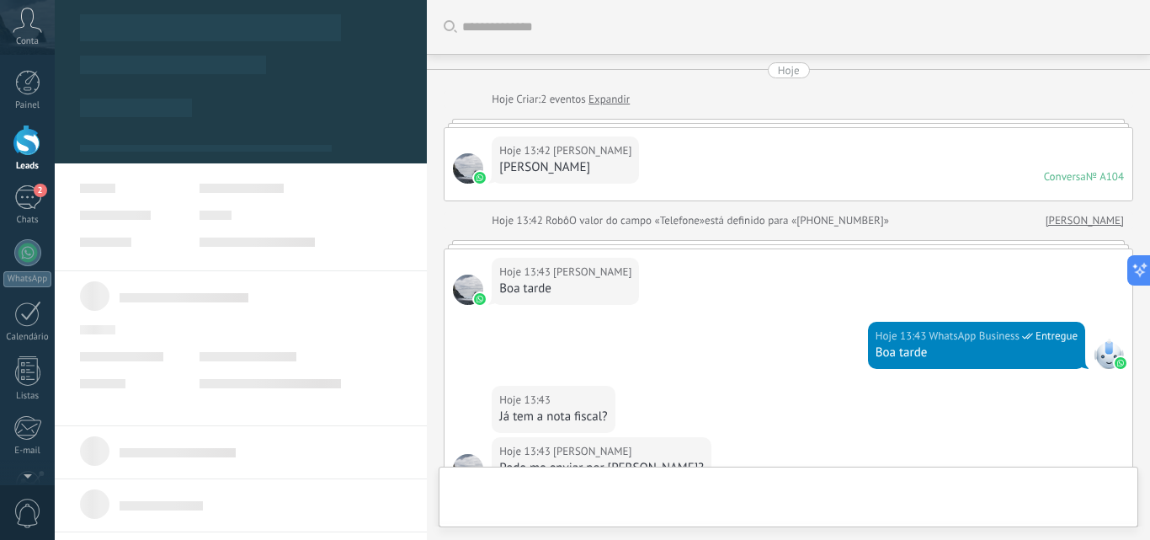
scroll to position [725, 0]
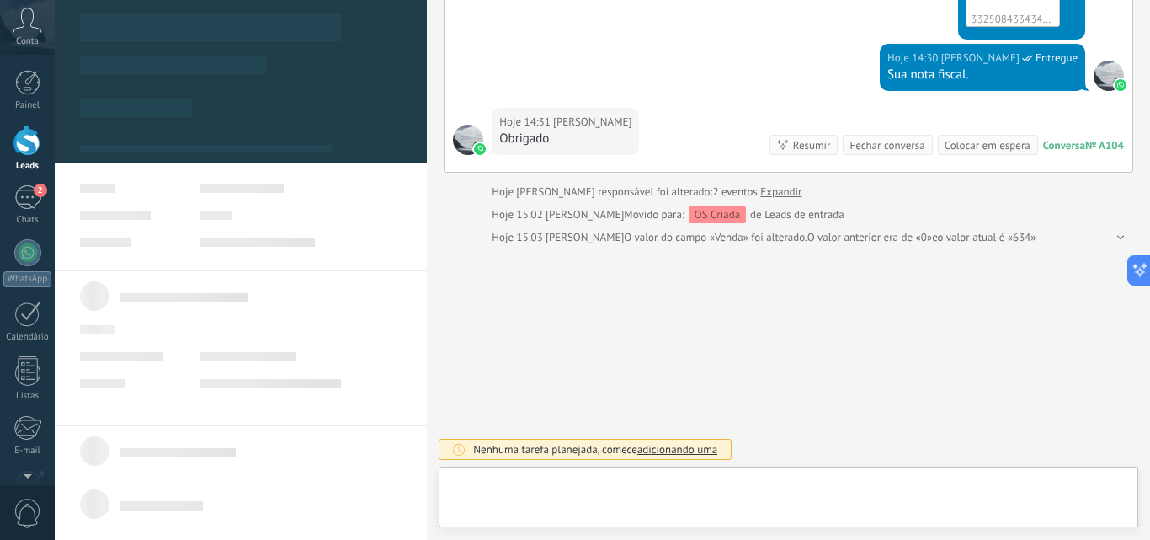
type textarea "**********"
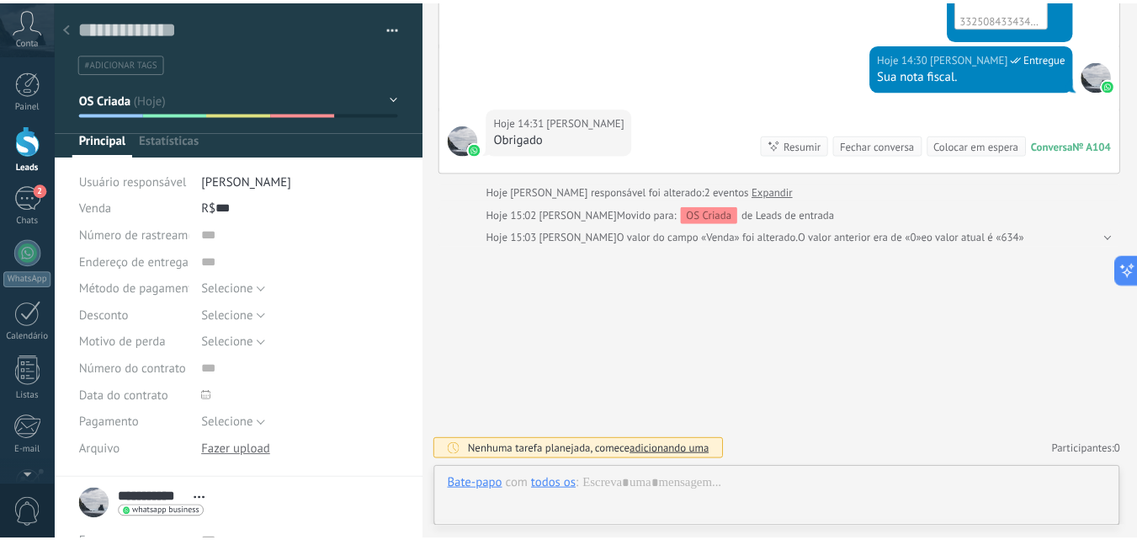
scroll to position [25, 0]
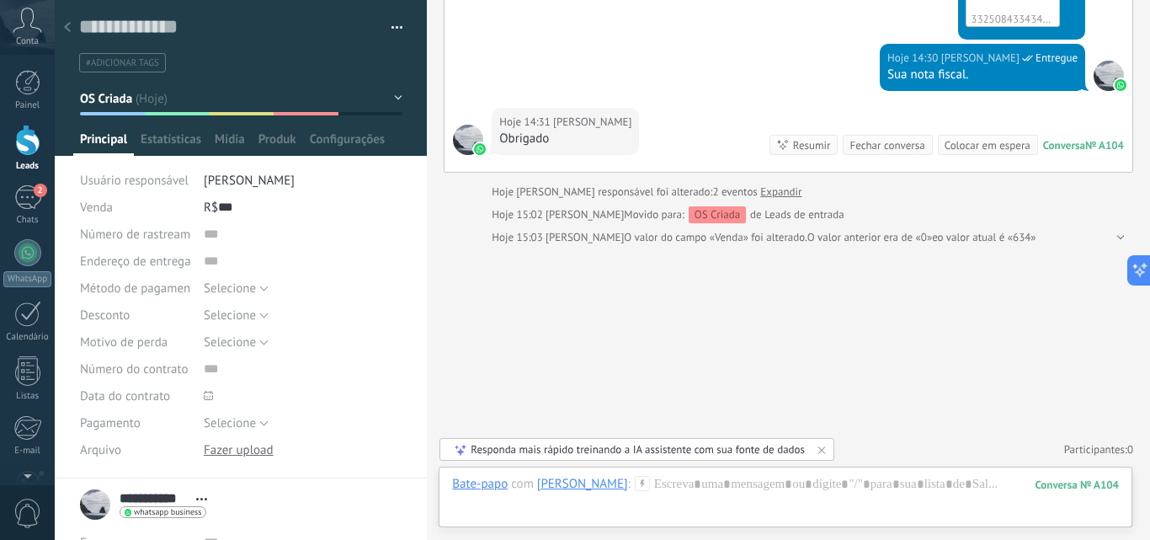
drag, startPoint x: 325, startPoint y: 111, endPoint x: 351, endPoint y: 109, distance: 26.1
click at [351, 109] on button "OS Criada" at bounding box center [241, 98] width 322 height 30
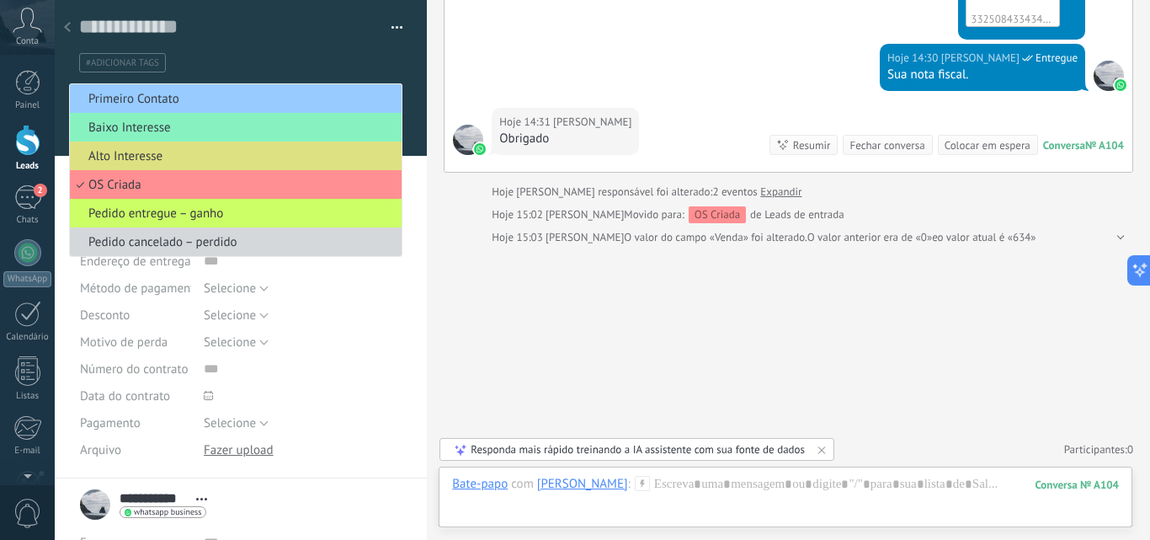
click at [319, 50] on div "#adicionar tags" at bounding box center [238, 63] width 324 height 26
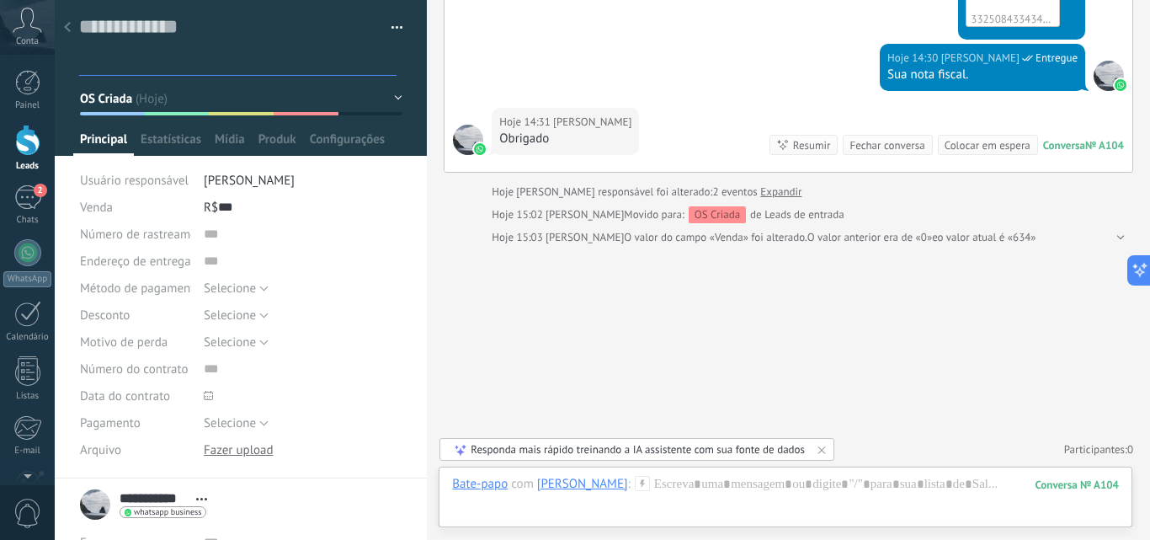
click at [72, 31] on div at bounding box center [68, 28] width 24 height 33
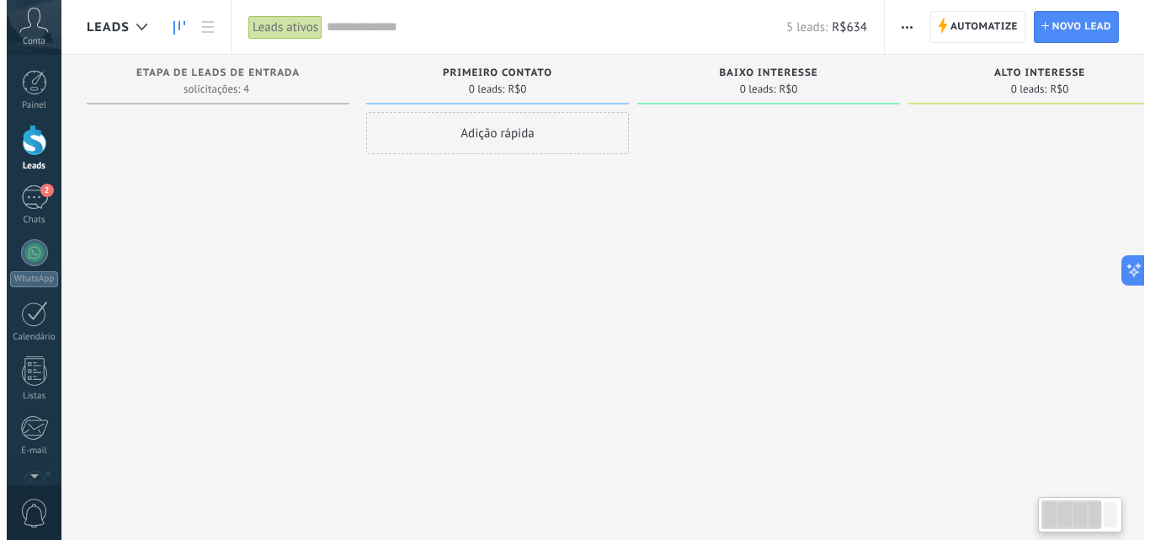
scroll to position [0, 323]
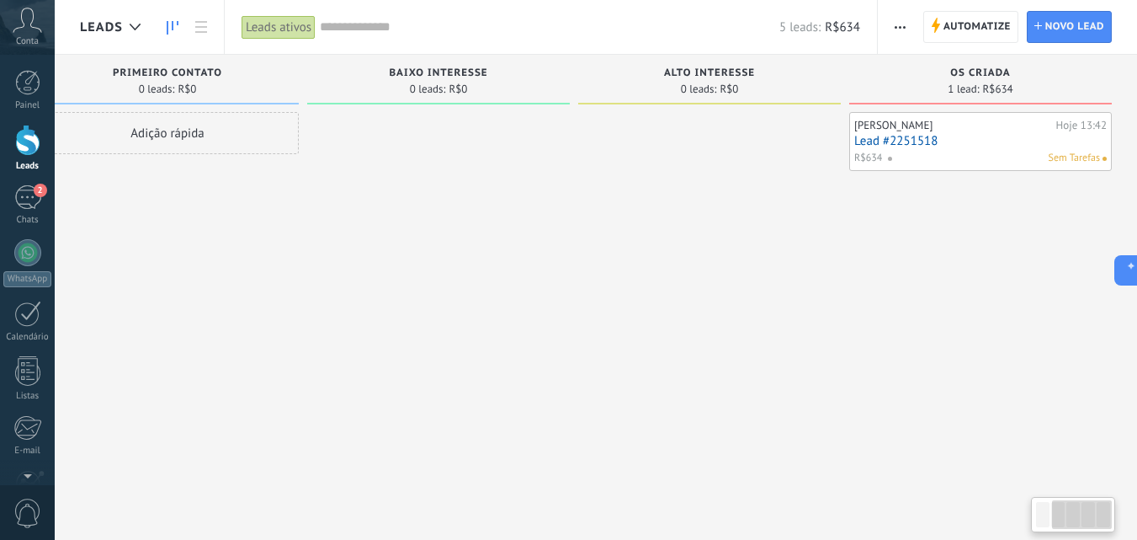
drag, startPoint x: 997, startPoint y: 287, endPoint x: 431, endPoint y: 200, distance: 572.3
click at [431, 200] on div "Etapa de leads de entrada solicitações: 4 0 0 0 4 0 0 0 4 Primeiro Contato 0 le…" at bounding box center [447, 243] width 1381 height 377
click at [897, 26] on icon "button" at bounding box center [900, 27] width 11 height 3
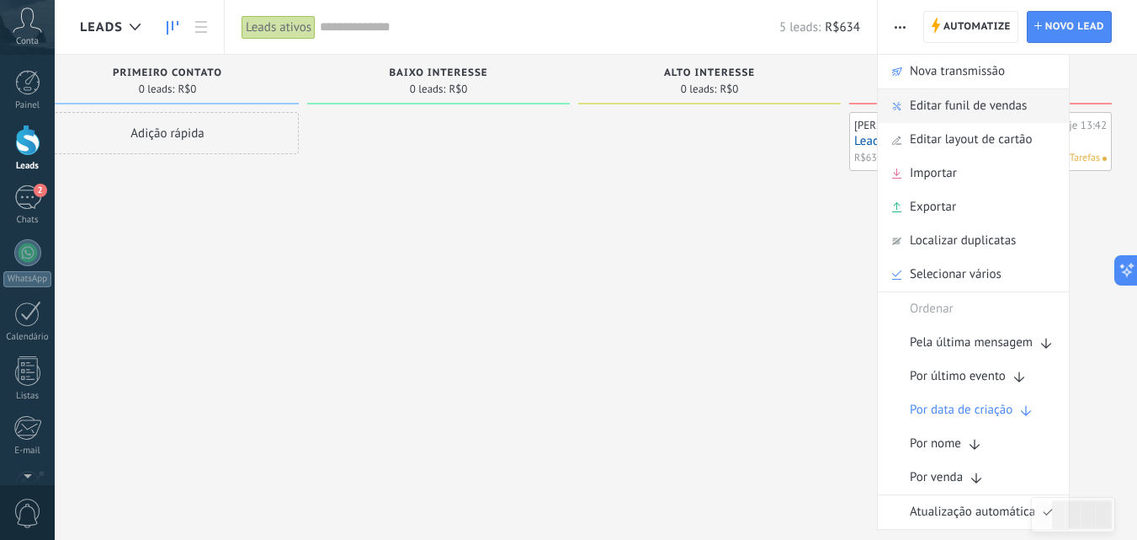
click at [983, 106] on span "Editar funil de vendas" at bounding box center [968, 106] width 117 height 34
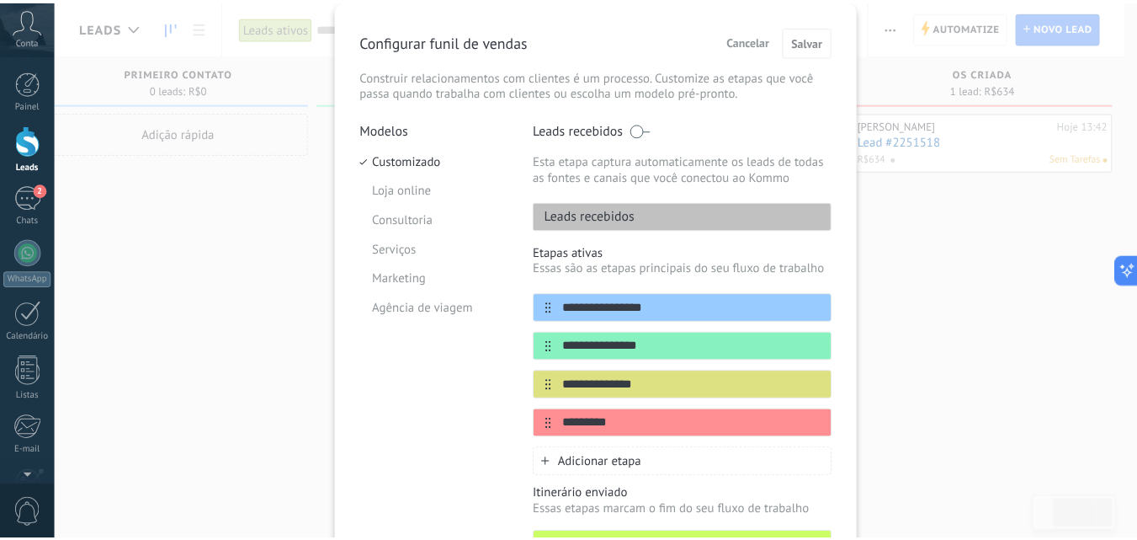
scroll to position [0, 0]
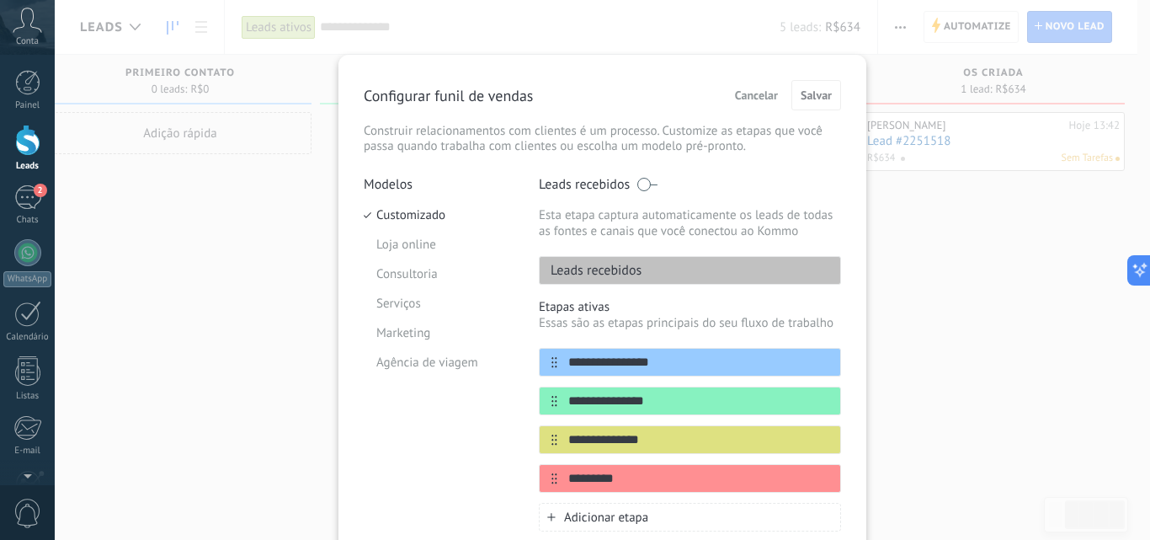
click at [758, 91] on span "Cancelar" at bounding box center [756, 95] width 43 height 12
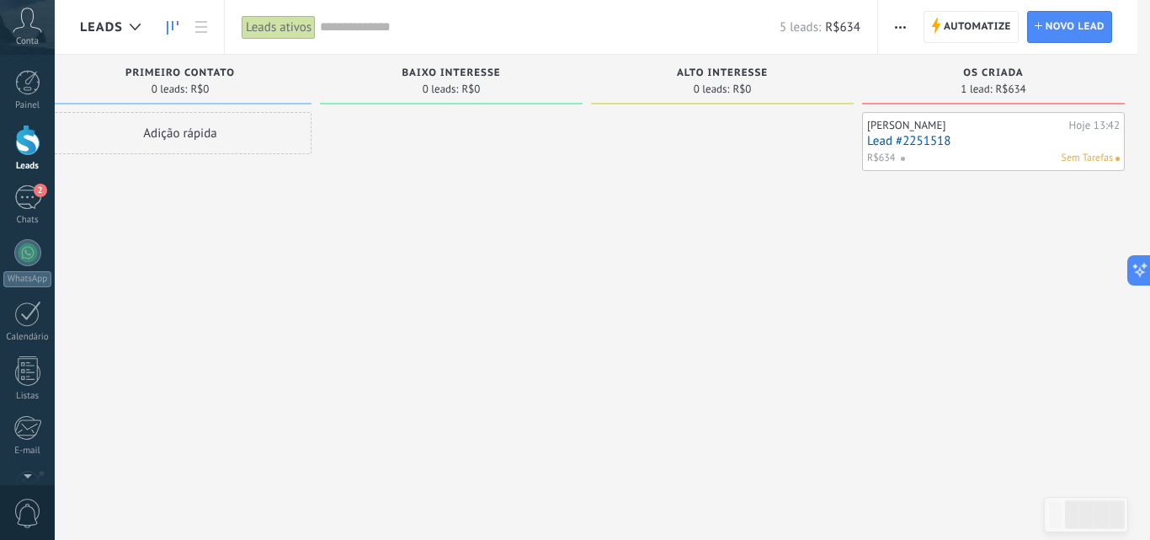
scroll to position [0, 311]
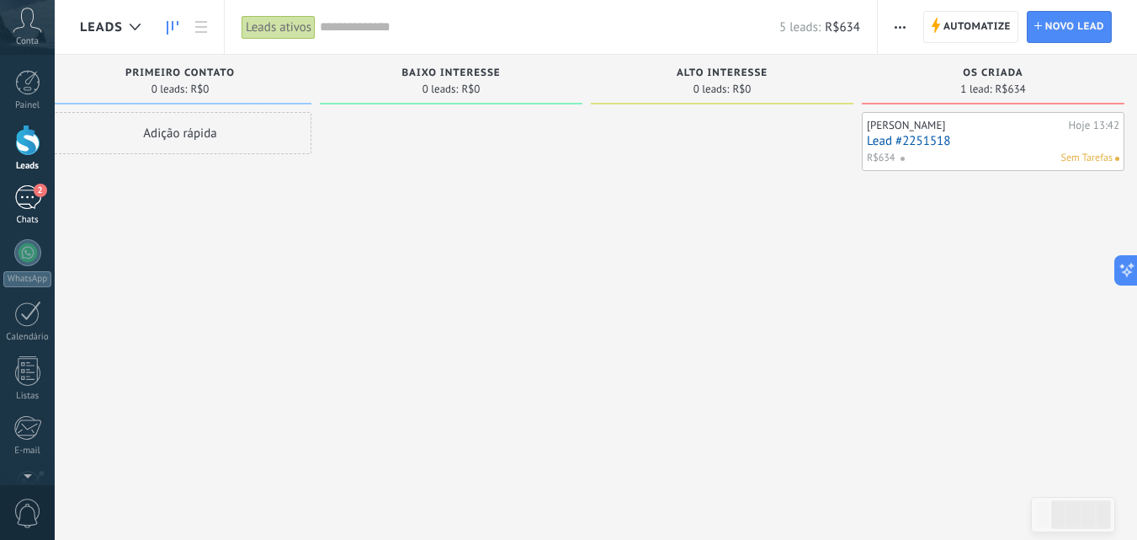
click at [33, 197] on div "2" at bounding box center [27, 197] width 27 height 24
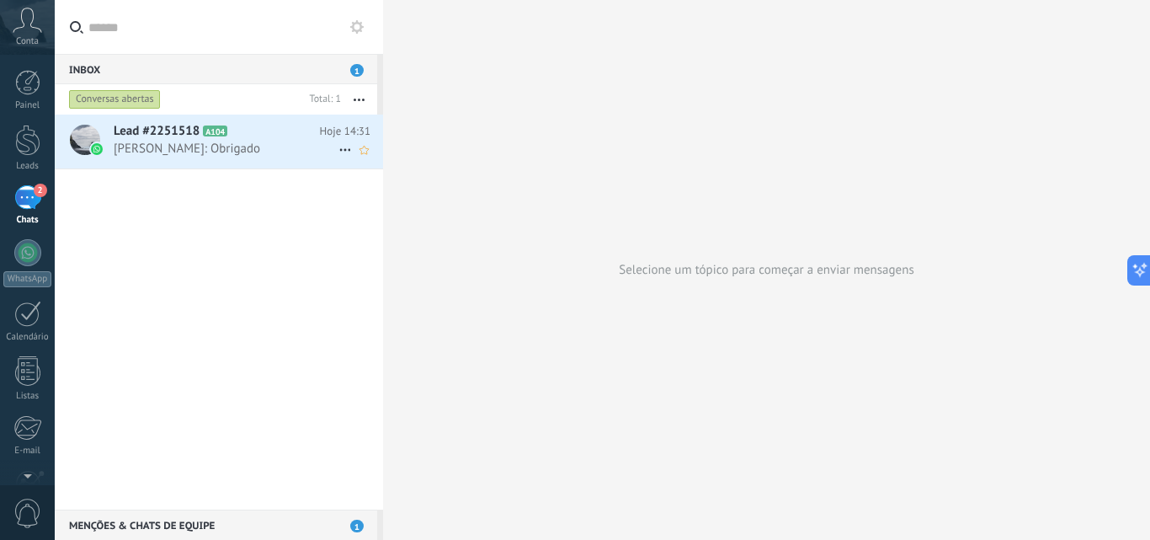
click at [288, 139] on h2 "Lead #2251518 A104" at bounding box center [217, 131] width 206 height 17
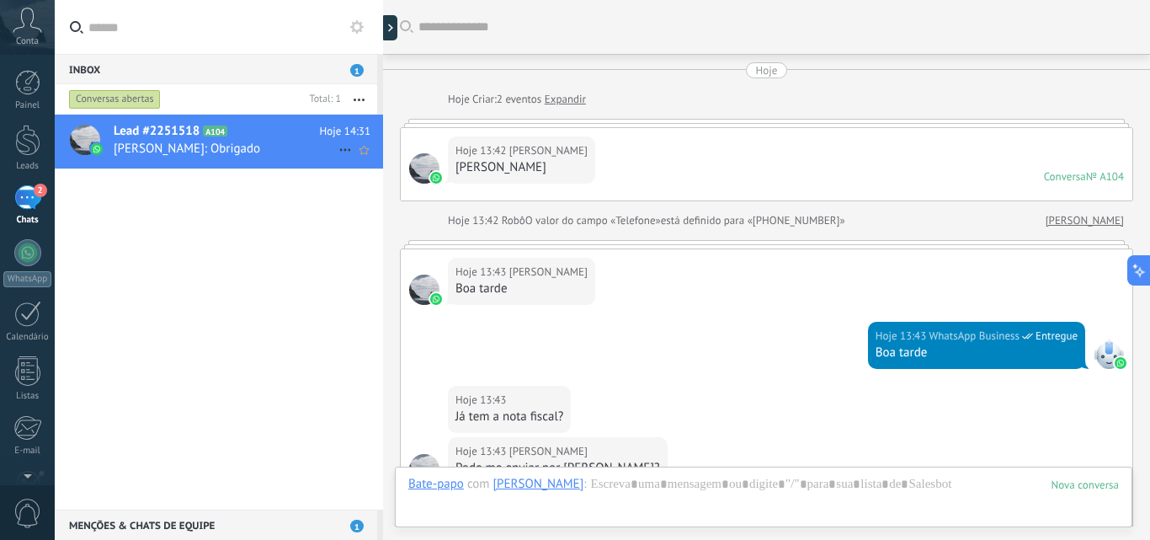
scroll to position [725, 0]
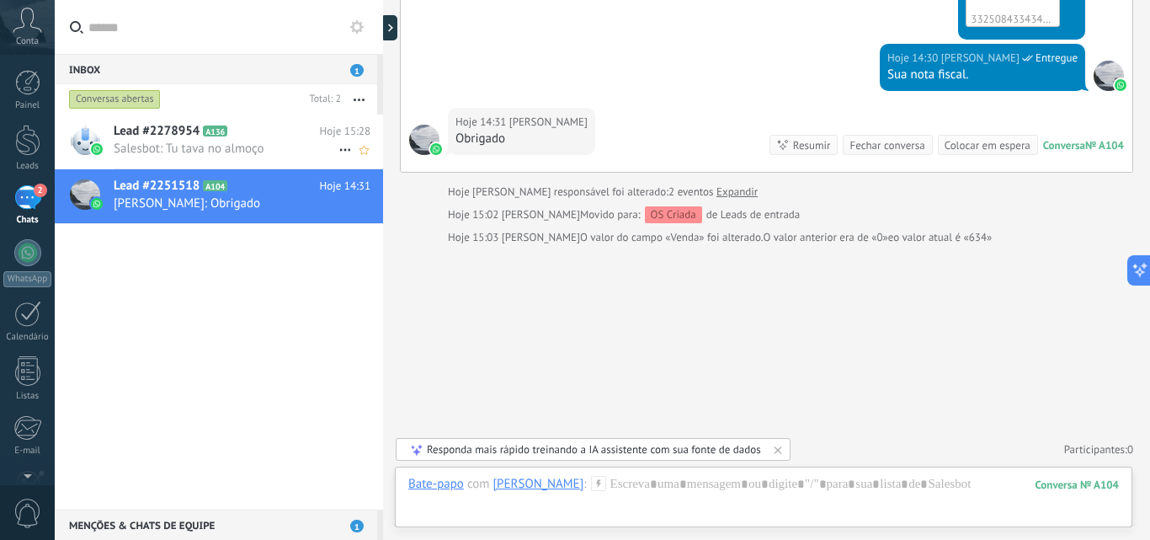
click at [281, 148] on span "Salesbot: Tu tava no almoço" at bounding box center [226, 149] width 225 height 16
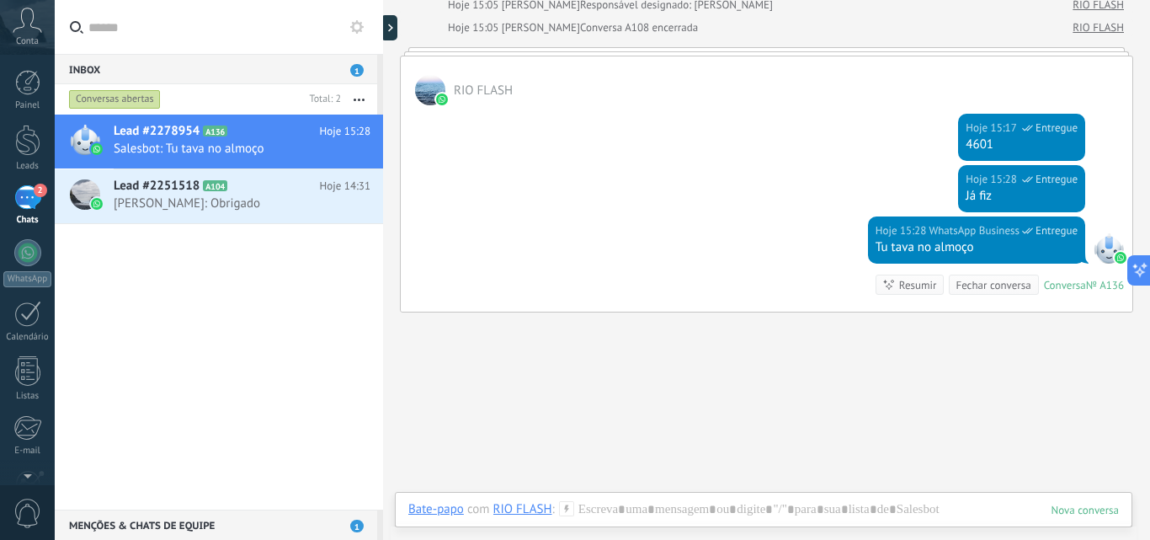
scroll to position [1134, 0]
